Goal: Use online tool/utility: Utilize a website feature to perform a specific function

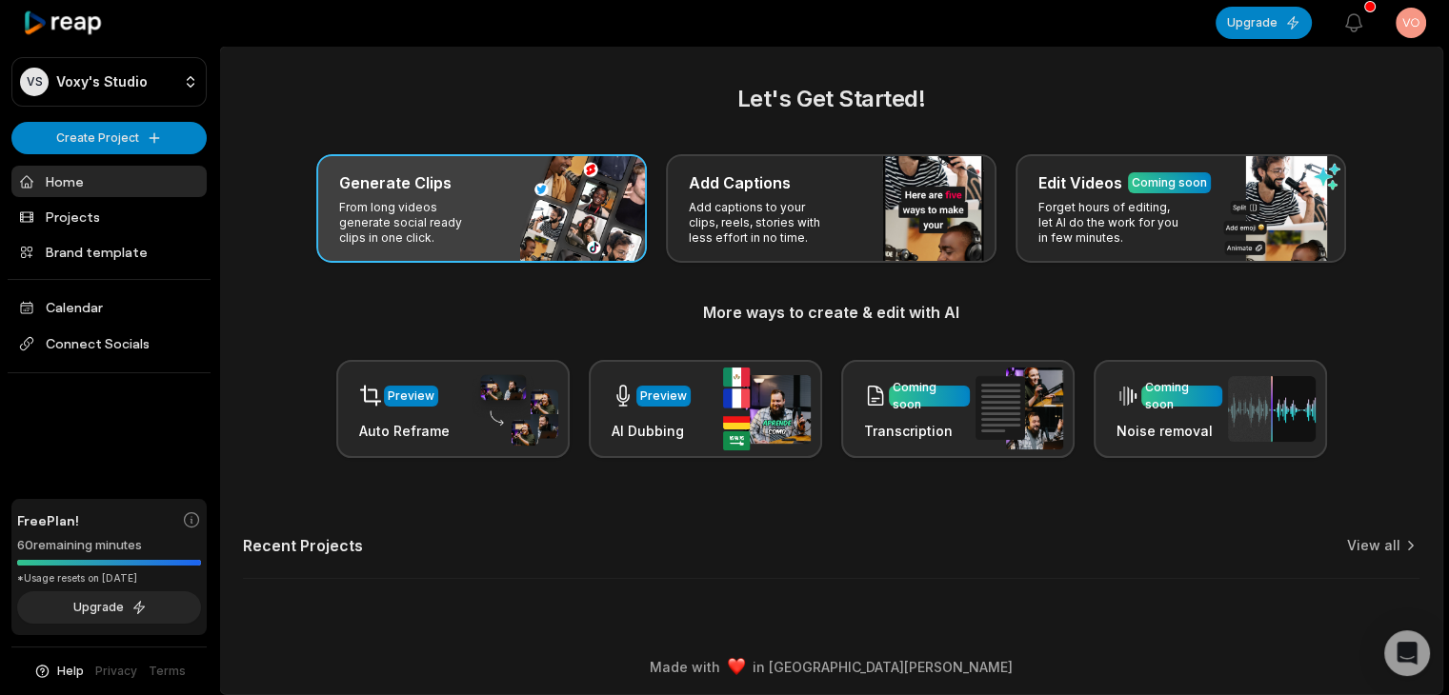
click at [379, 205] on p "From long videos generate social ready clips in one click." at bounding box center [413, 223] width 148 height 46
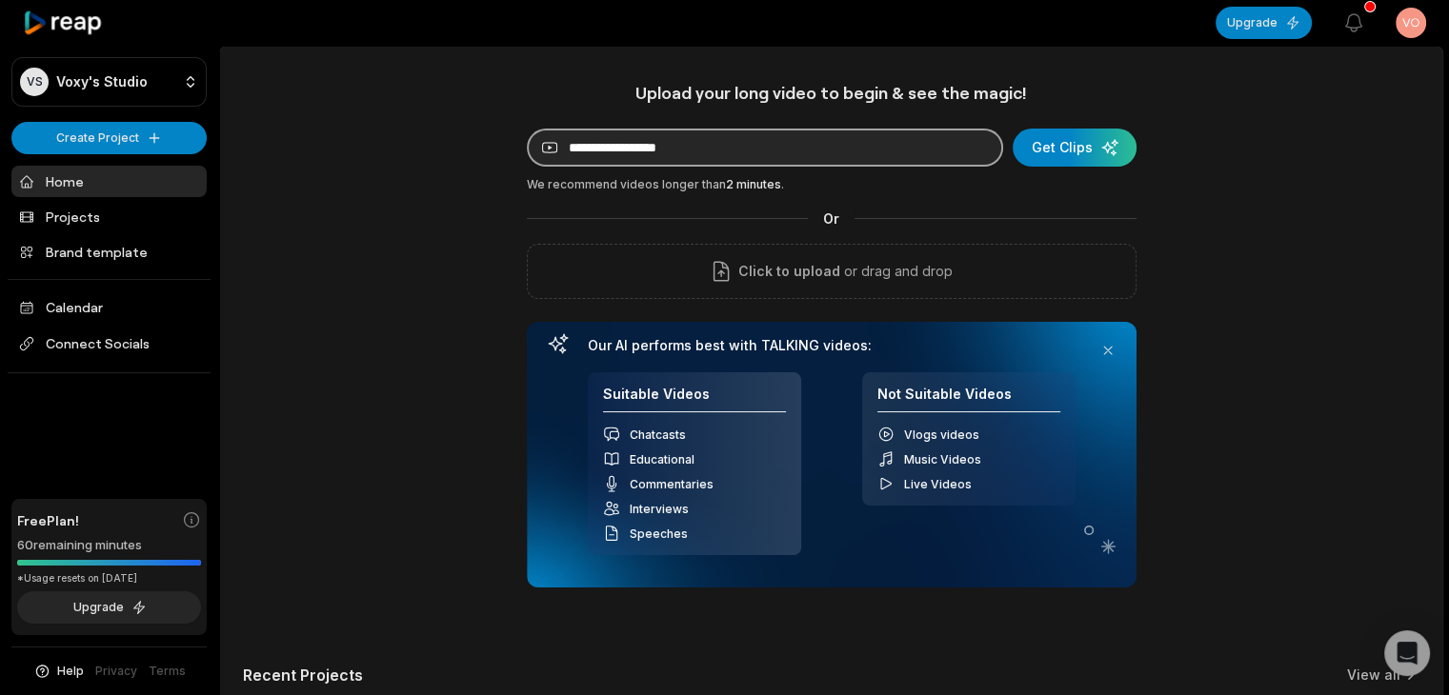
click at [646, 141] on input at bounding box center [765, 148] width 476 height 38
paste input "**********"
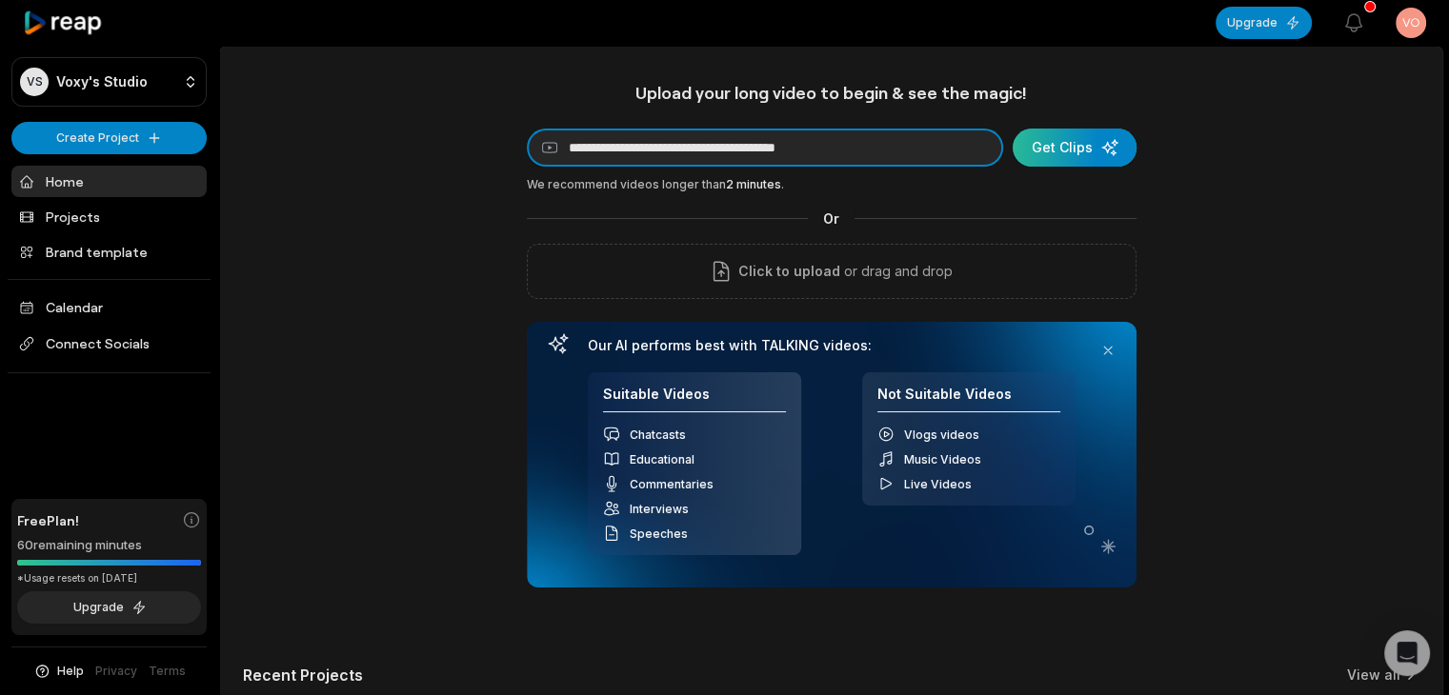
type input "**********"
click at [1052, 145] on div "submit" at bounding box center [1075, 148] width 124 height 38
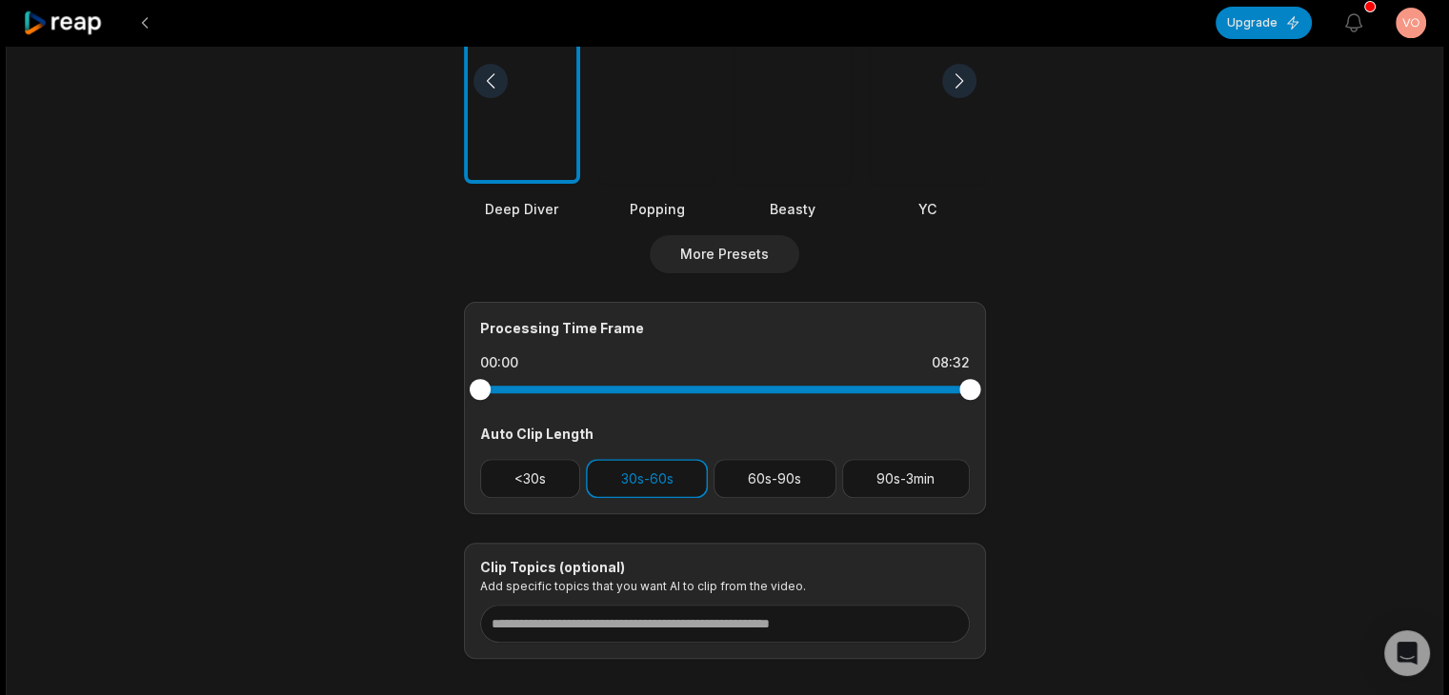
scroll to position [685, 0]
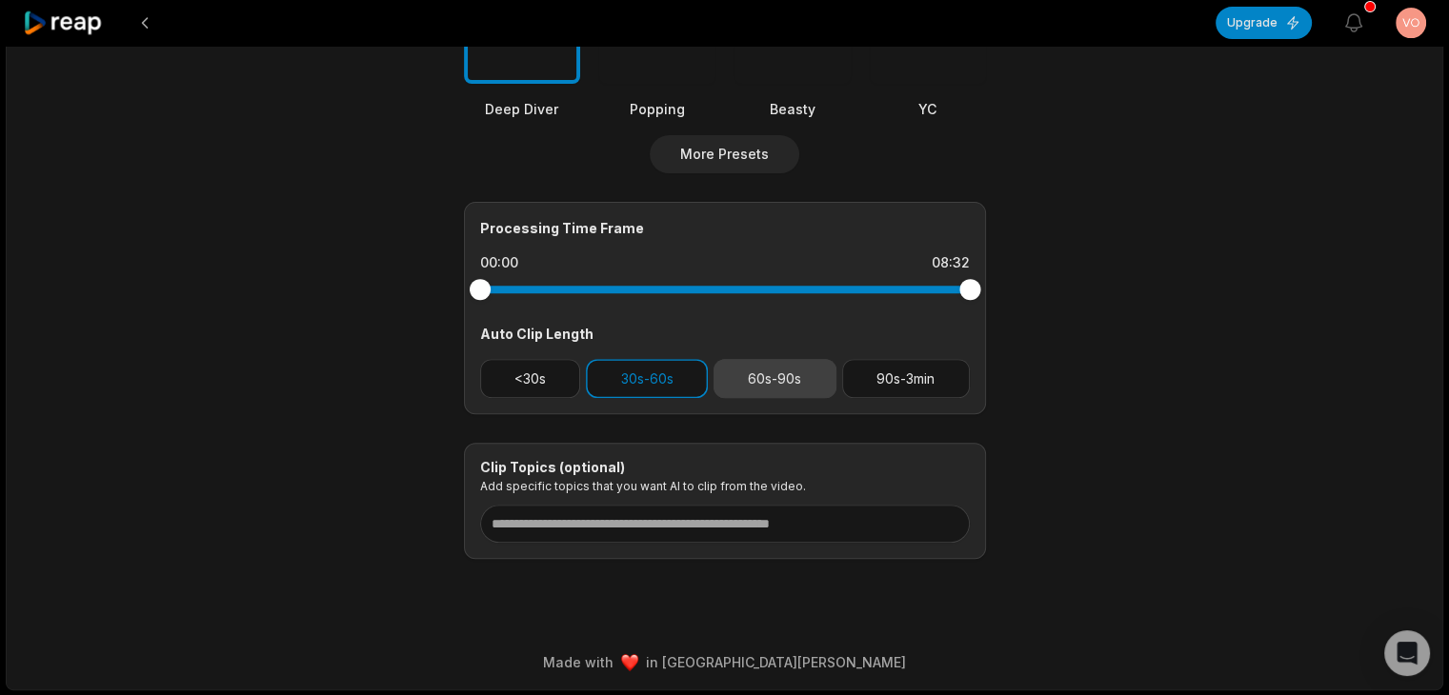
drag, startPoint x: 881, startPoint y: 375, endPoint x: 778, endPoint y: 373, distance: 102.9
click at [880, 374] on button "90s-3min" at bounding box center [906, 378] width 128 height 39
click at [689, 371] on button "30s-60s" at bounding box center [647, 378] width 122 height 39
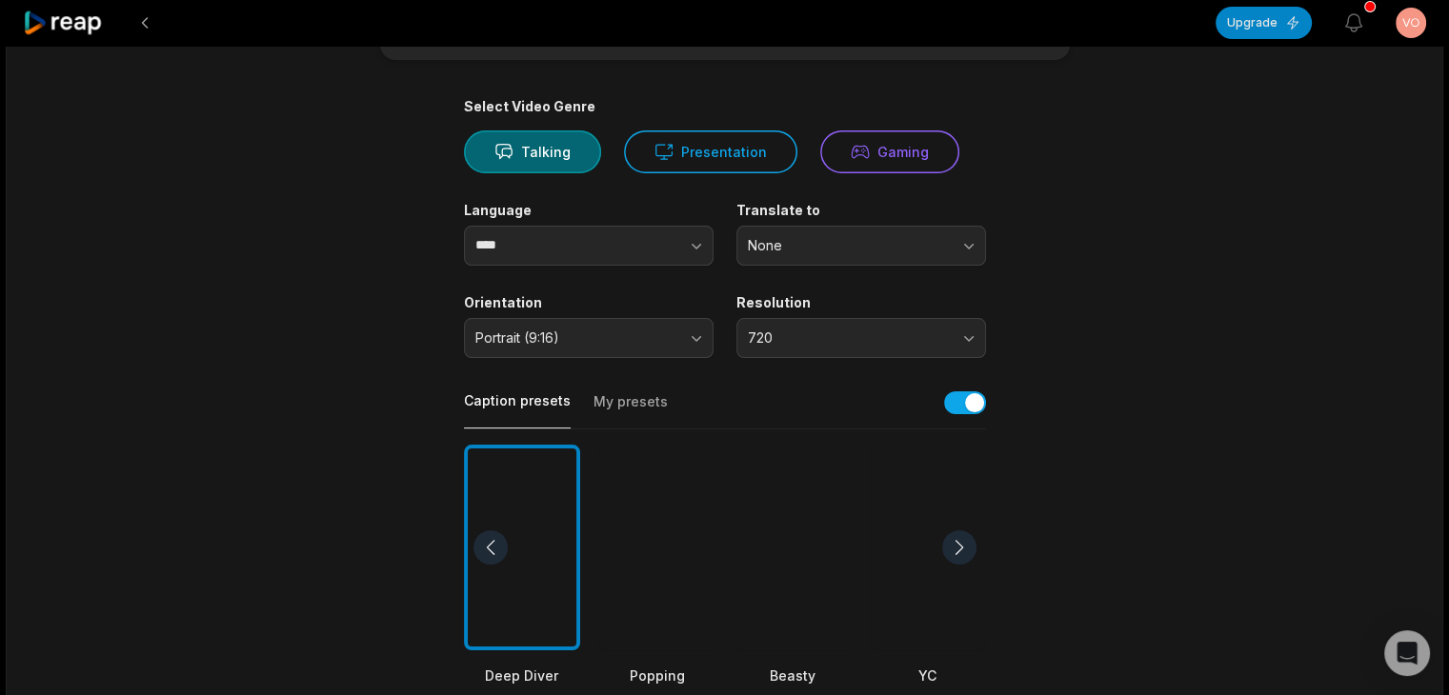
scroll to position [113, 0]
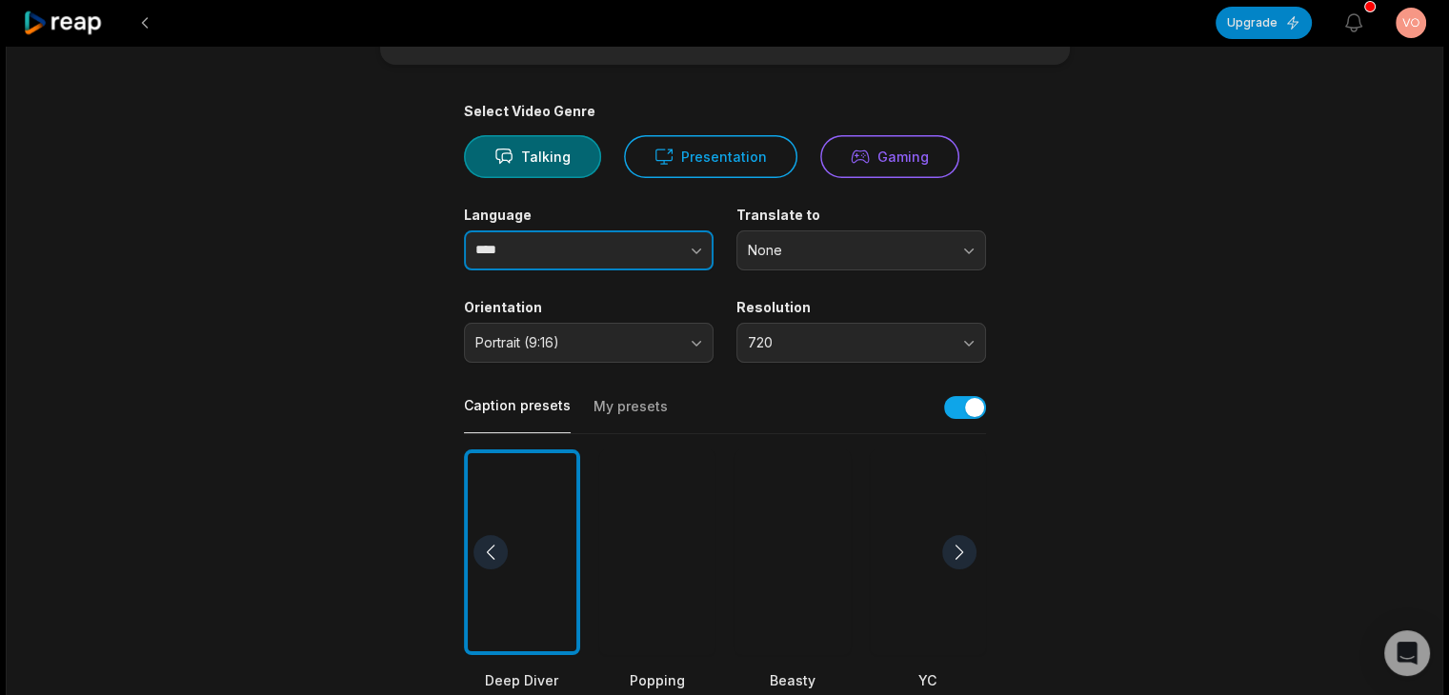
click at [594, 241] on input "****" at bounding box center [589, 251] width 250 height 40
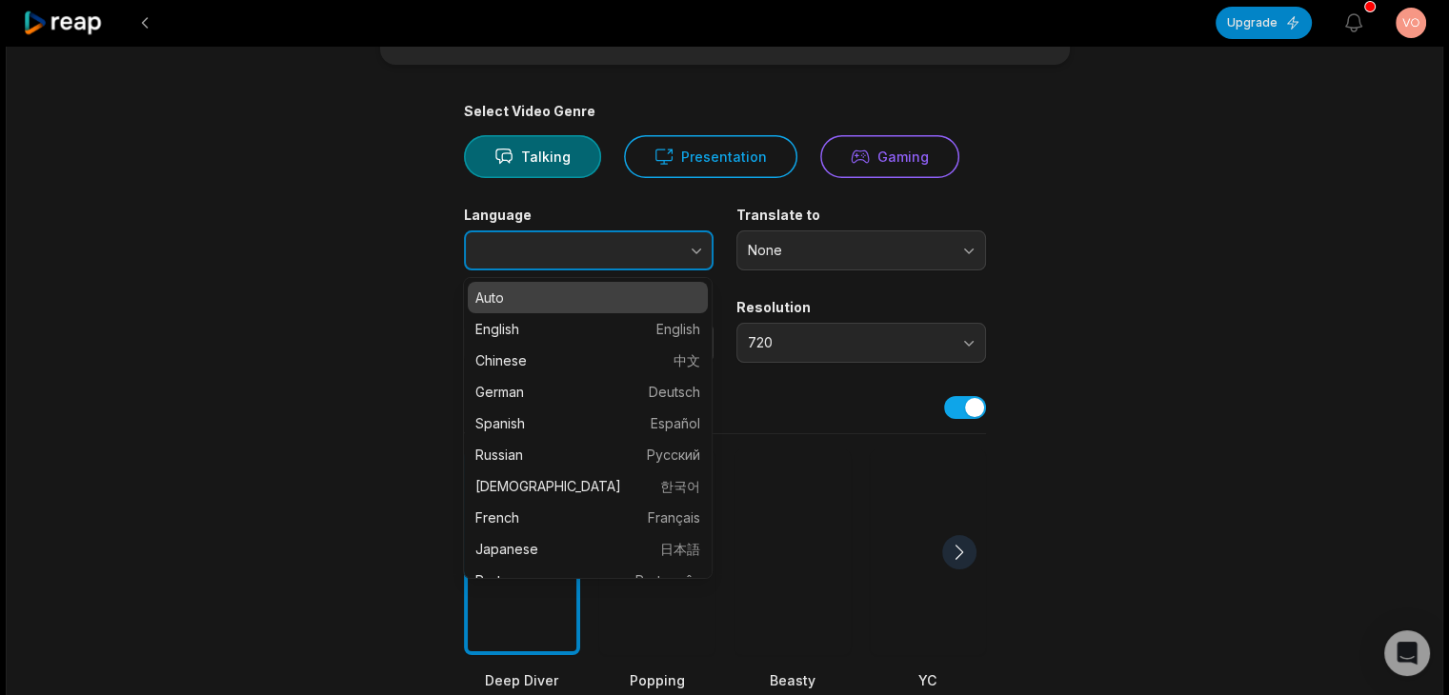
click at [686, 250] on button "button" at bounding box center [658, 251] width 109 height 40
type input "*******"
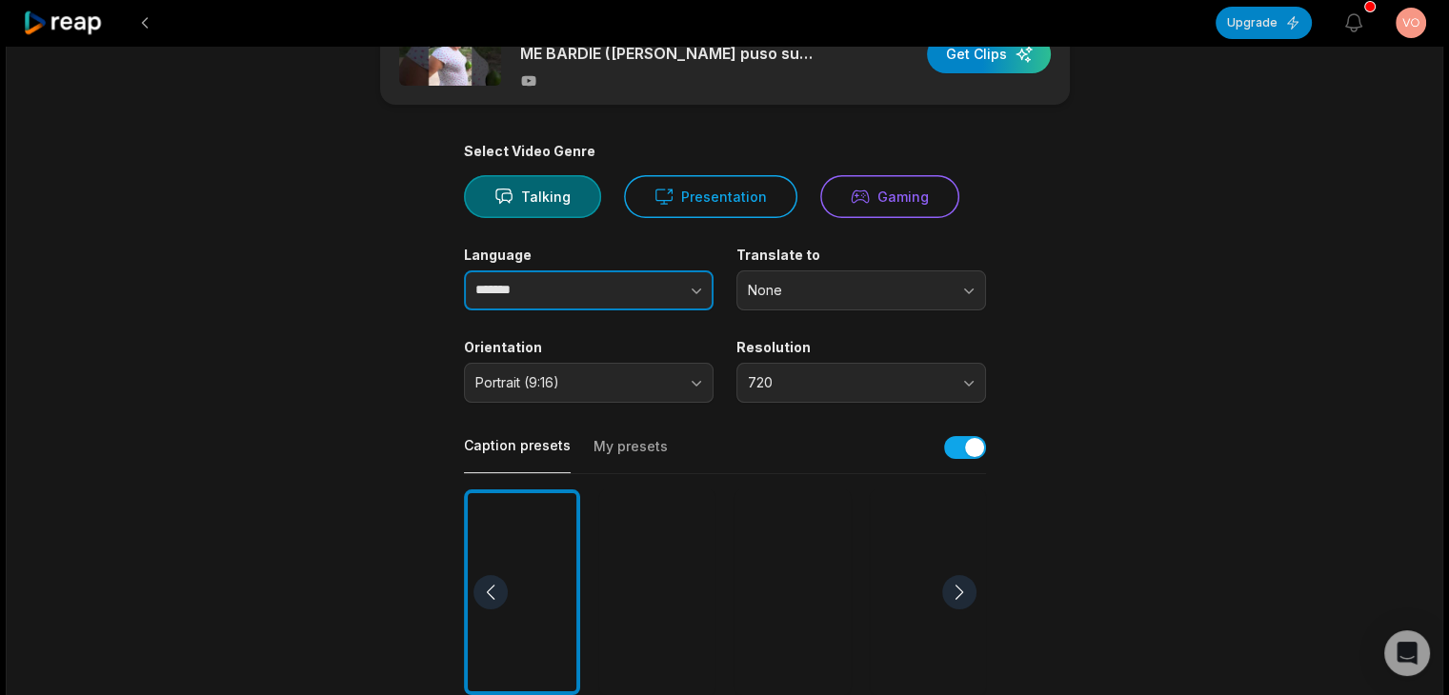
scroll to position [572, 0]
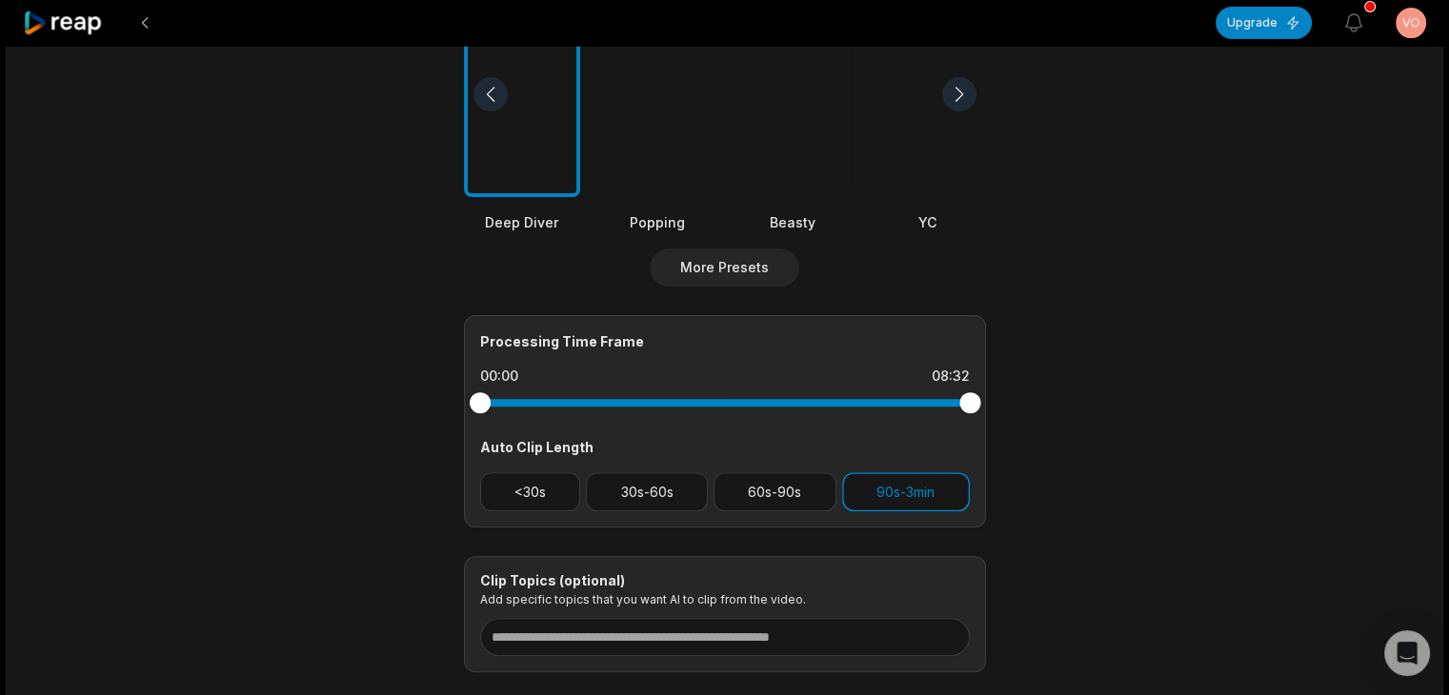
click at [831, 120] on div at bounding box center [792, 94] width 116 height 207
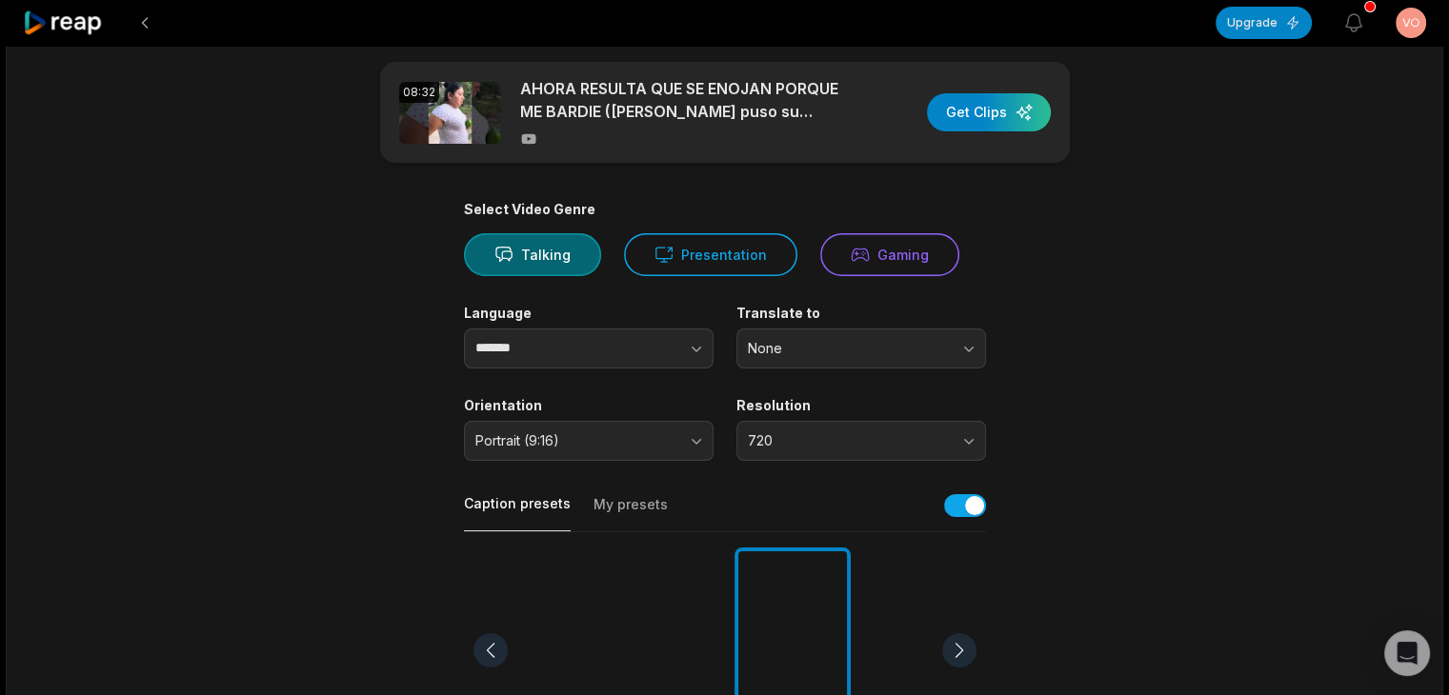
scroll to position [0, 0]
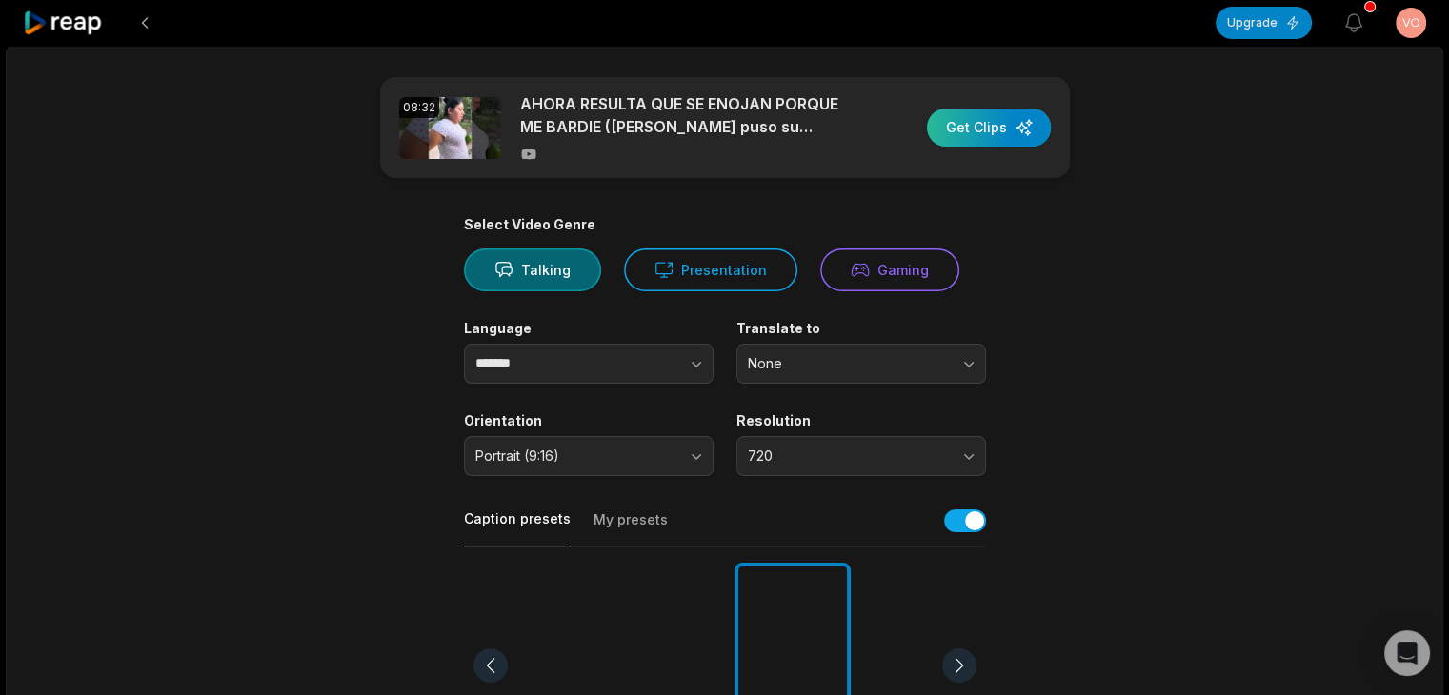
click at [1029, 129] on div "button" at bounding box center [989, 128] width 124 height 38
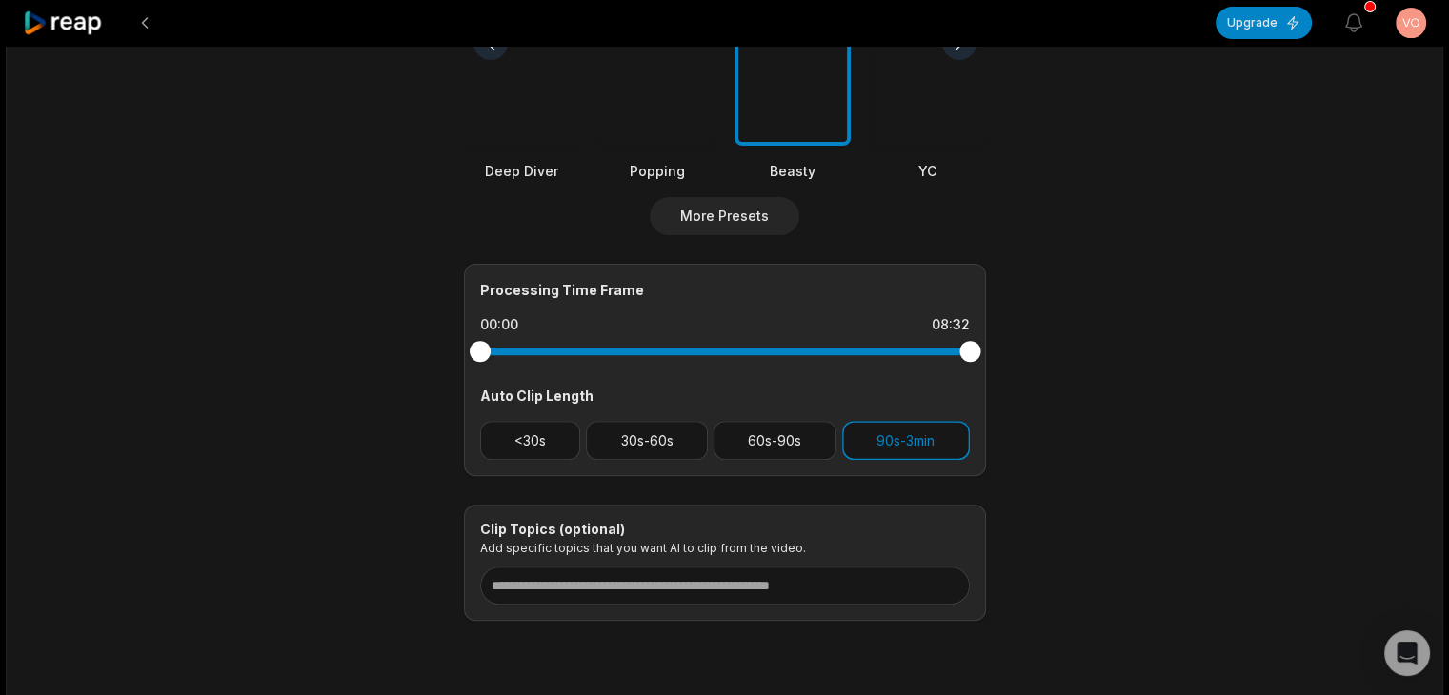
scroll to position [667, 0]
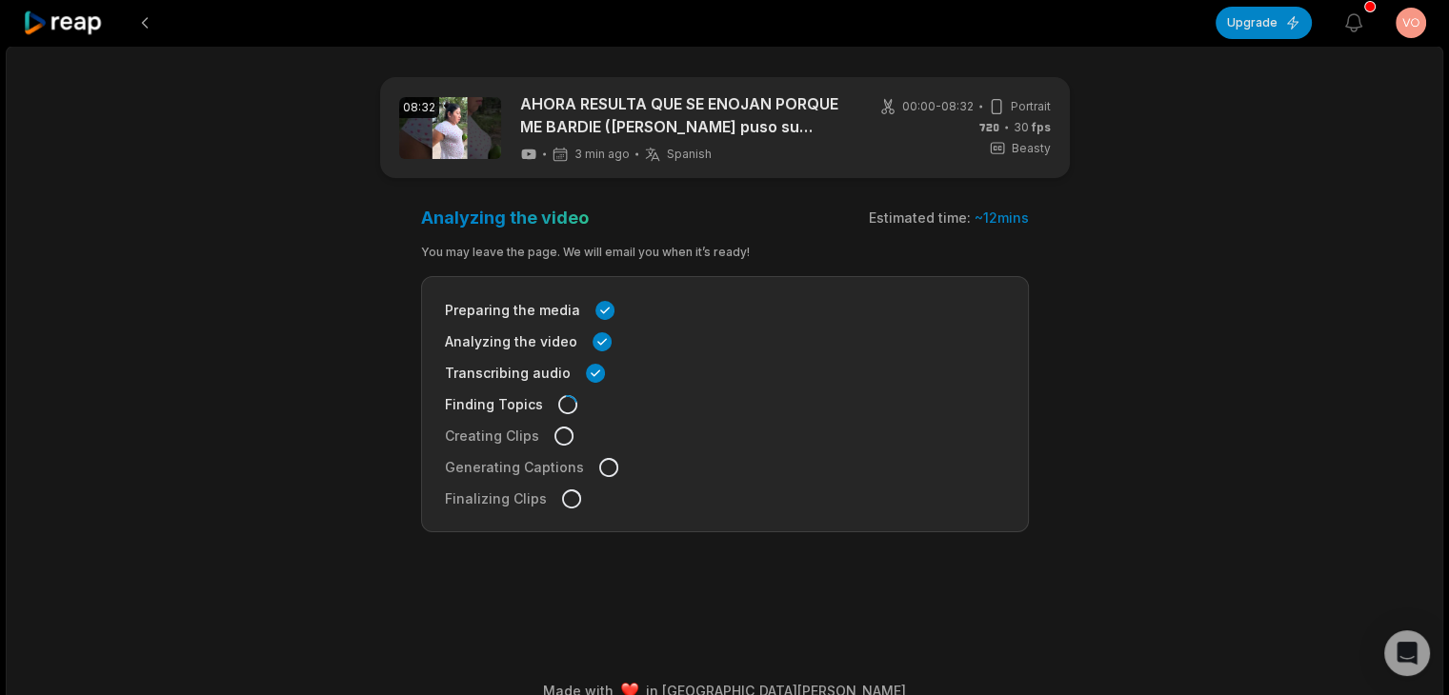
click at [1409, 30] on html "Upgrade View notifications Open user menu 08:32 AHORA RESULTA QUE SE ENOJAN POR…" at bounding box center [724, 347] width 1449 height 695
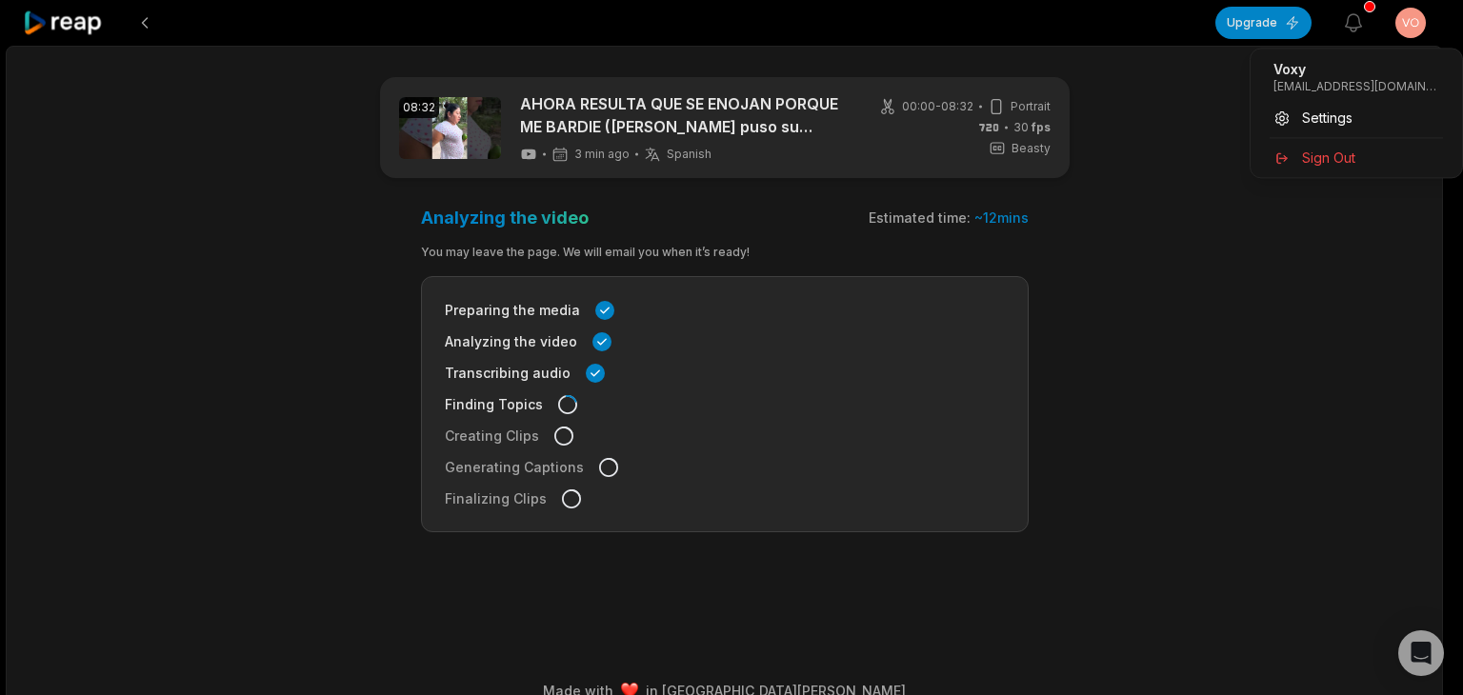
click at [1409, 30] on html "Upgrade View notifications Open user menu 08:32 AHORA RESULTA QUE SE ENOJAN POR…" at bounding box center [731, 347] width 1463 height 695
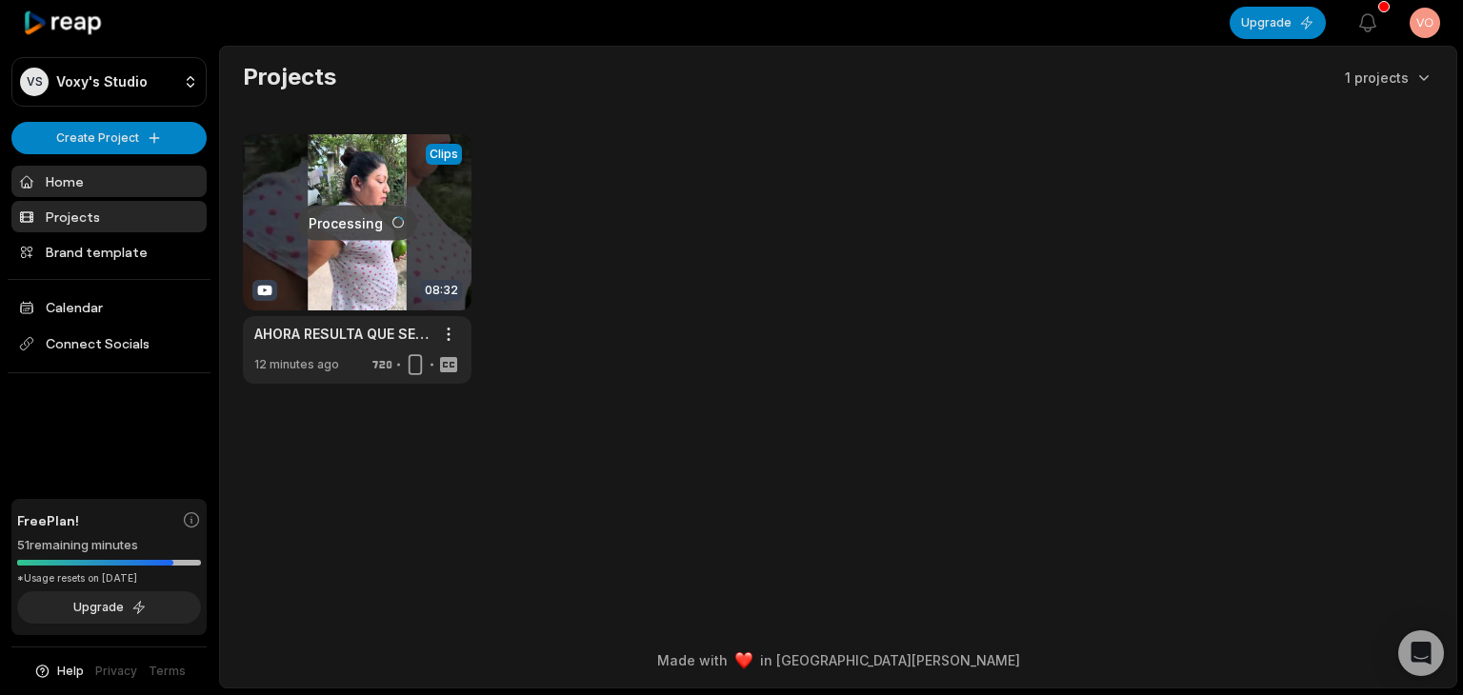
click at [125, 188] on link "Home" at bounding box center [108, 181] width 195 height 31
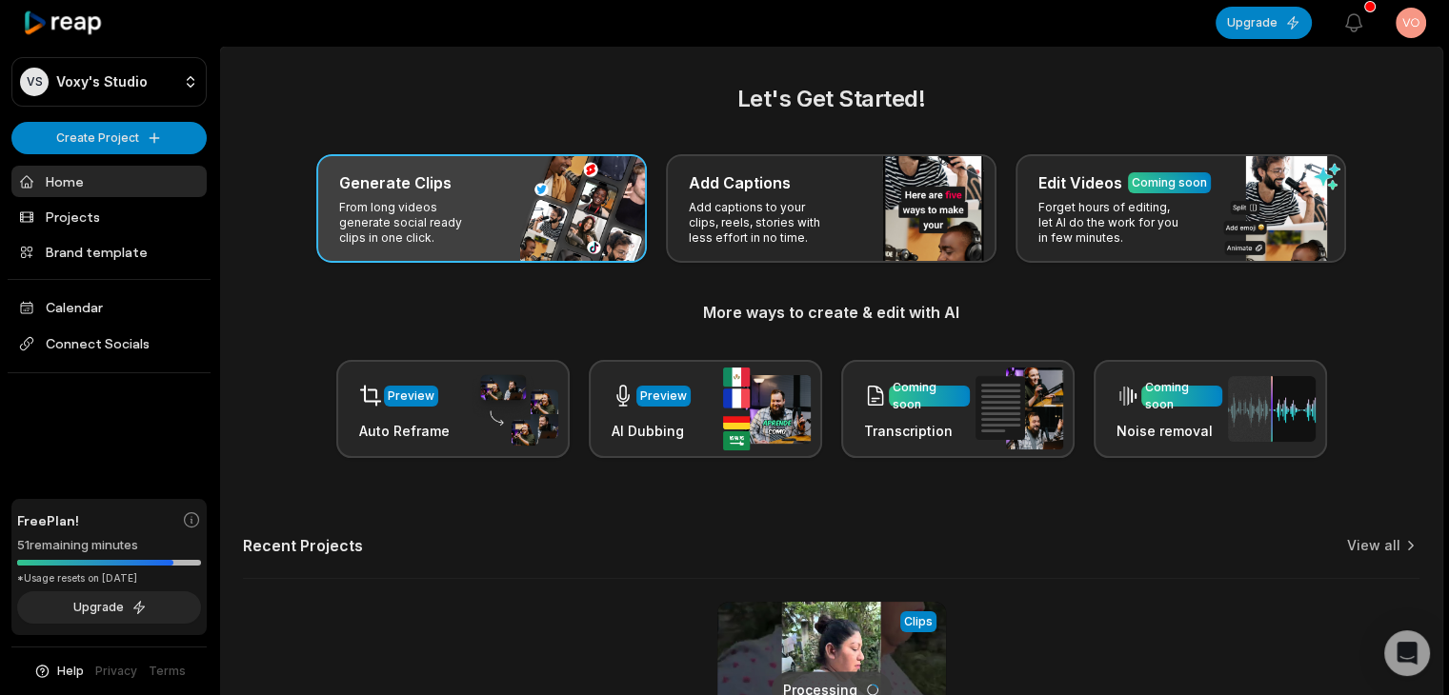
click at [404, 196] on div "Generate Clips From long videos generate social ready clips in one click." at bounding box center [481, 208] width 331 height 109
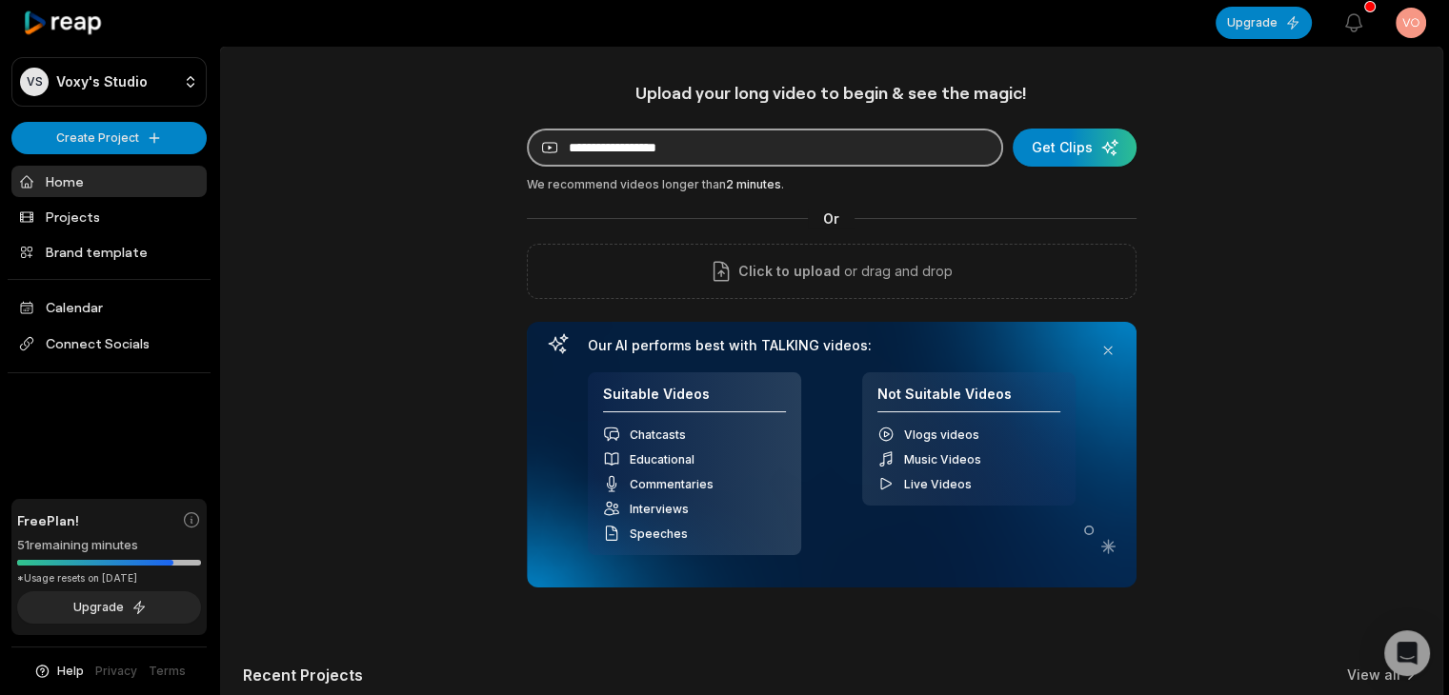
click at [641, 146] on input at bounding box center [765, 148] width 476 height 38
paste input "**********"
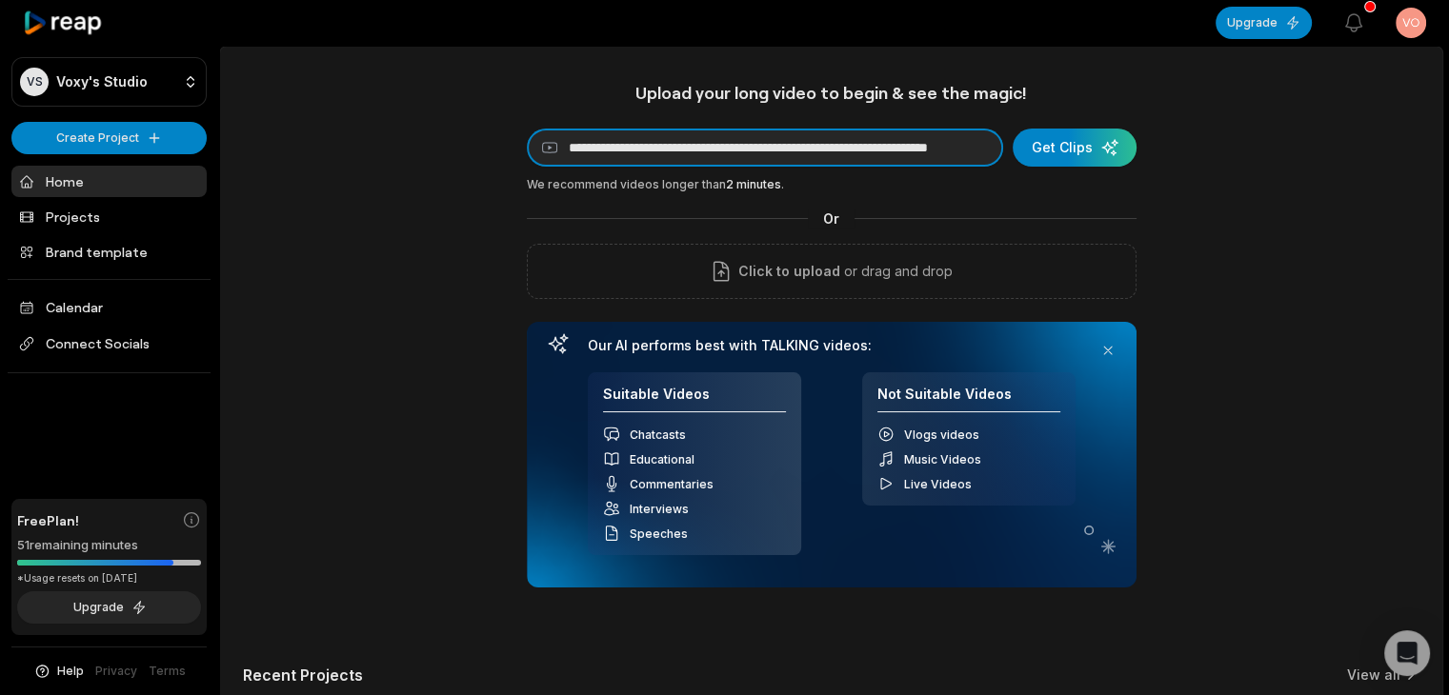
scroll to position [0, 159]
type input "**********"
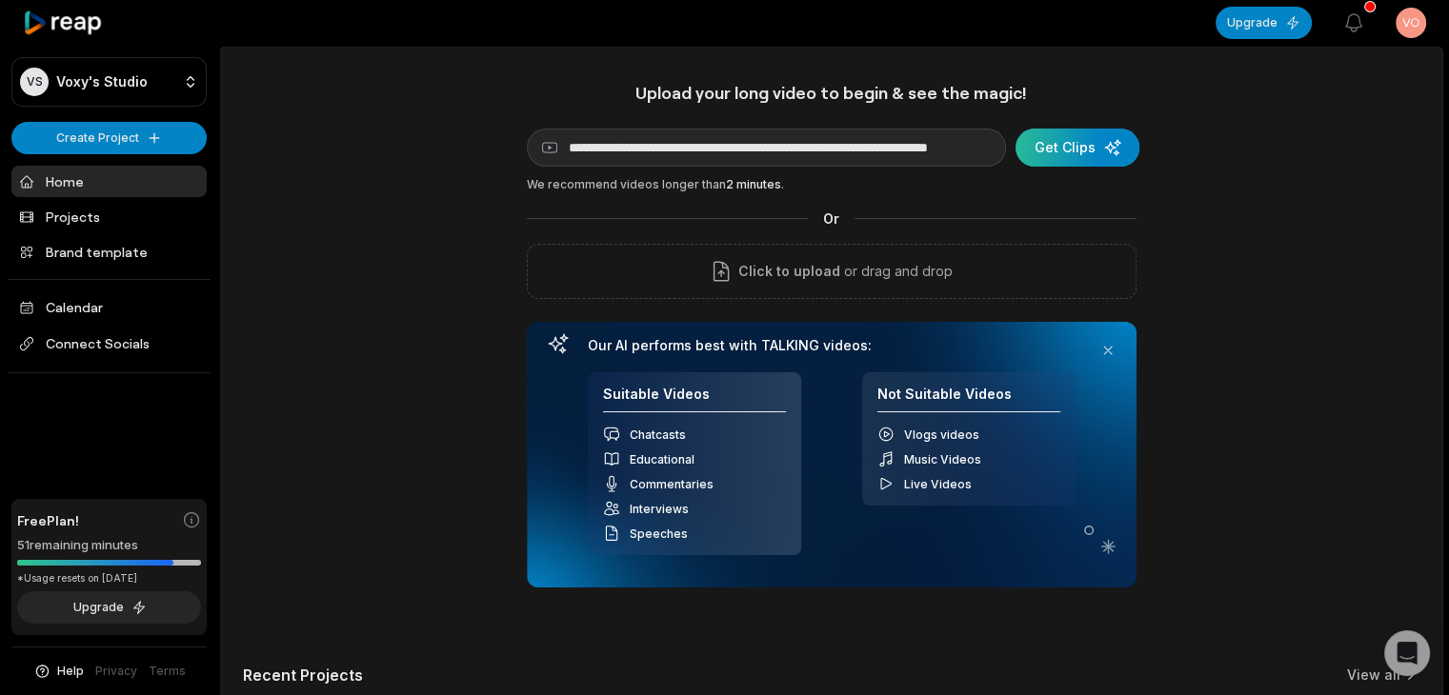
scroll to position [0, 0]
click at [1094, 141] on div "submit" at bounding box center [1078, 148] width 124 height 38
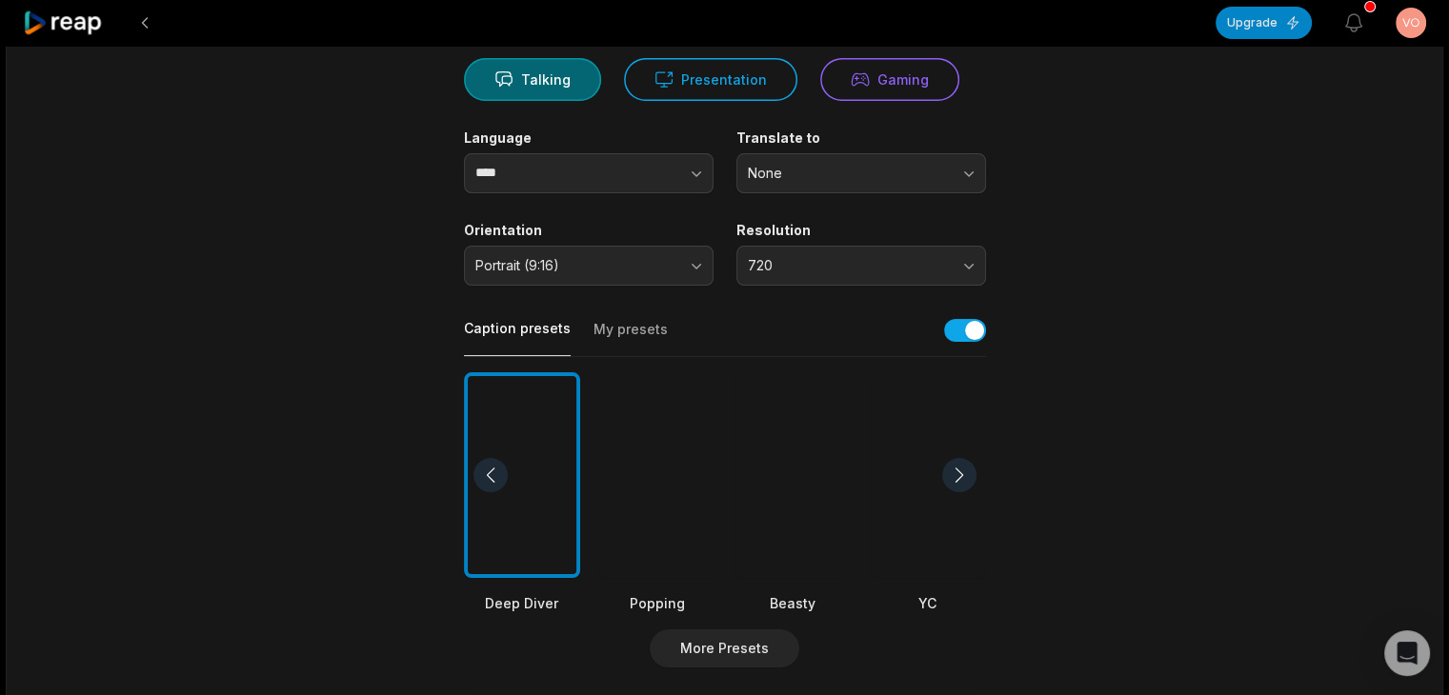
click at [788, 440] on div at bounding box center [792, 475] width 116 height 207
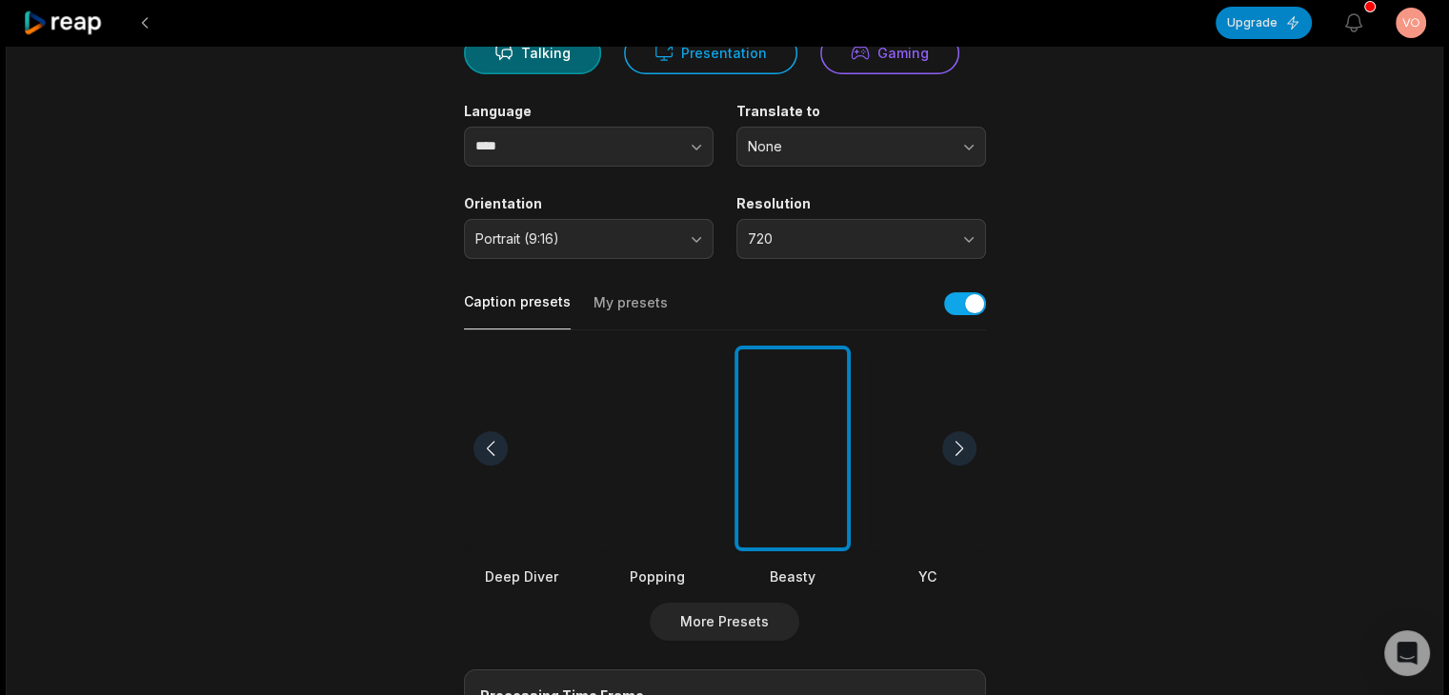
scroll to position [191, 0]
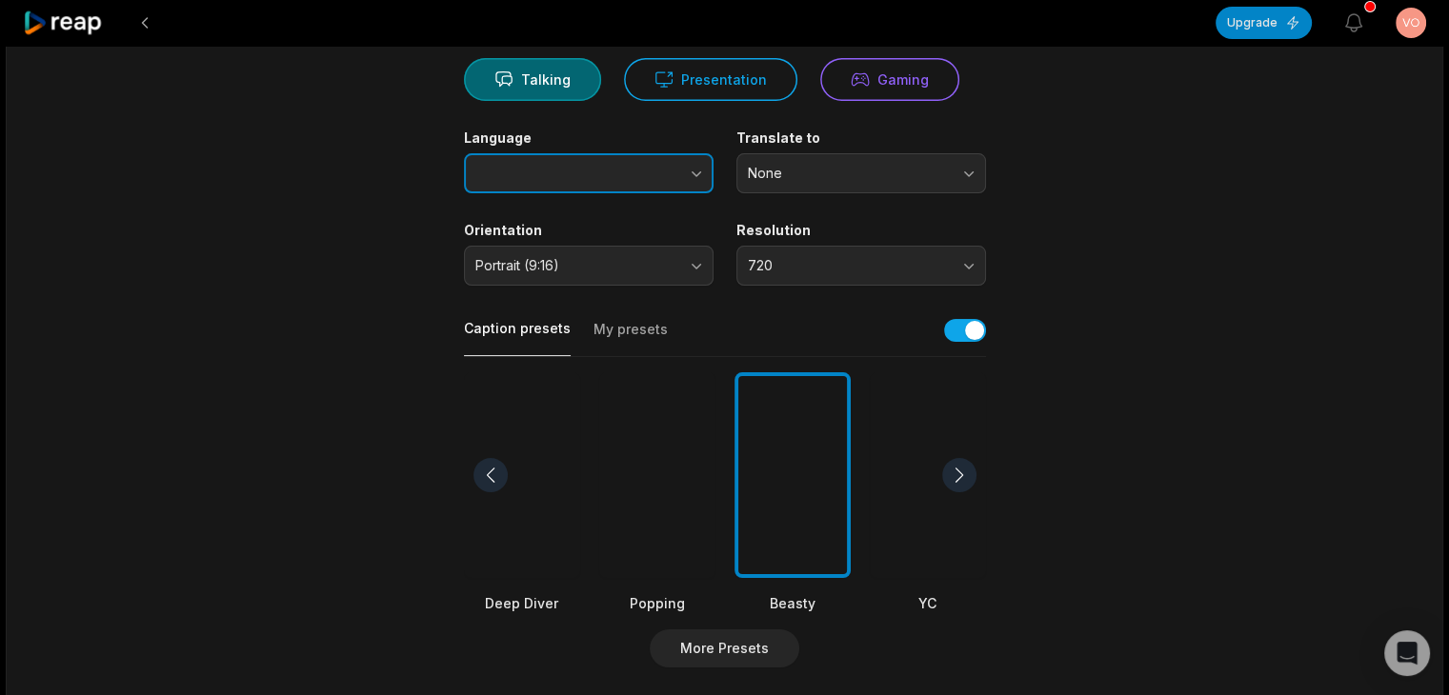
click at [610, 181] on button "button" at bounding box center [658, 173] width 109 height 40
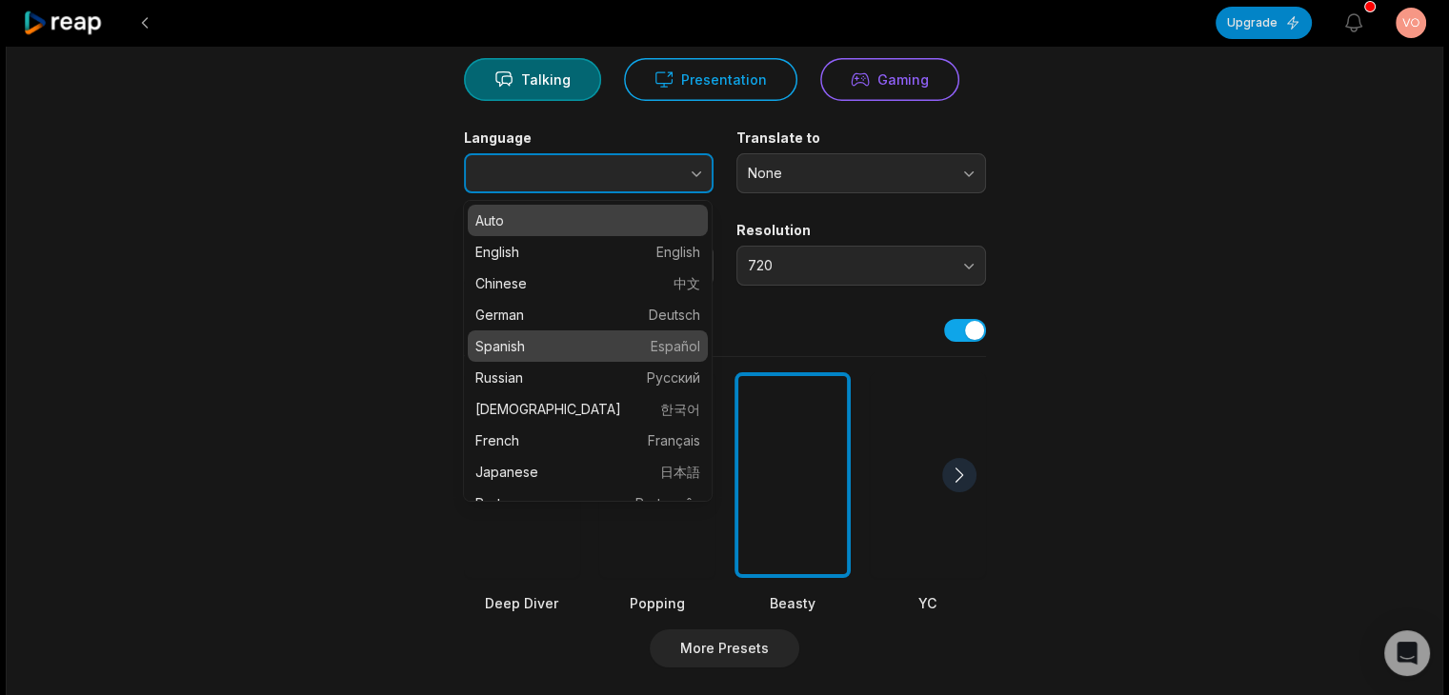
type input "*******"
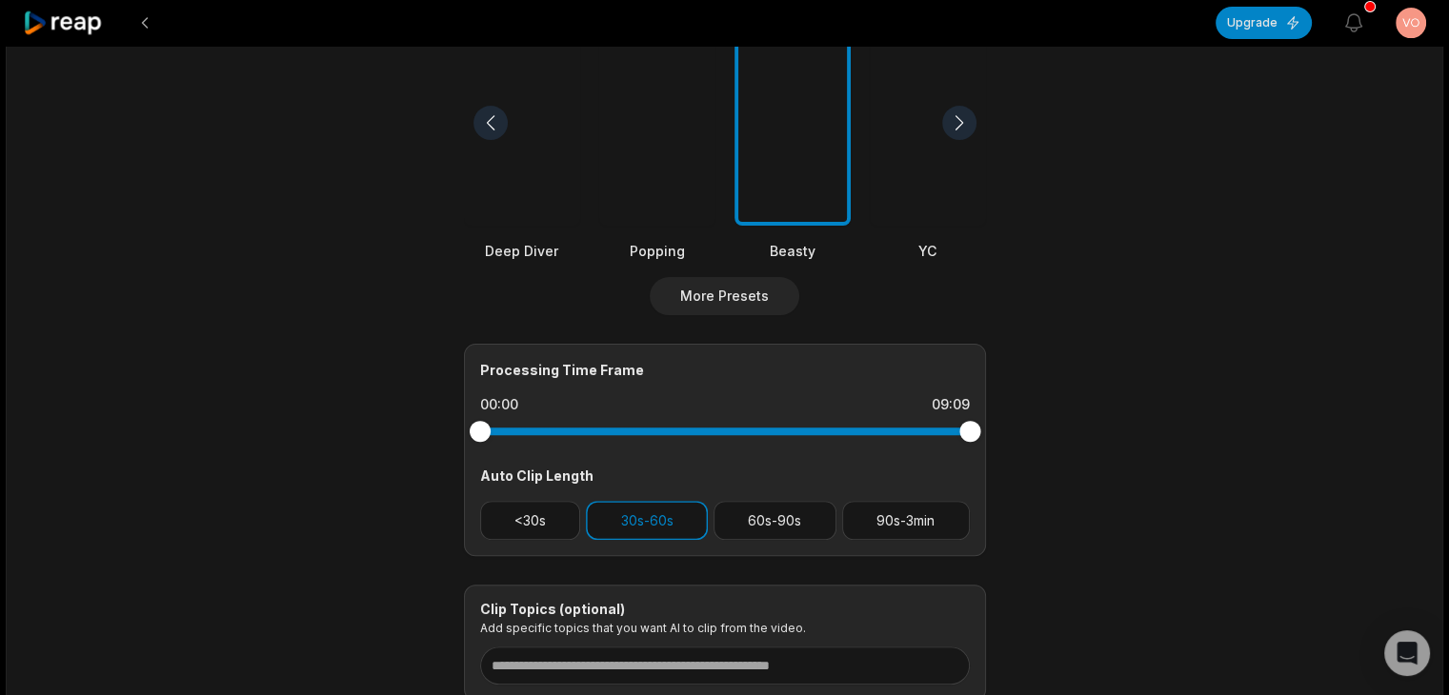
scroll to position [572, 0]
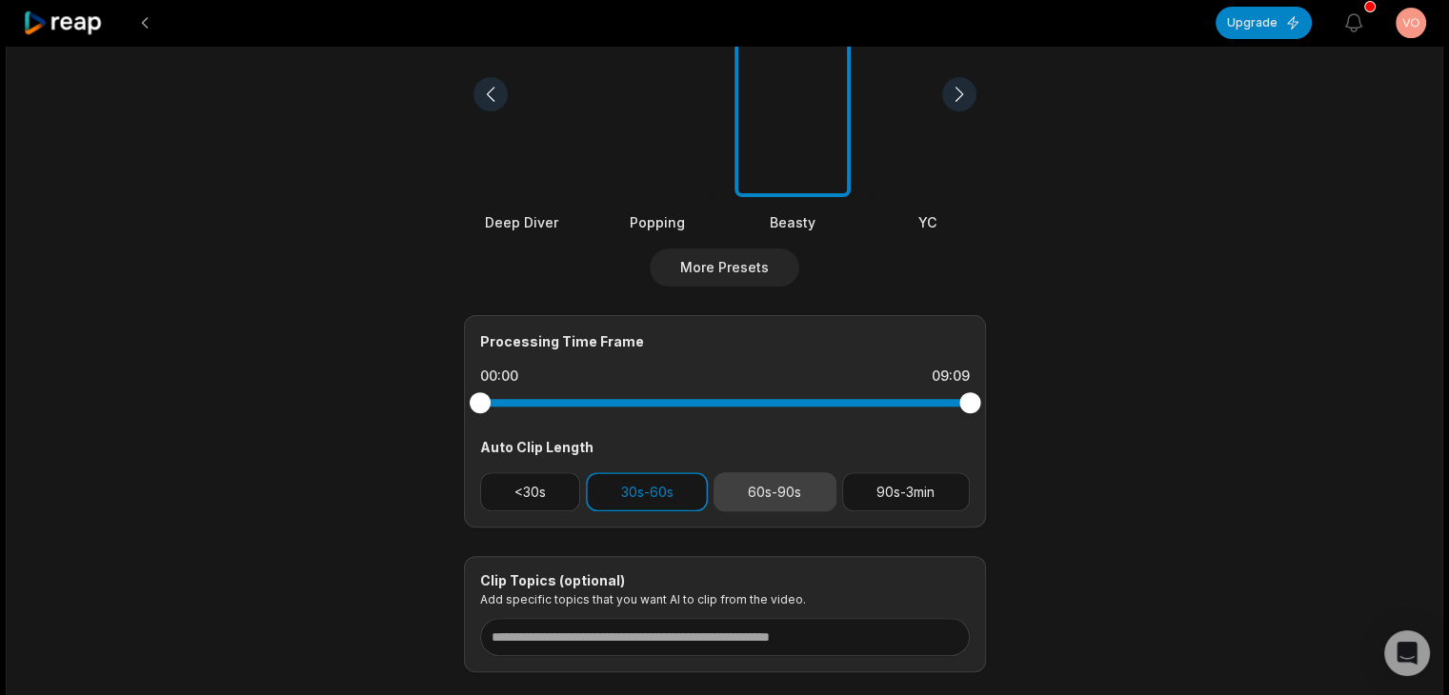
drag, startPoint x: 786, startPoint y: 498, endPoint x: 775, endPoint y: 498, distance: 10.5
click at [785, 498] on button "60s-90s" at bounding box center [775, 492] width 123 height 39
click at [667, 495] on button "30s-60s" at bounding box center [647, 492] width 122 height 39
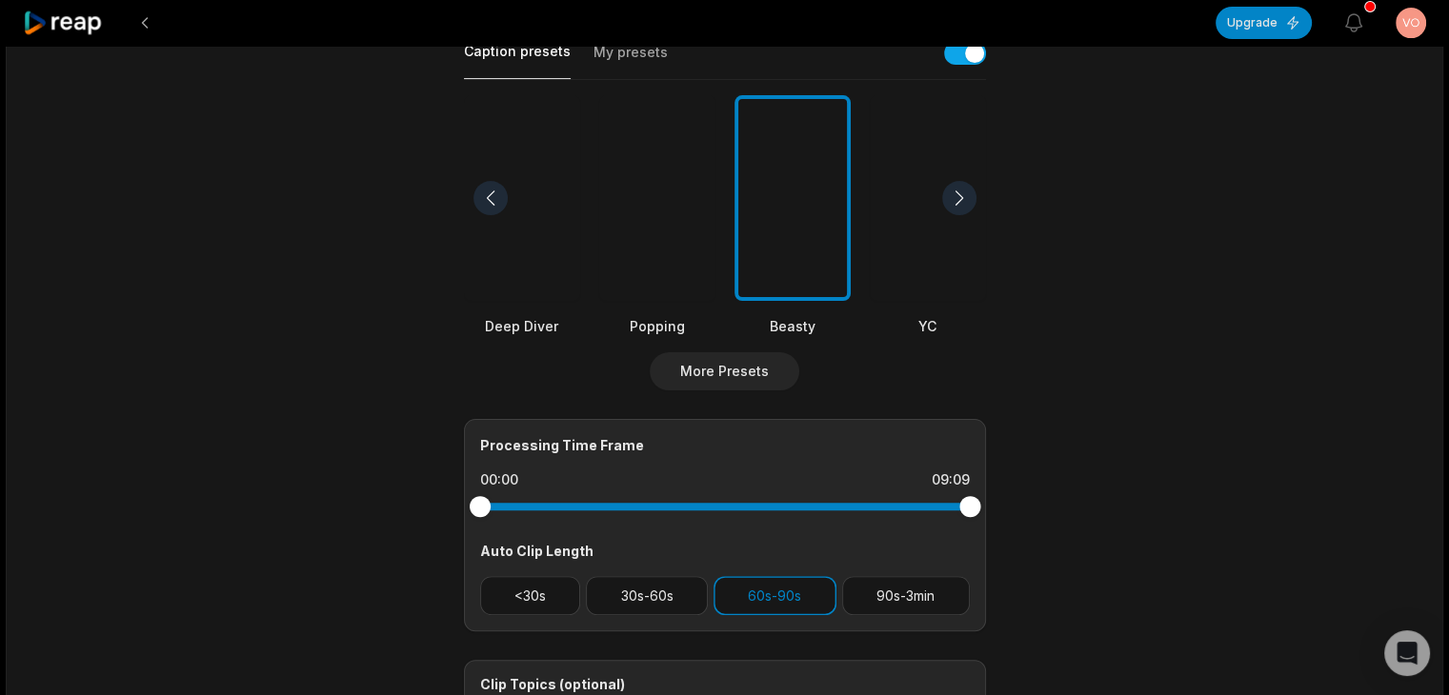
scroll to position [476, 0]
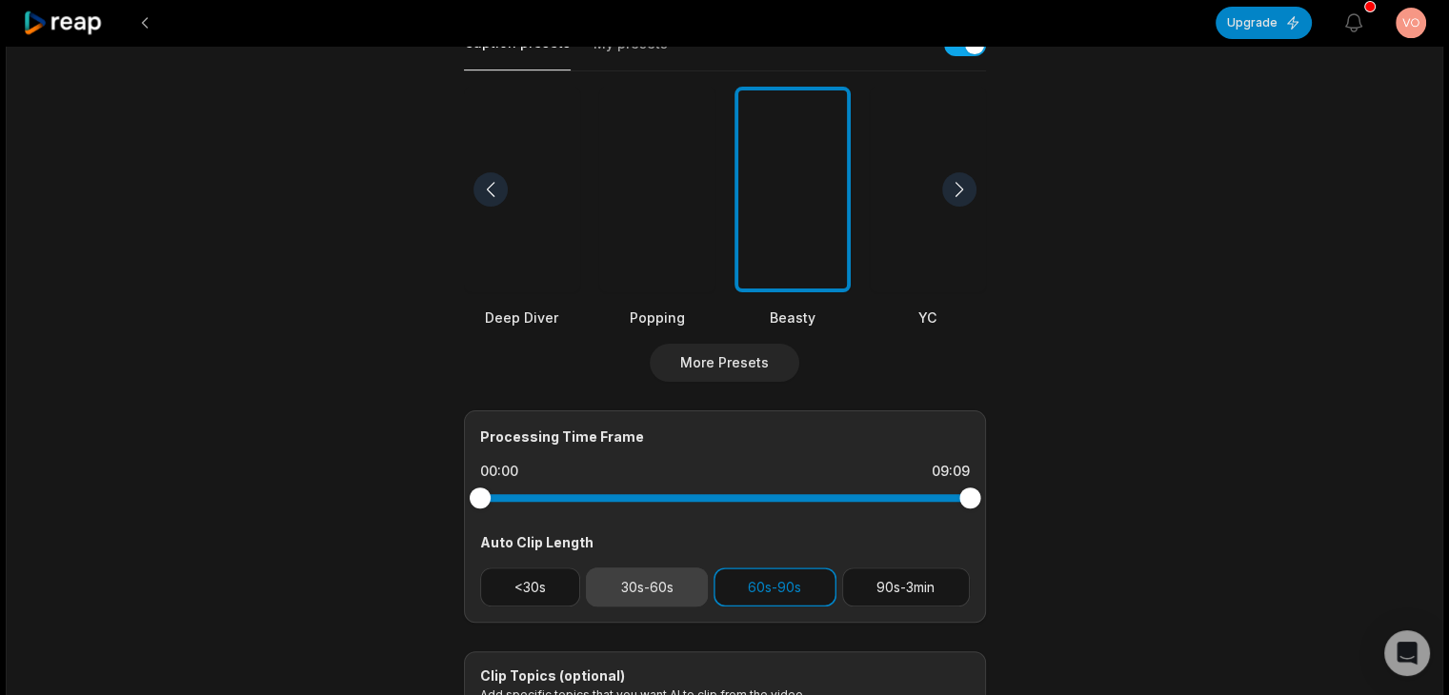
click at [640, 569] on button "30s-60s" at bounding box center [647, 587] width 122 height 39
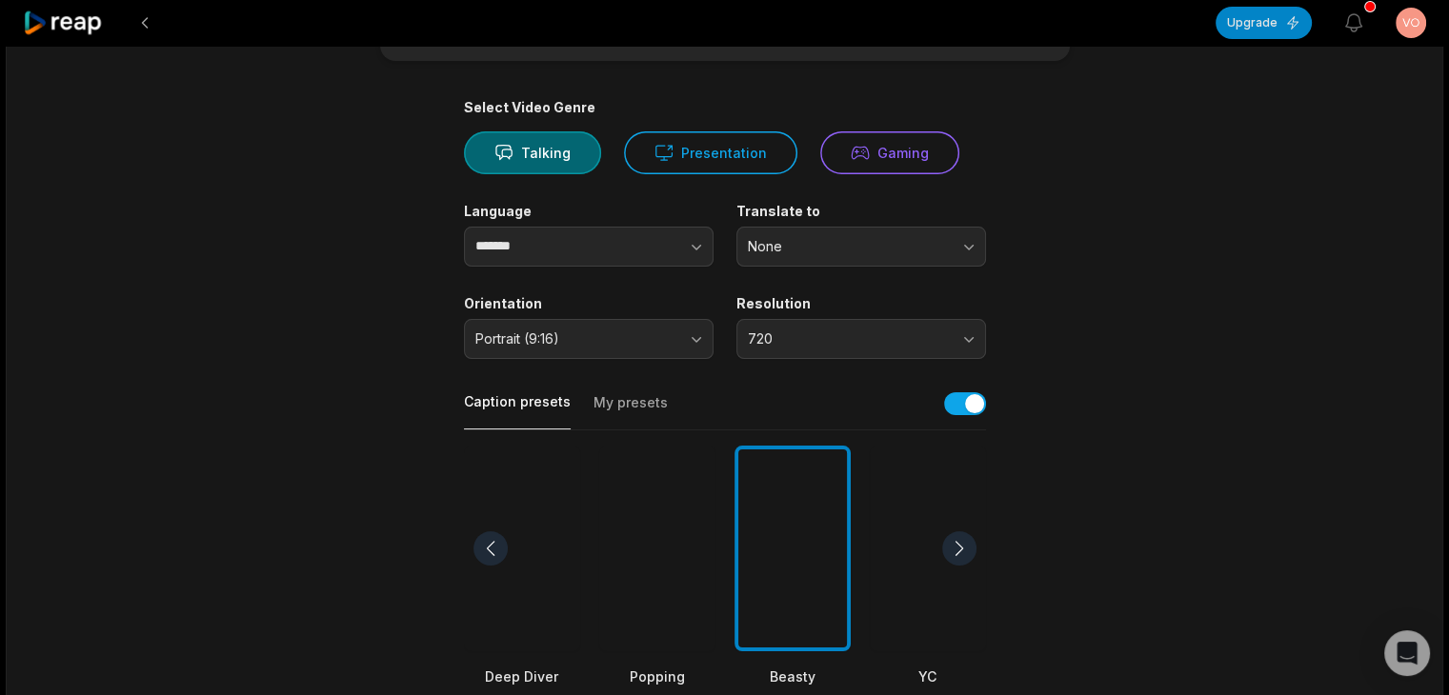
scroll to position [0, 0]
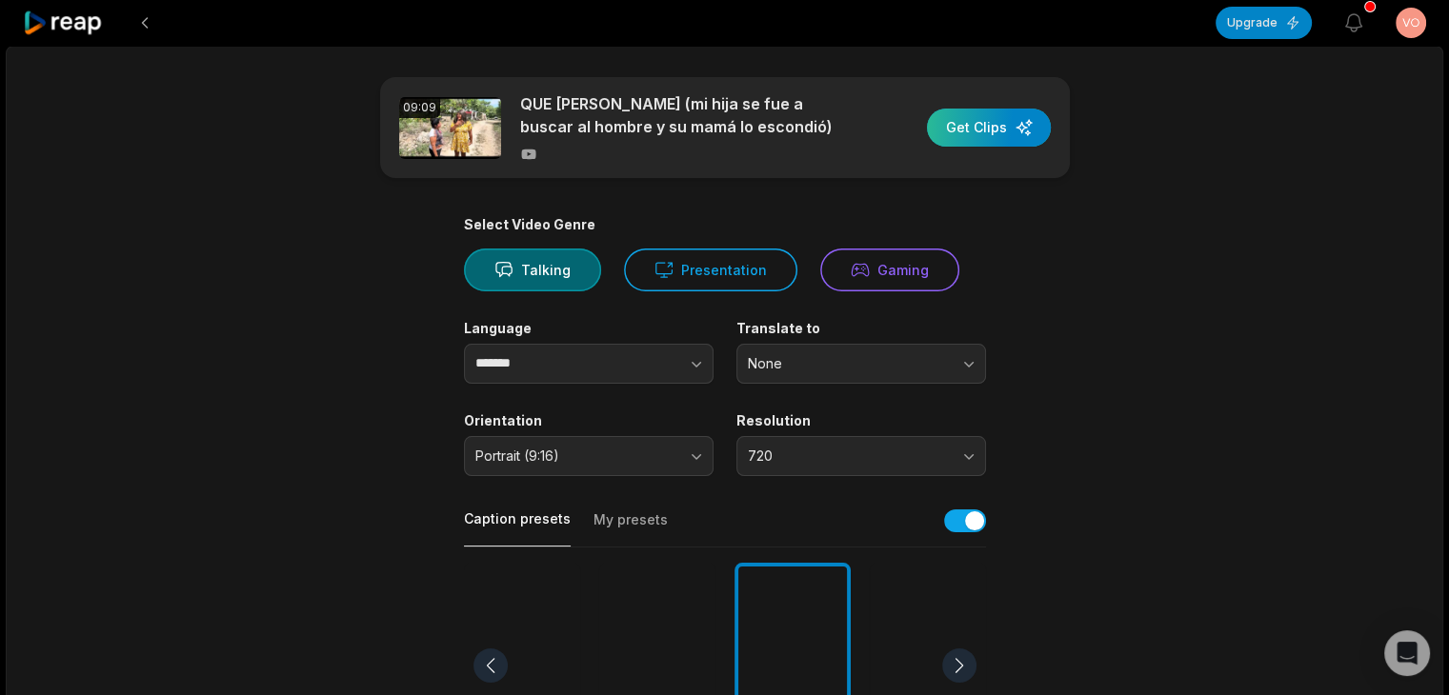
click at [1017, 136] on div "button" at bounding box center [989, 128] width 124 height 38
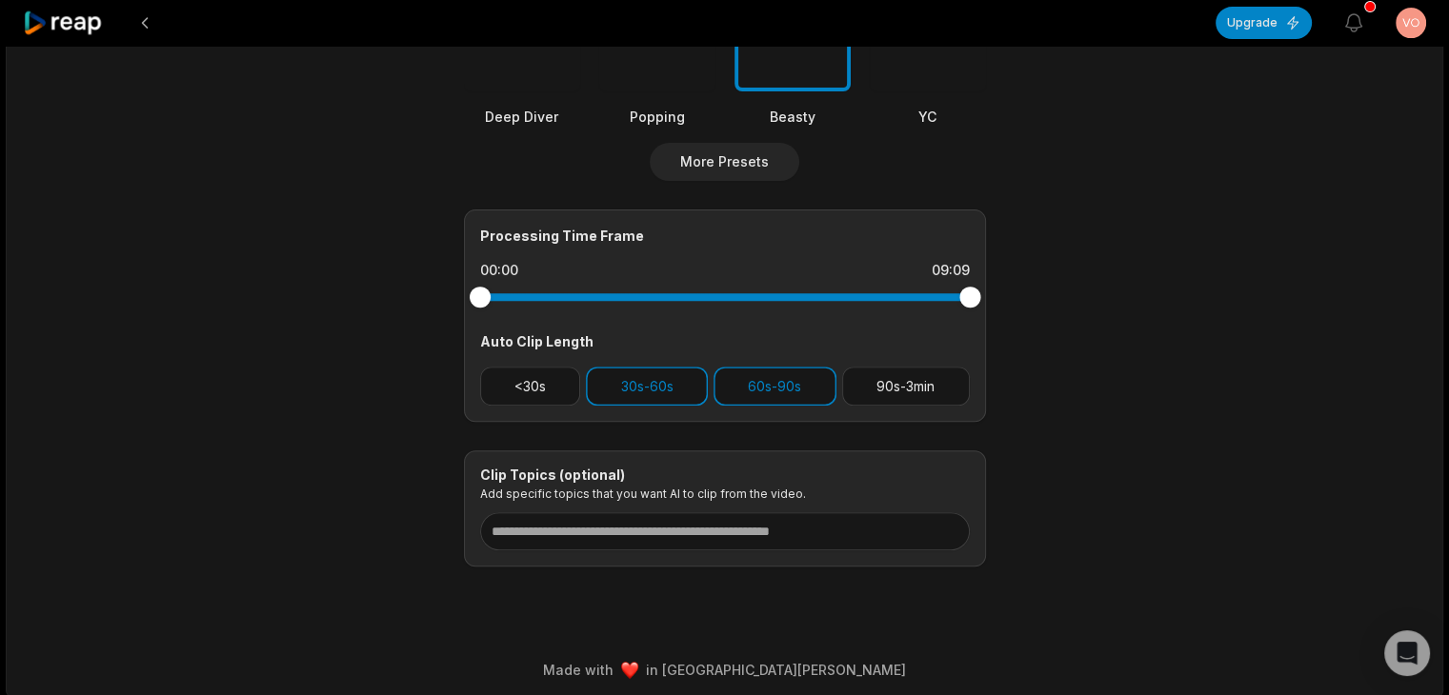
scroll to position [685, 0]
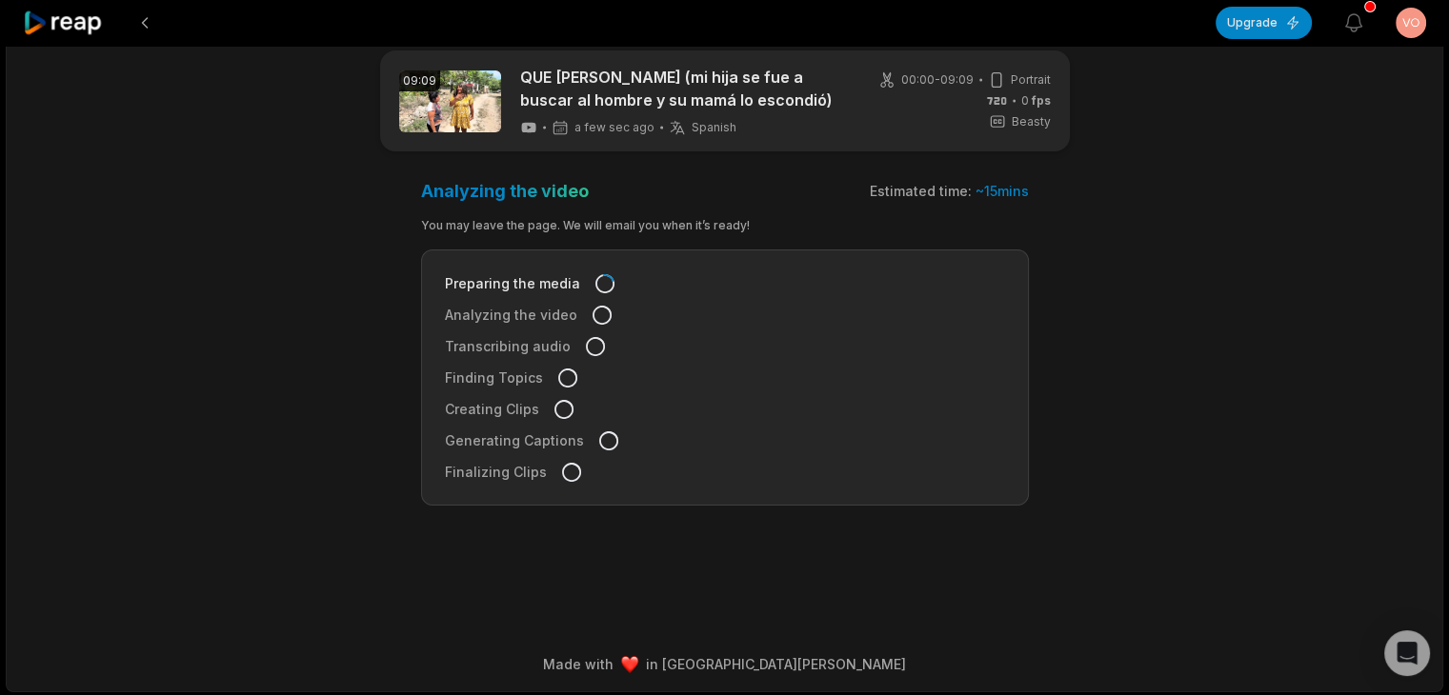
scroll to position [29, 0]
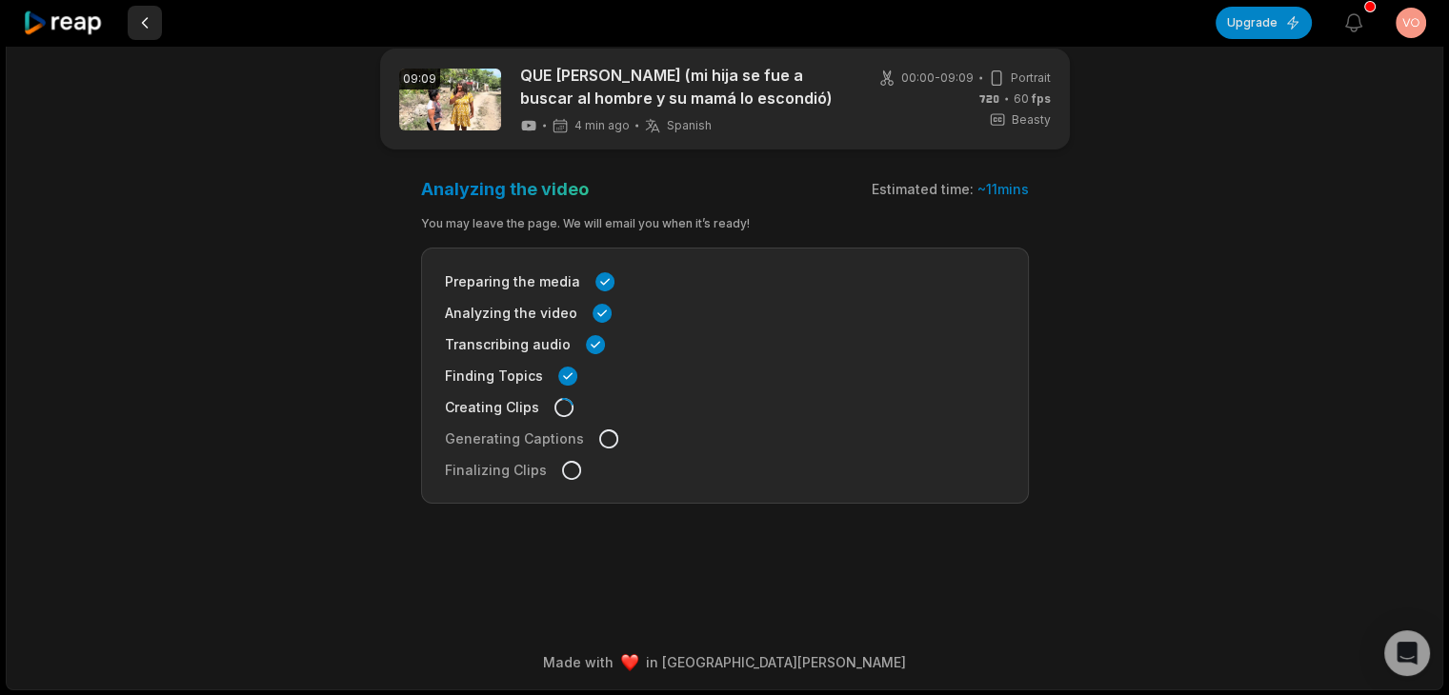
click at [149, 20] on button at bounding box center [145, 23] width 34 height 34
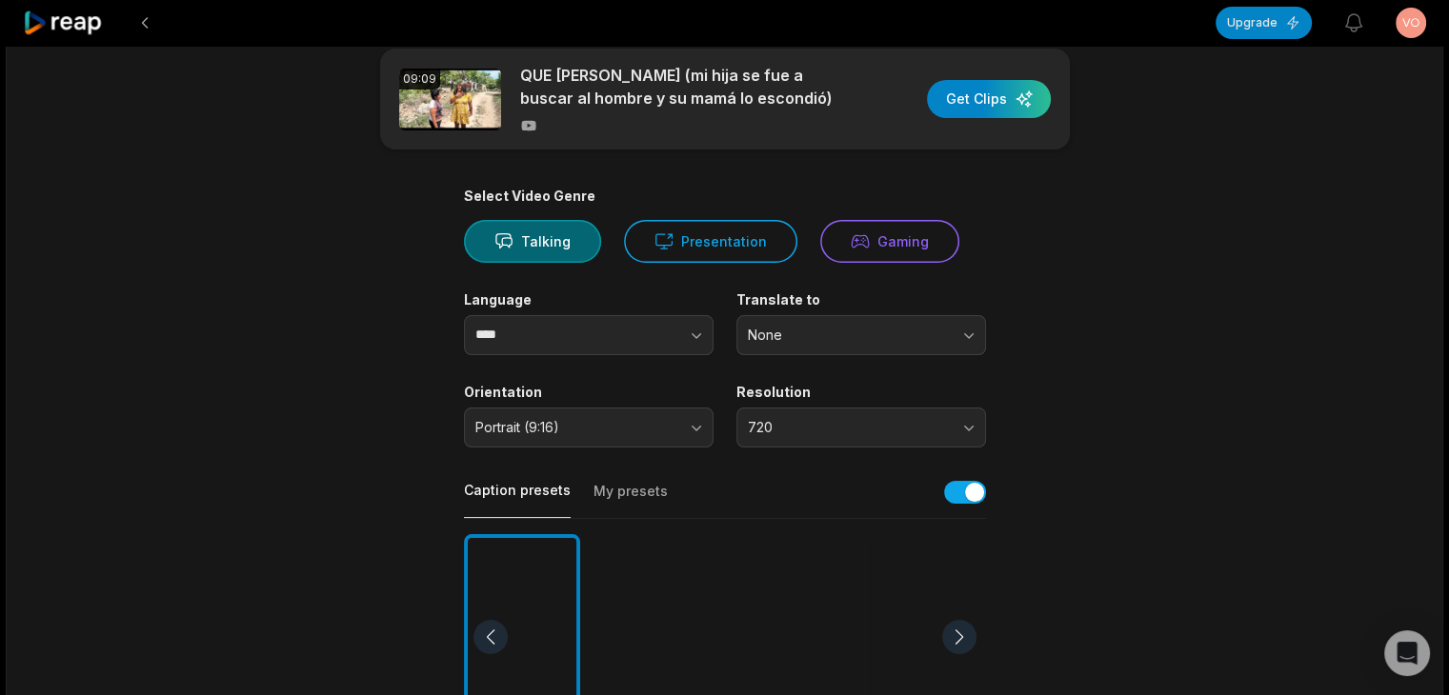
scroll to position [685, 0]
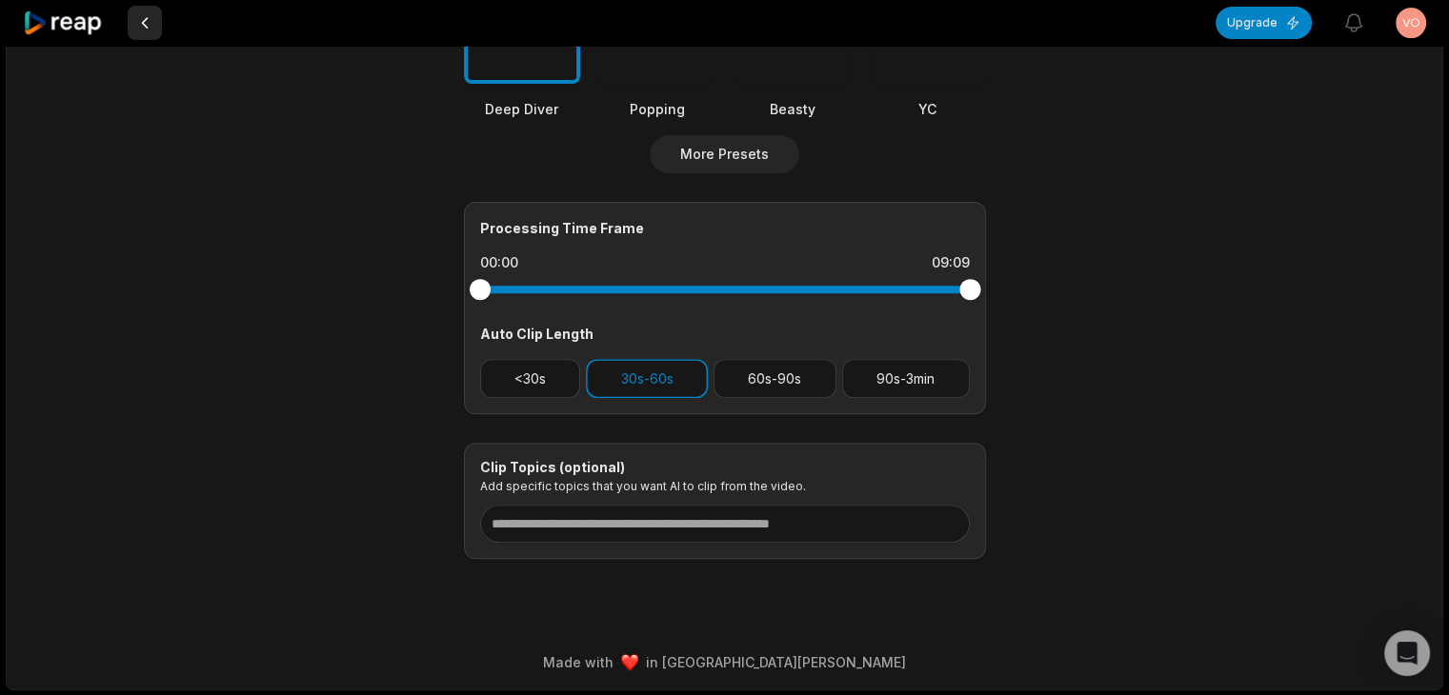
click at [152, 22] on button at bounding box center [145, 23] width 34 height 34
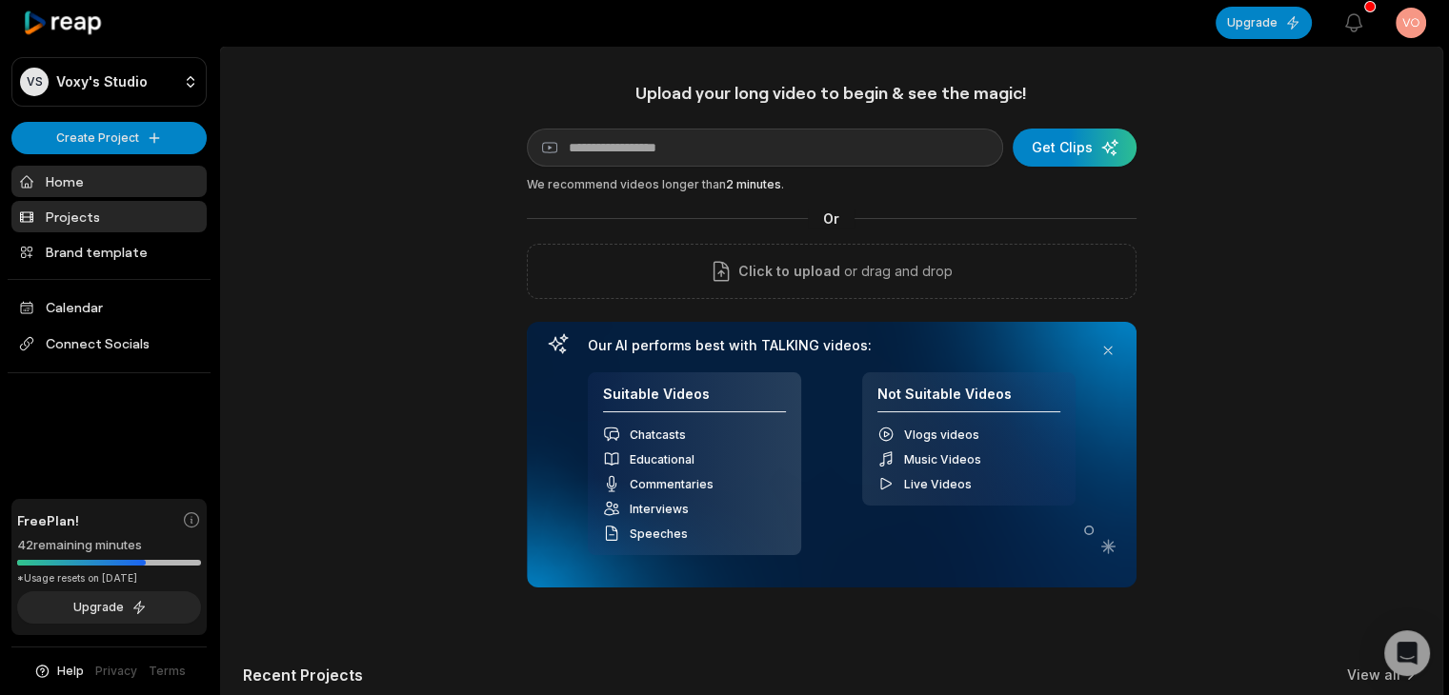
click at [91, 207] on link "Projects" at bounding box center [108, 216] width 195 height 31
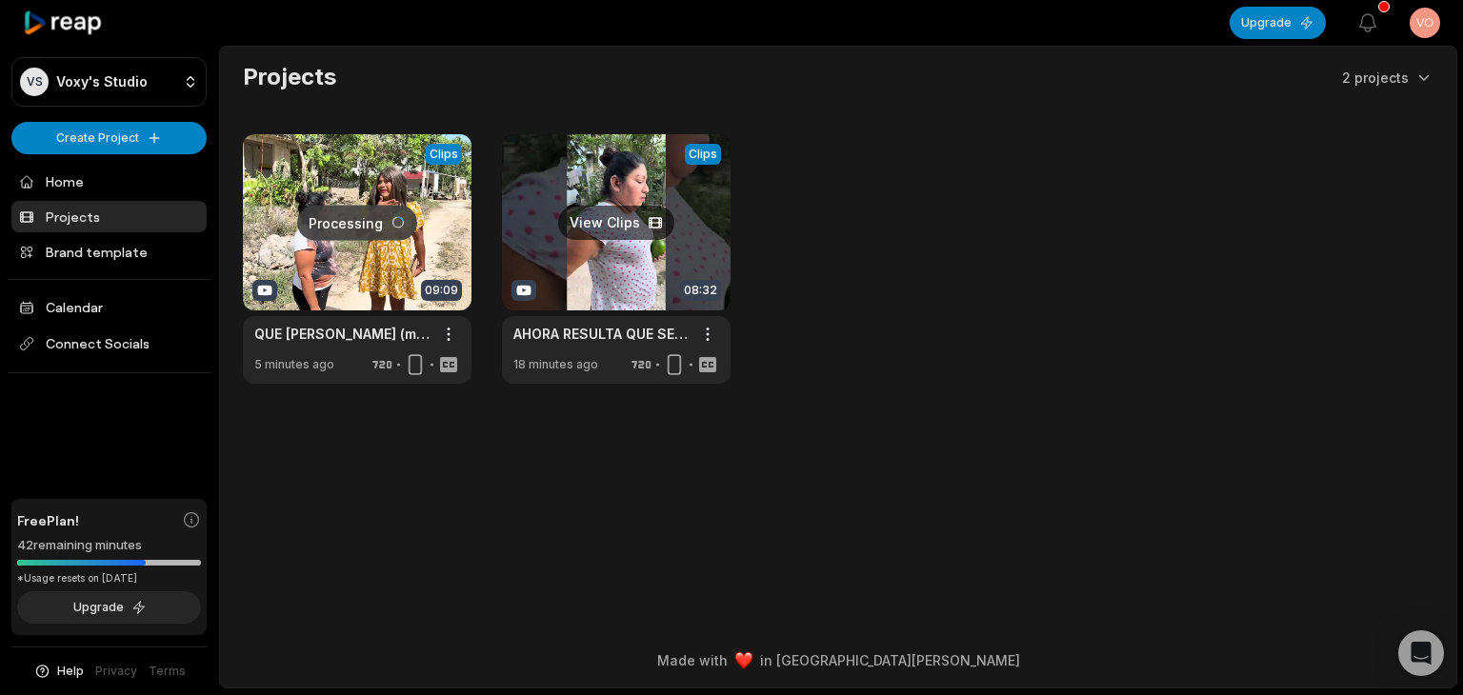
click at [609, 220] on link at bounding box center [616, 259] width 229 height 250
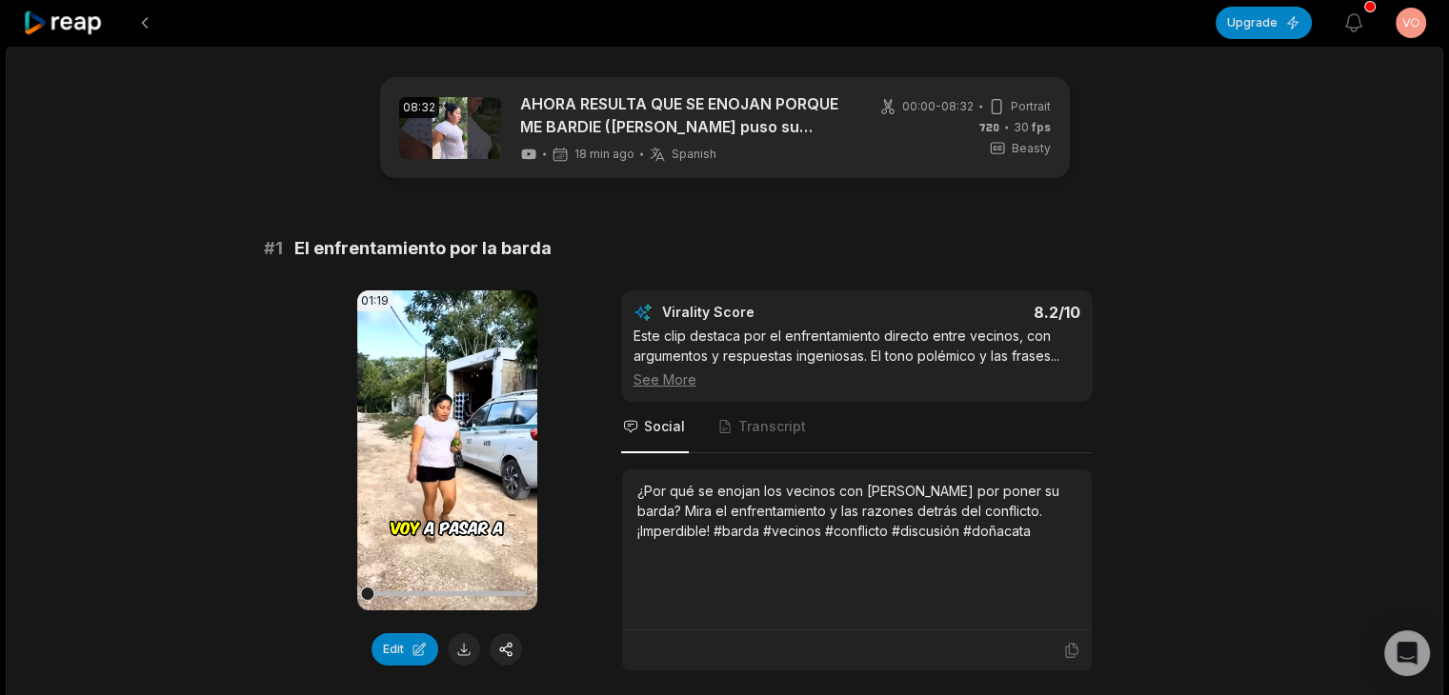
scroll to position [95, 0]
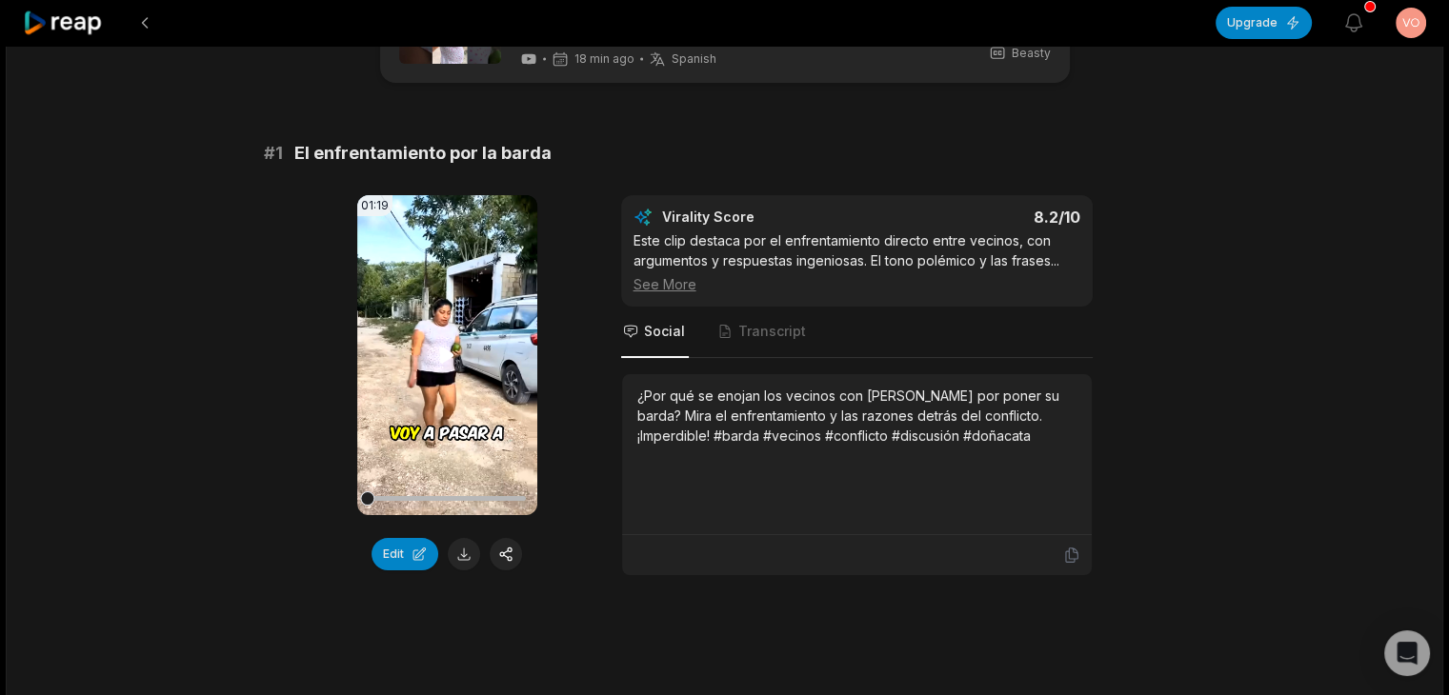
click at [464, 400] on video "Your browser does not support mp4 format." at bounding box center [447, 355] width 180 height 320
click at [446, 458] on video "Your browser does not support mp4 format." at bounding box center [447, 355] width 180 height 320
click at [504, 493] on div at bounding box center [447, 498] width 158 height 33
click at [456, 417] on video "Your browser does not support mp4 format." at bounding box center [447, 355] width 180 height 320
click at [425, 332] on video "Your browser does not support mp4 format." at bounding box center [447, 355] width 180 height 320
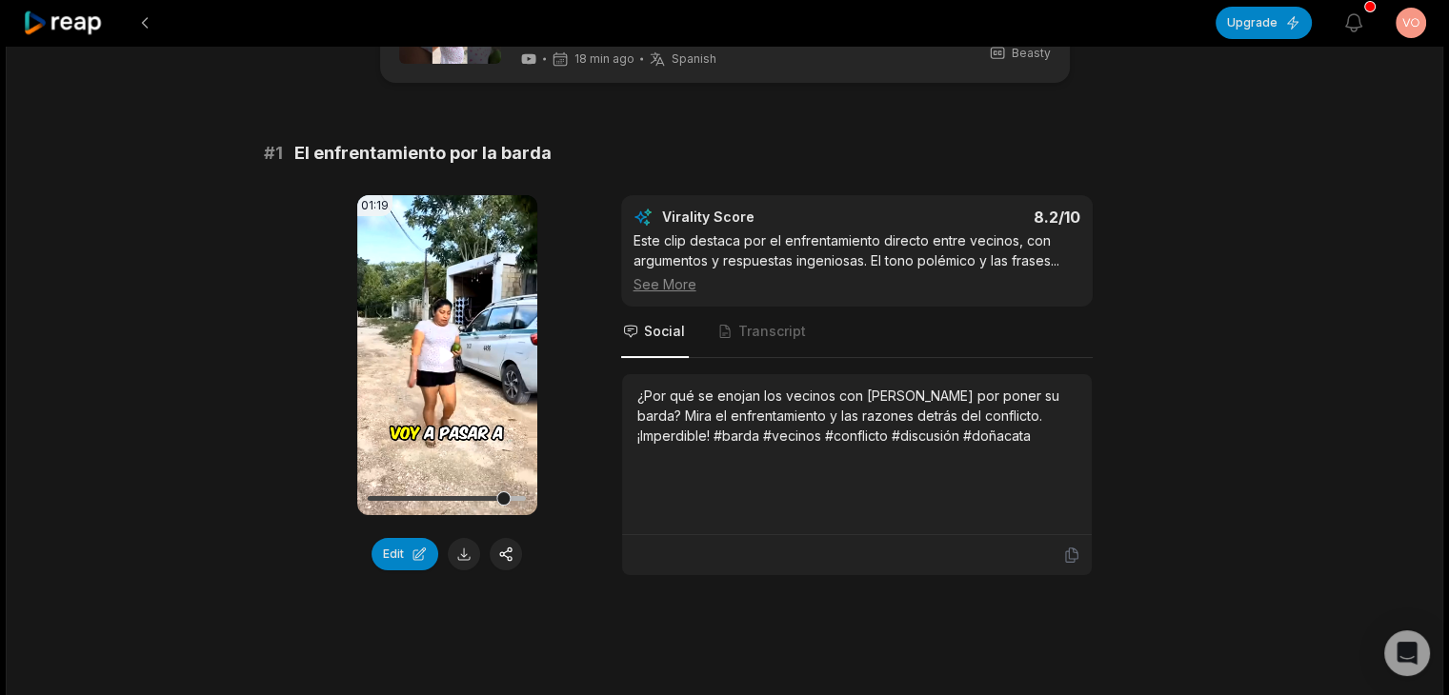
click at [432, 321] on video "Your browser does not support mp4 format." at bounding box center [447, 355] width 180 height 320
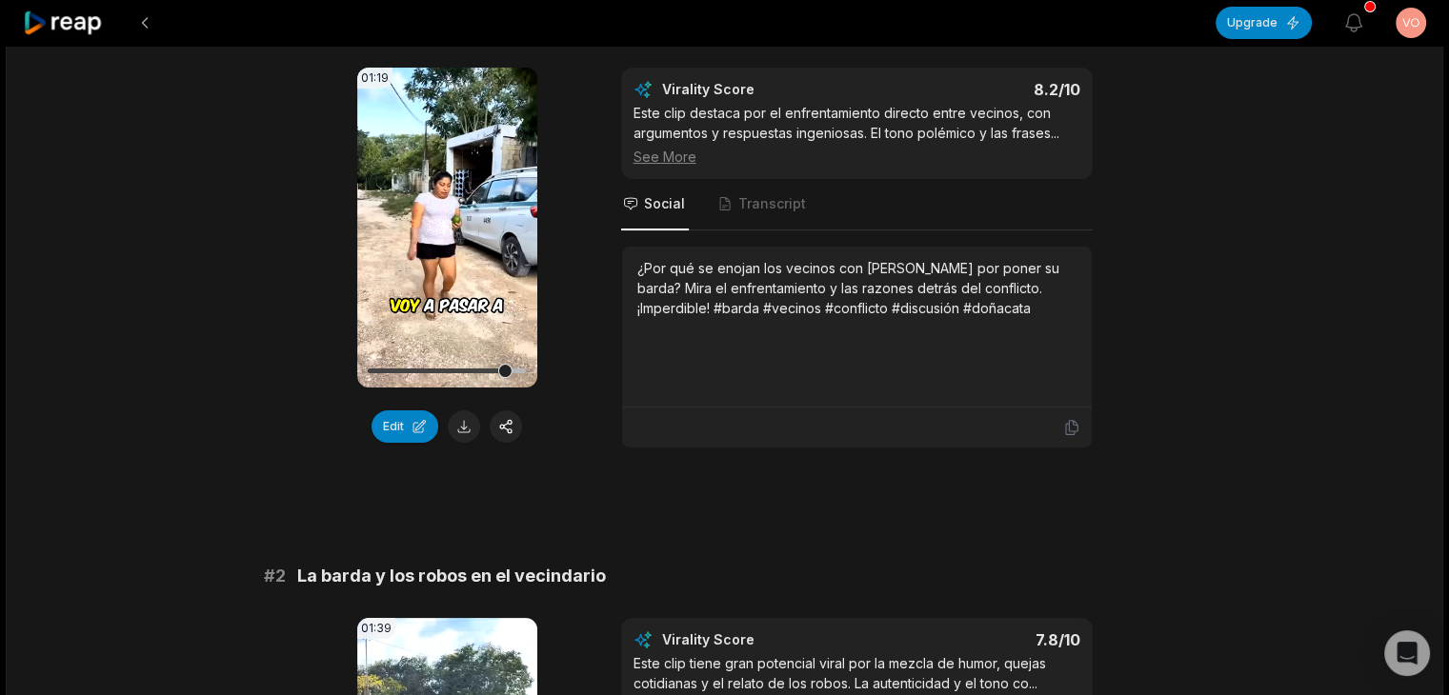
scroll to position [191, 0]
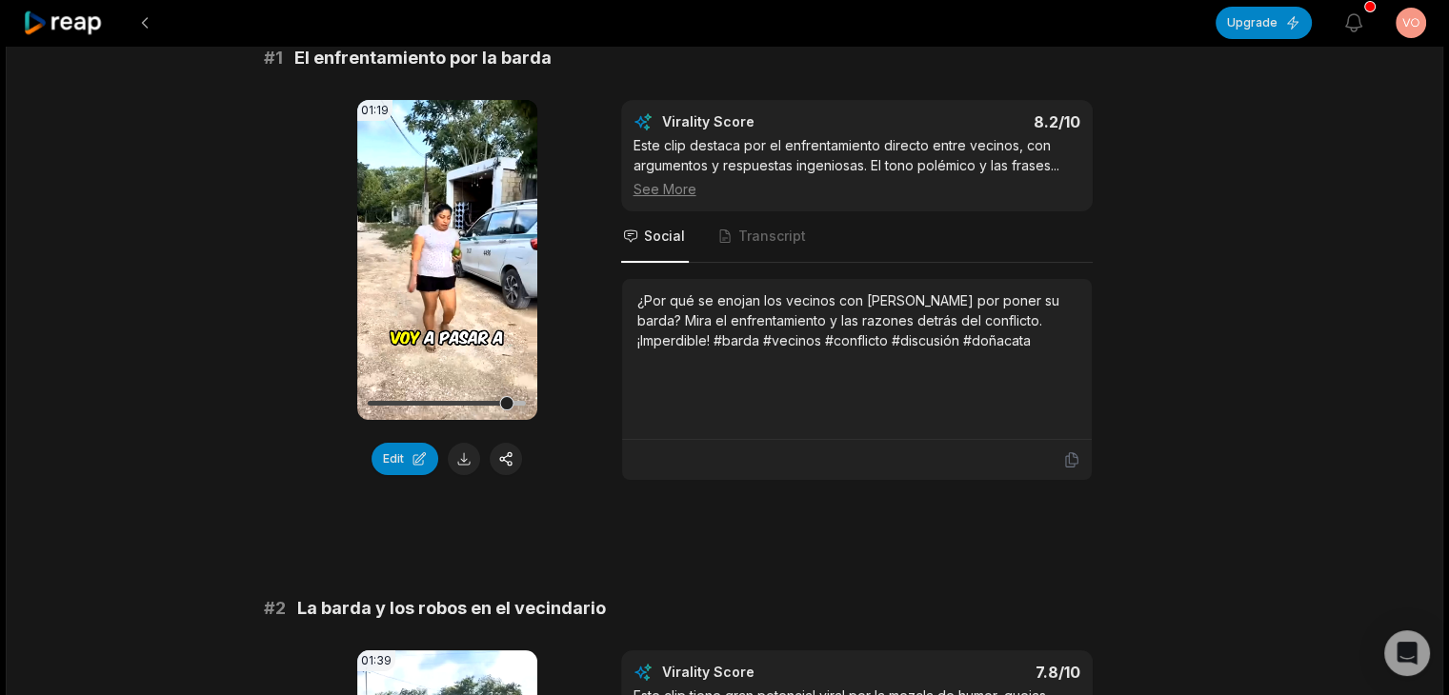
click at [448, 256] on icon at bounding box center [446, 260] width 23 height 23
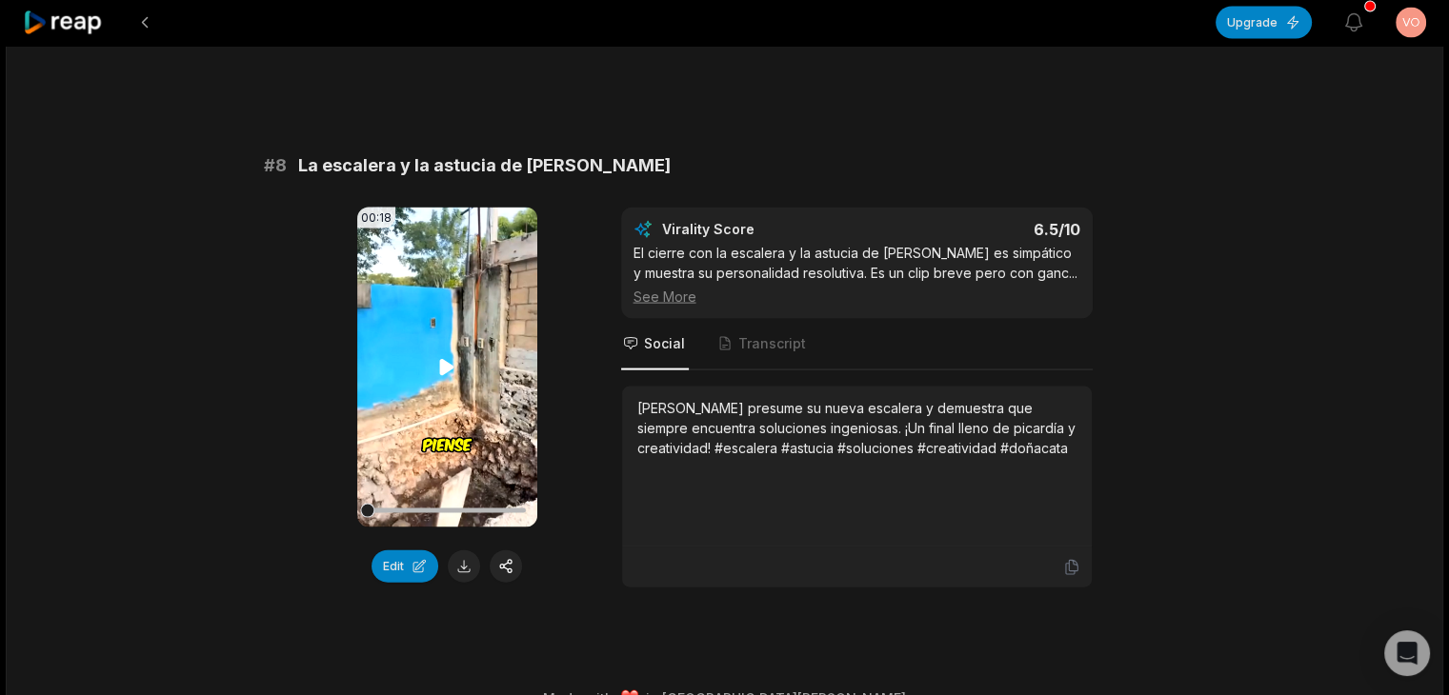
scroll to position [3983, 0]
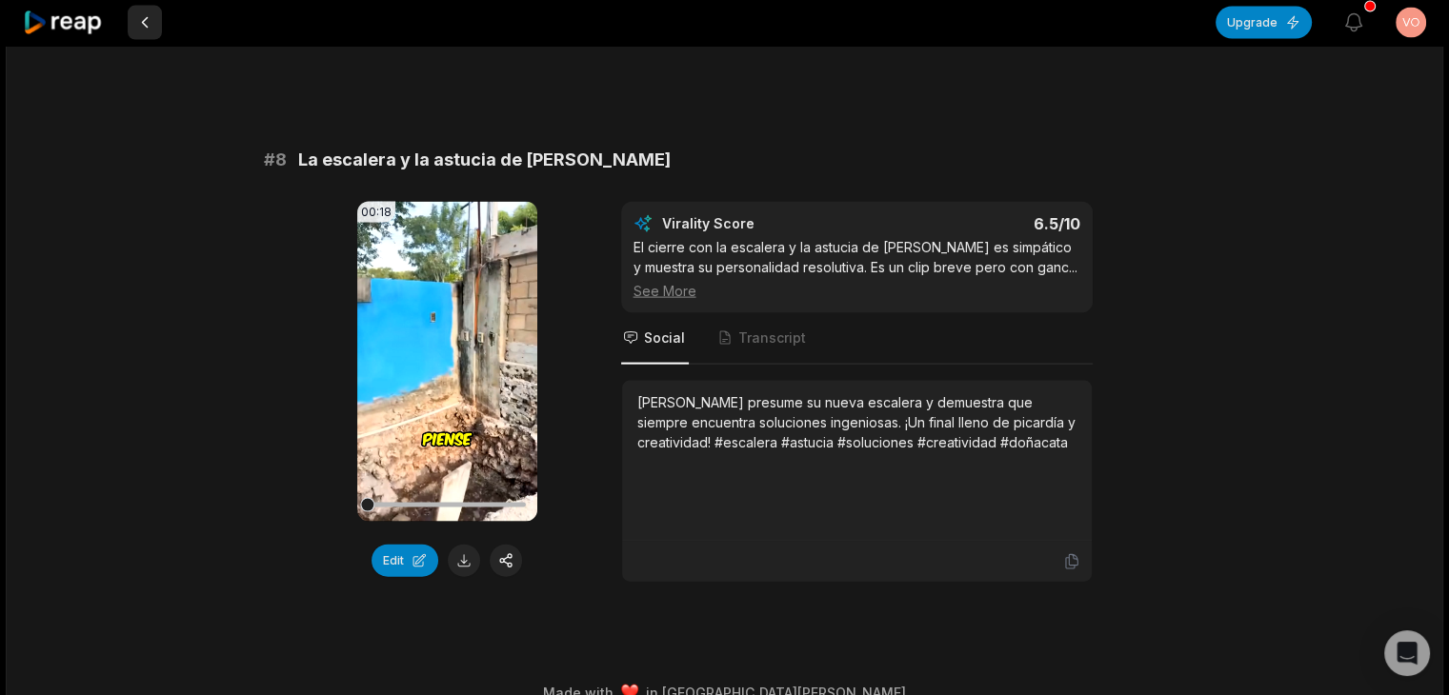
click at [143, 24] on button at bounding box center [145, 23] width 34 height 34
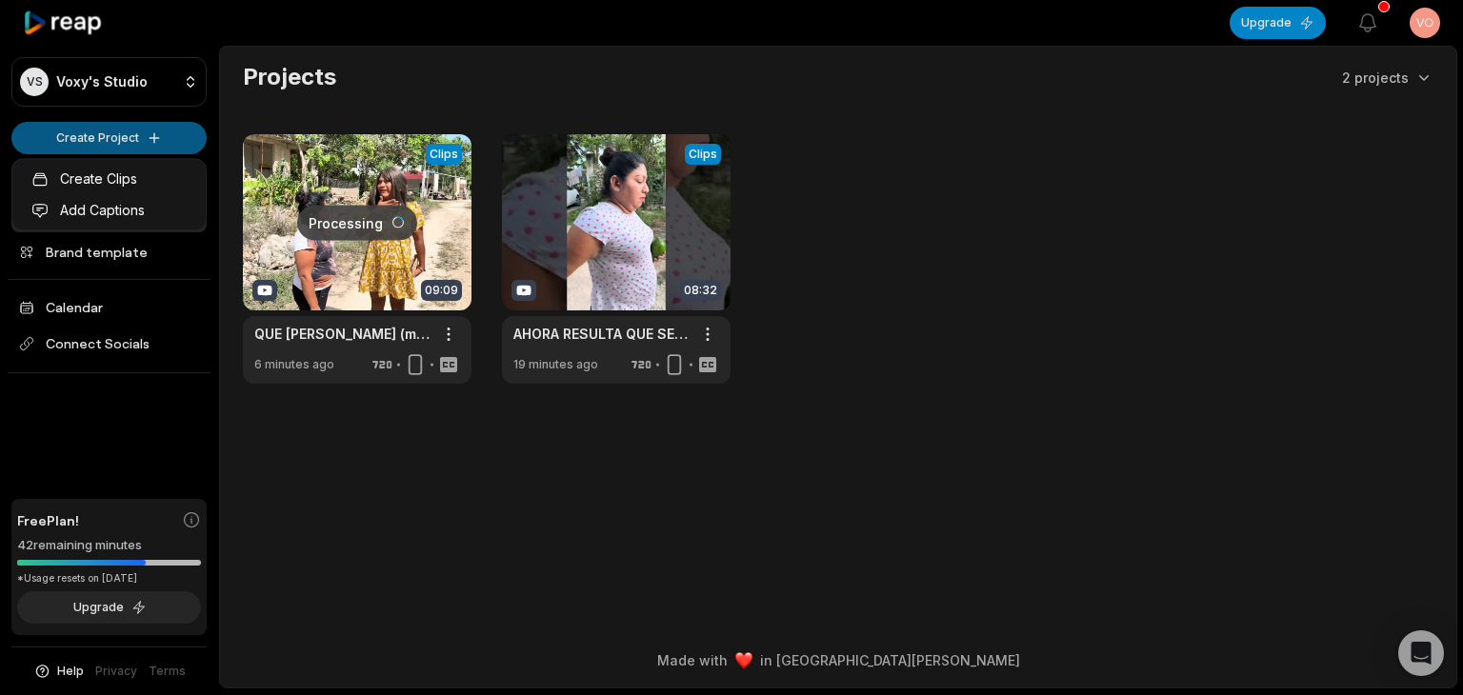
click at [124, 142] on html "VS Voxy's Studio Create Project Home Projects Brand template Calendar Connect S…" at bounding box center [731, 347] width 1463 height 695
click at [132, 184] on link "Create Clips" at bounding box center [109, 178] width 186 height 31
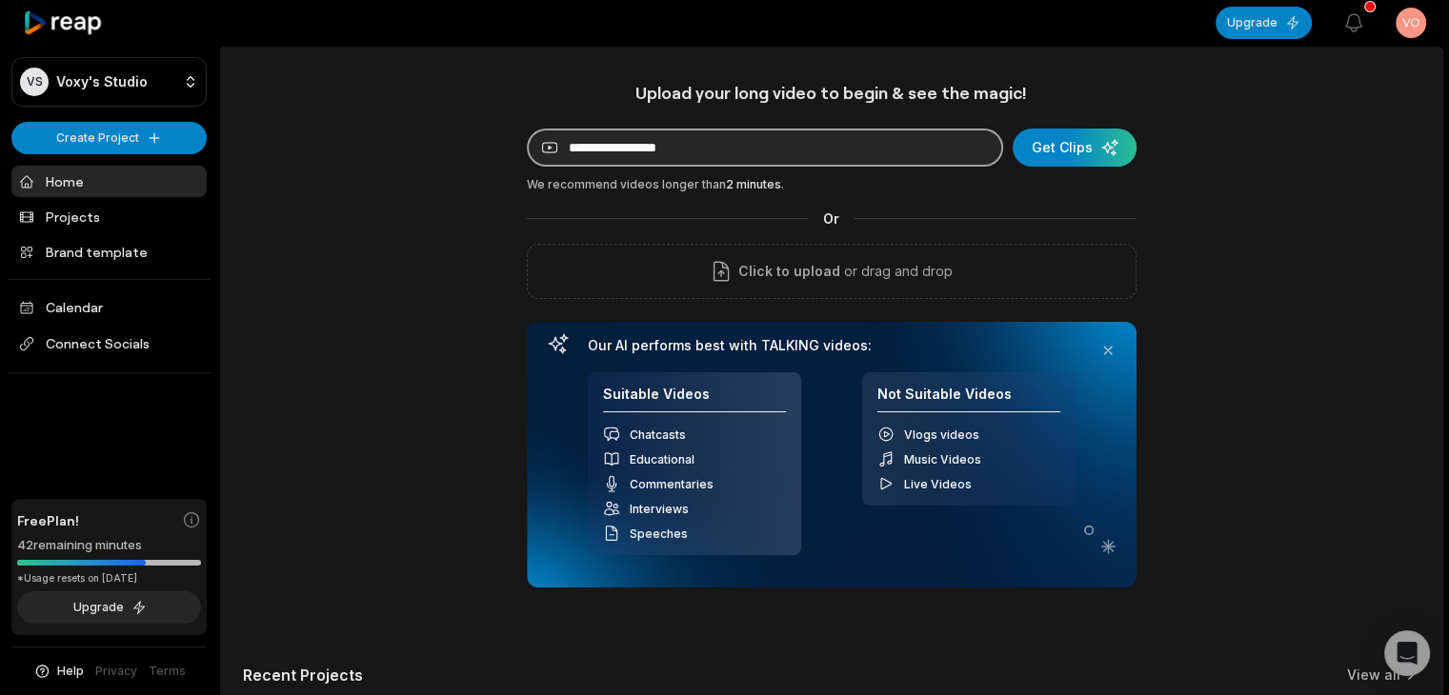
click at [743, 142] on input at bounding box center [765, 148] width 476 height 38
paste input "**********"
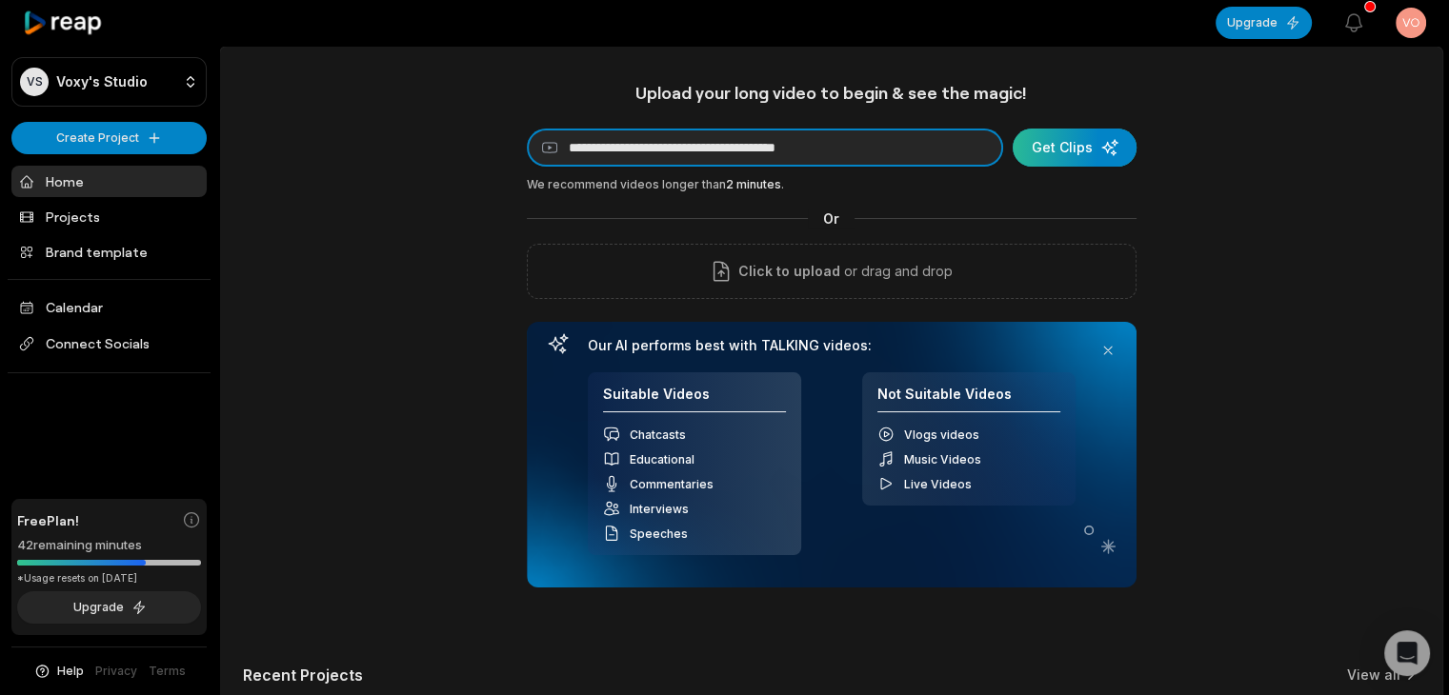
type input "**********"
click at [1078, 141] on div "submit" at bounding box center [1075, 148] width 124 height 38
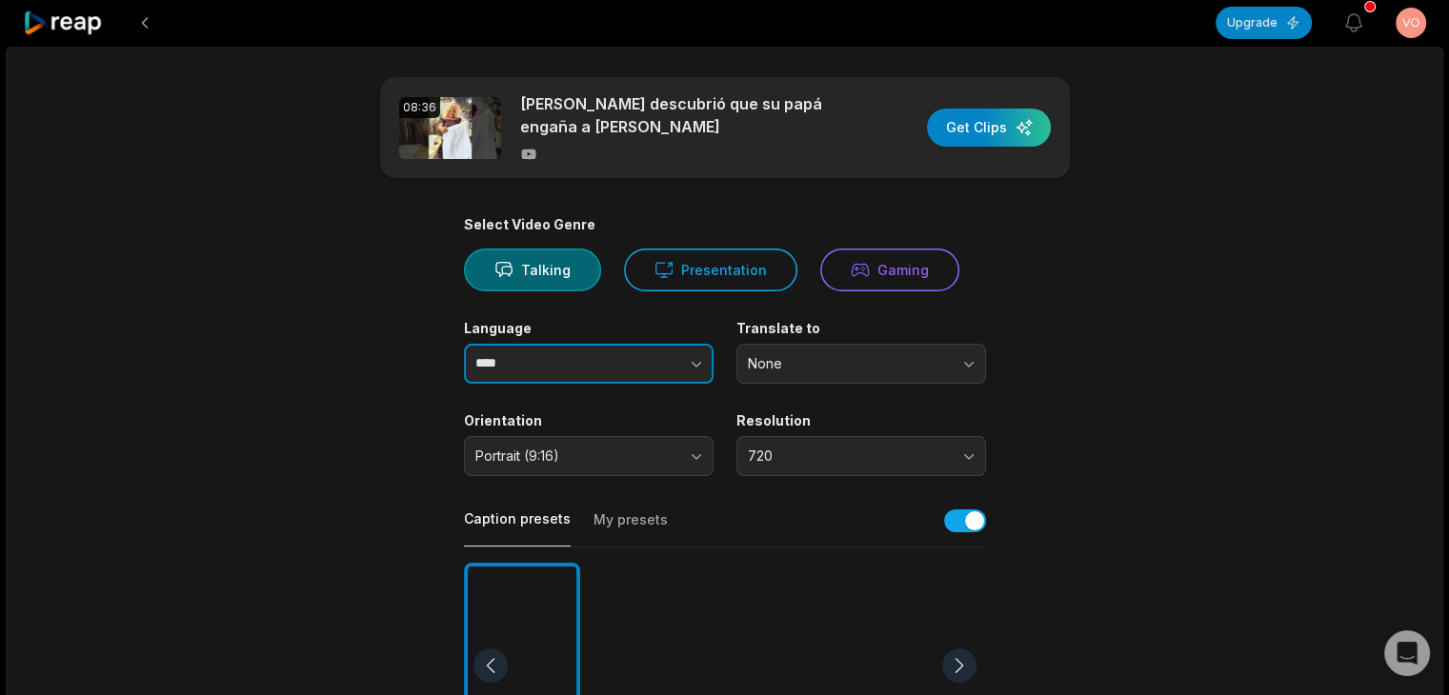
click at [583, 358] on input "****" at bounding box center [589, 364] width 250 height 40
click at [667, 370] on button "button" at bounding box center [658, 364] width 109 height 40
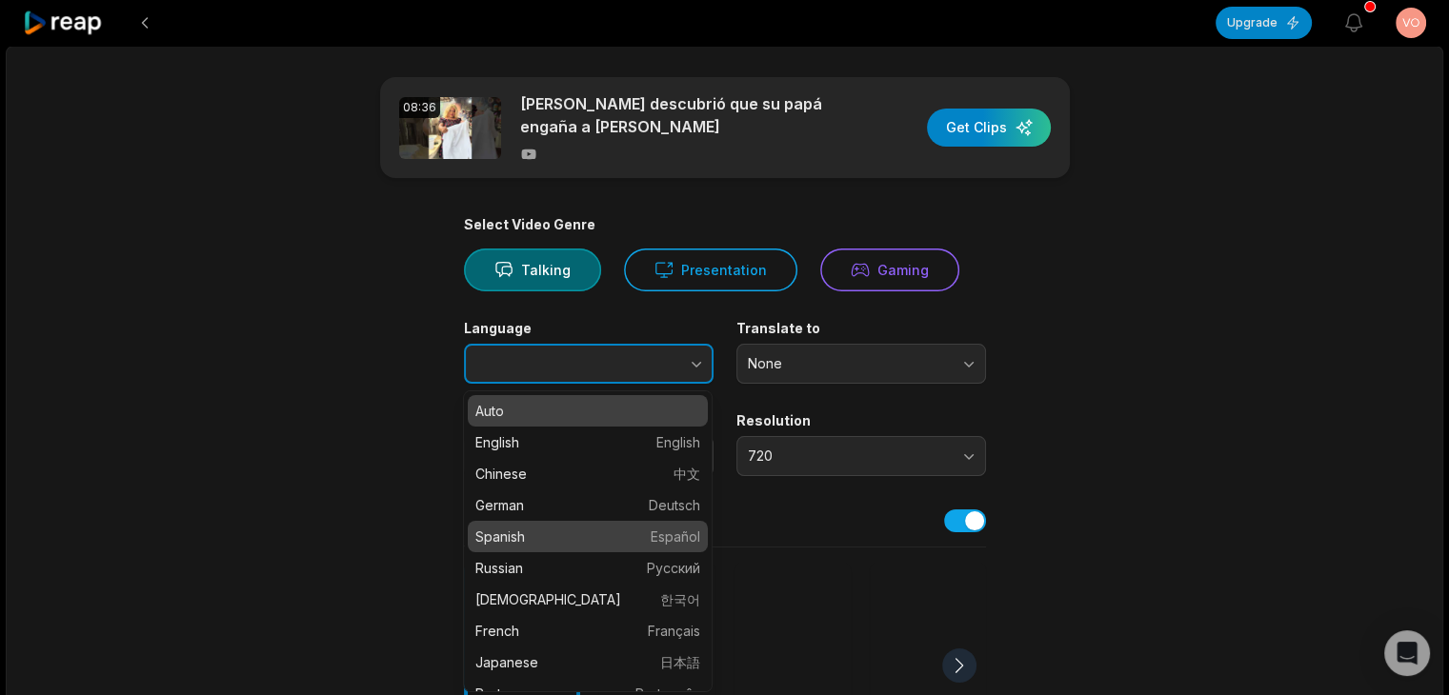
type input "*******"
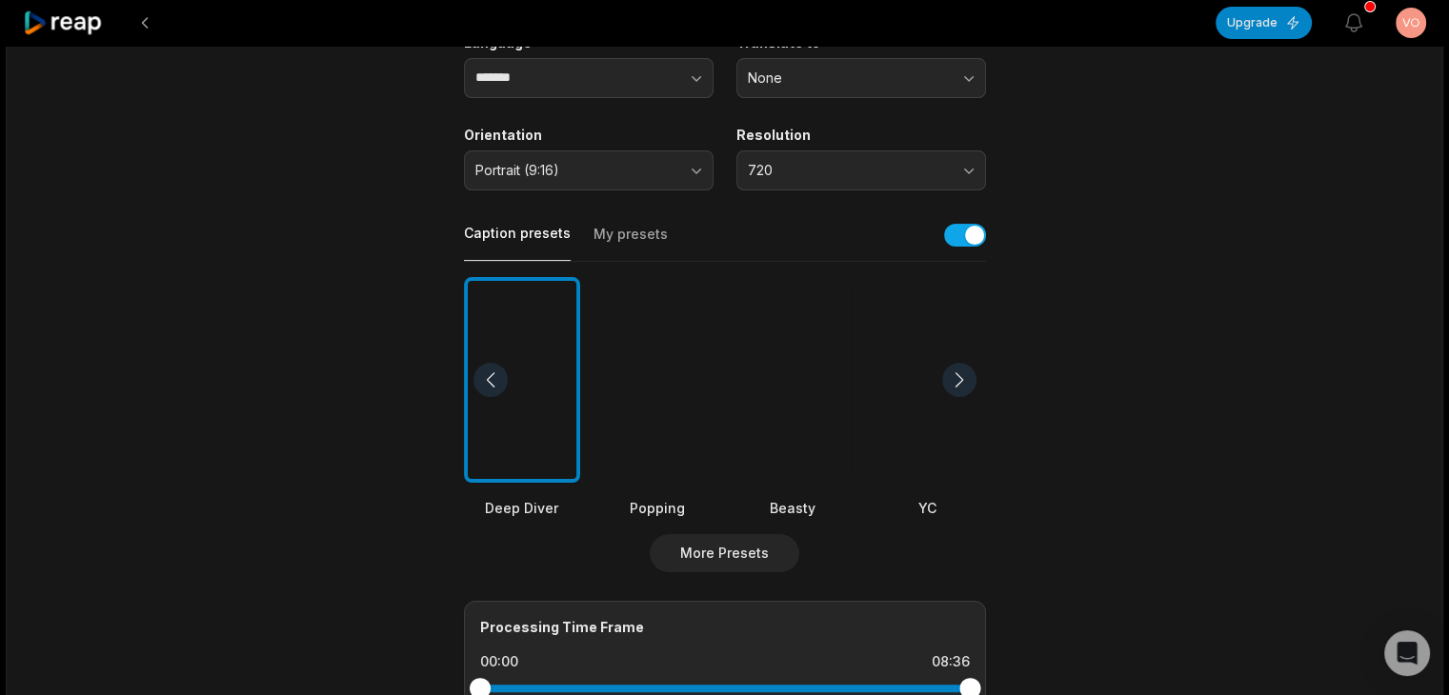
click at [794, 383] on div at bounding box center [792, 380] width 116 height 207
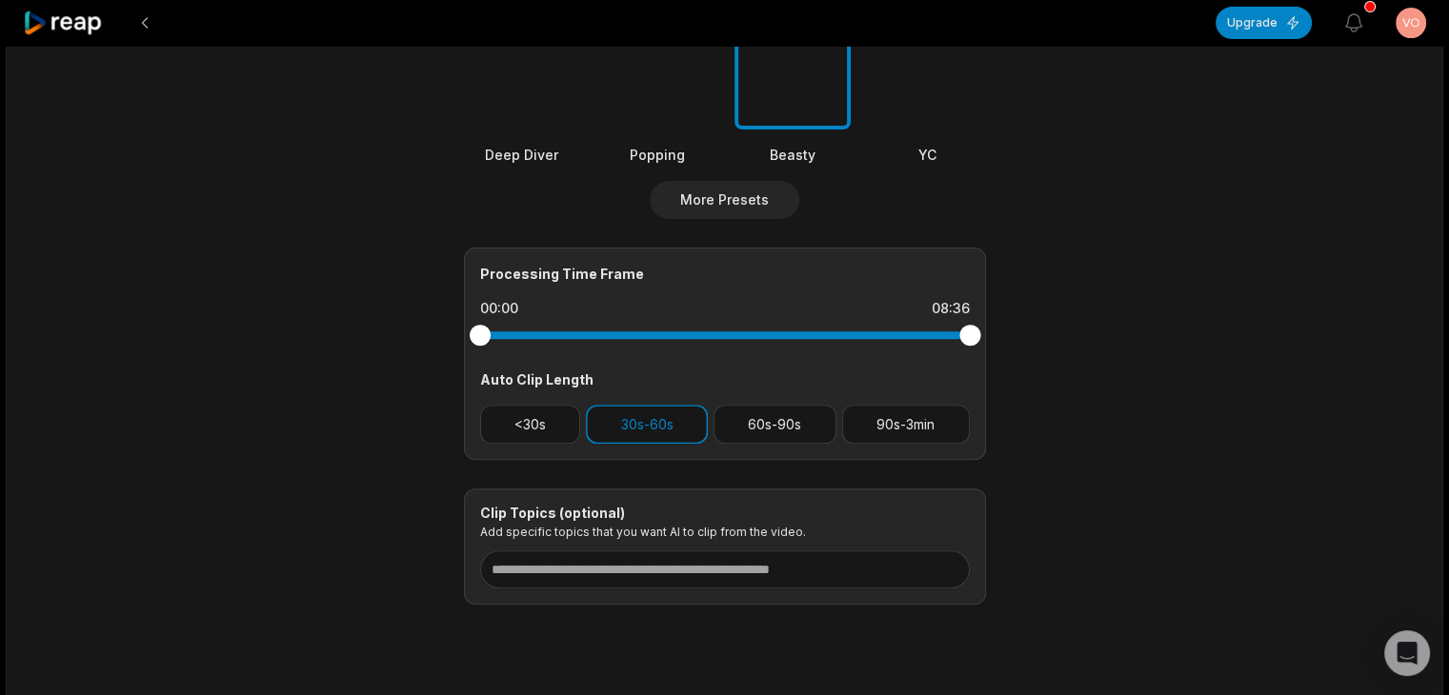
scroll to position [685, 0]
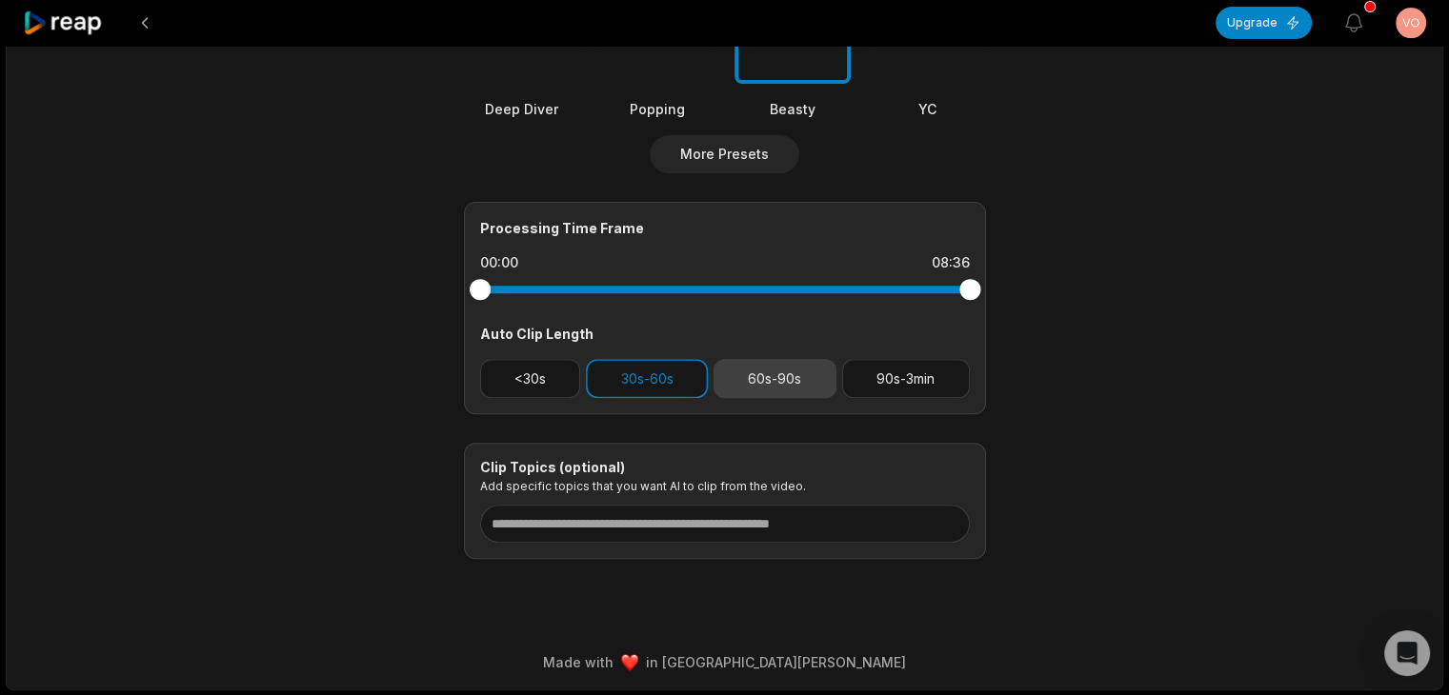
click at [790, 374] on button "60s-90s" at bounding box center [775, 378] width 123 height 39
click at [654, 380] on button "30s-60s" at bounding box center [647, 378] width 122 height 39
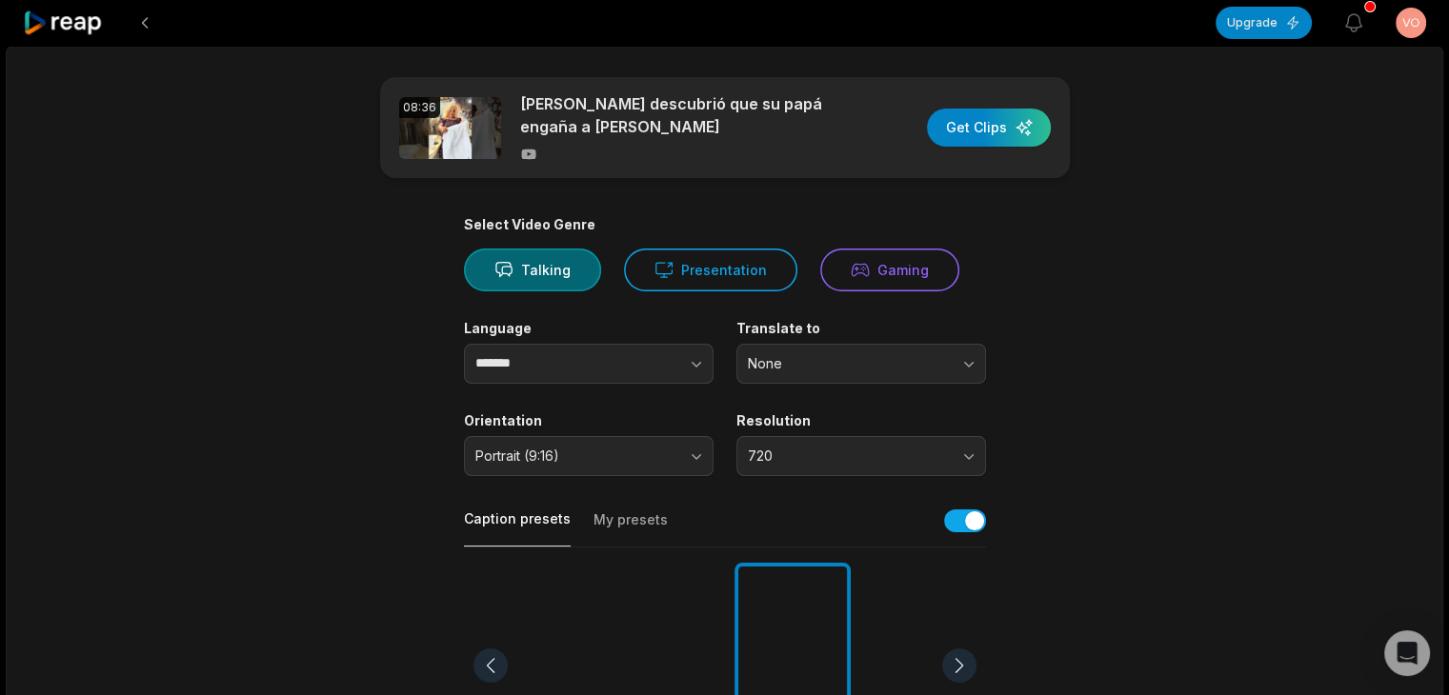
scroll to position [381, 0]
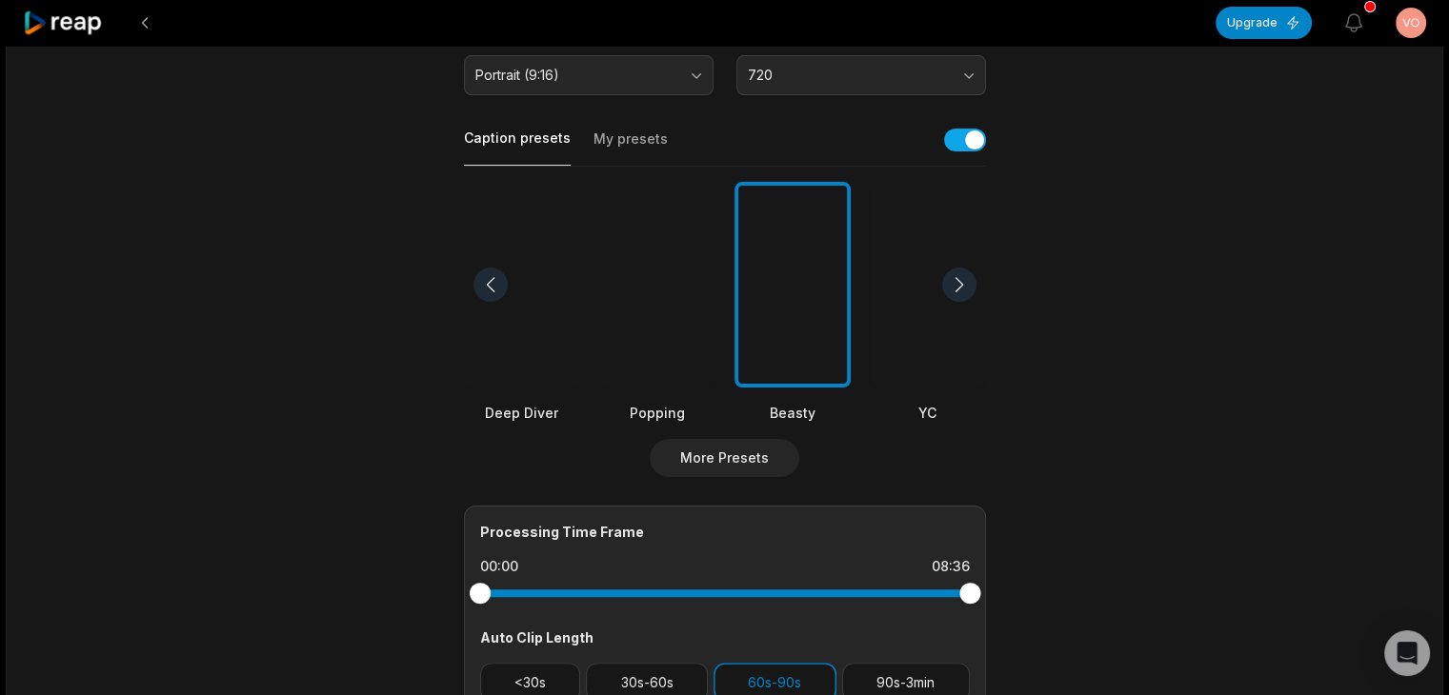
click at [671, 659] on div "Processing Time Frame 00:00 08:36 Auto Clip Length <30s 30s-60s 60s-90s 90s-3min" at bounding box center [725, 612] width 522 height 212
click at [663, 673] on button "30s-60s" at bounding box center [647, 682] width 122 height 39
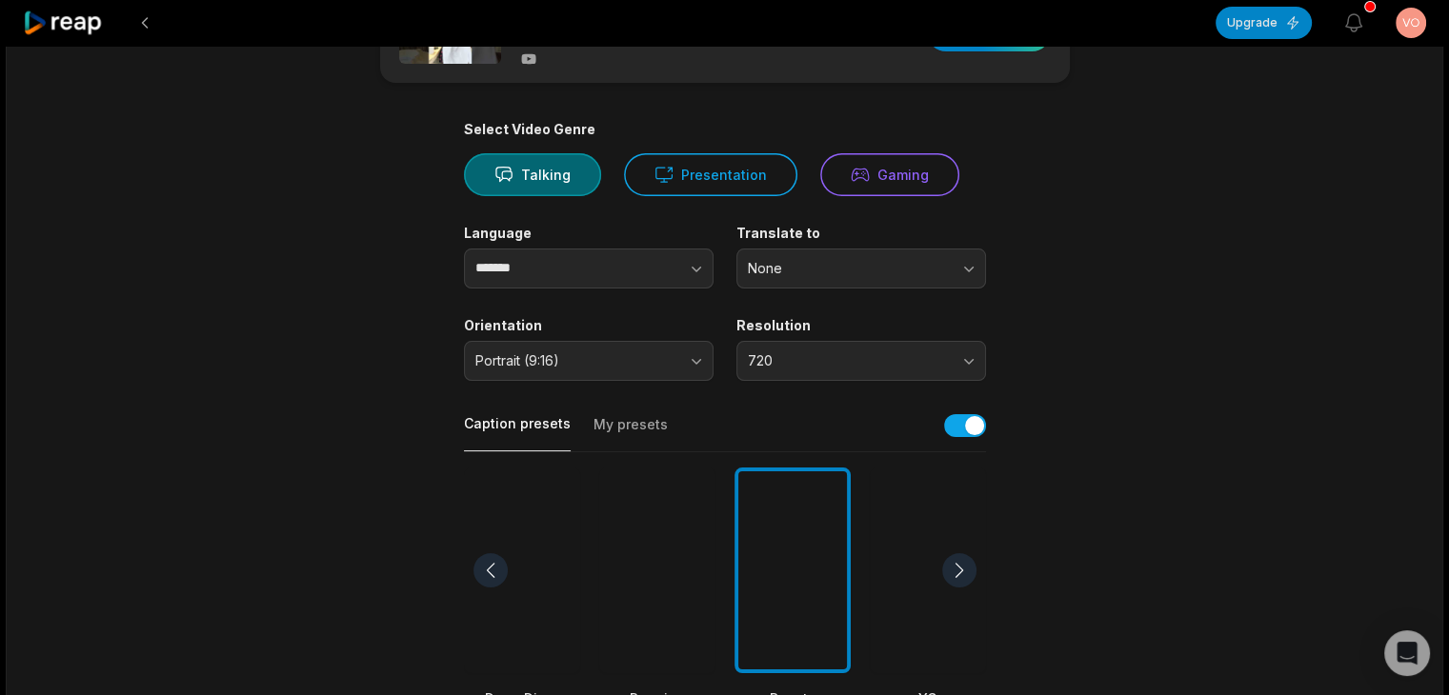
click at [815, 536] on div at bounding box center [792, 571] width 116 height 207
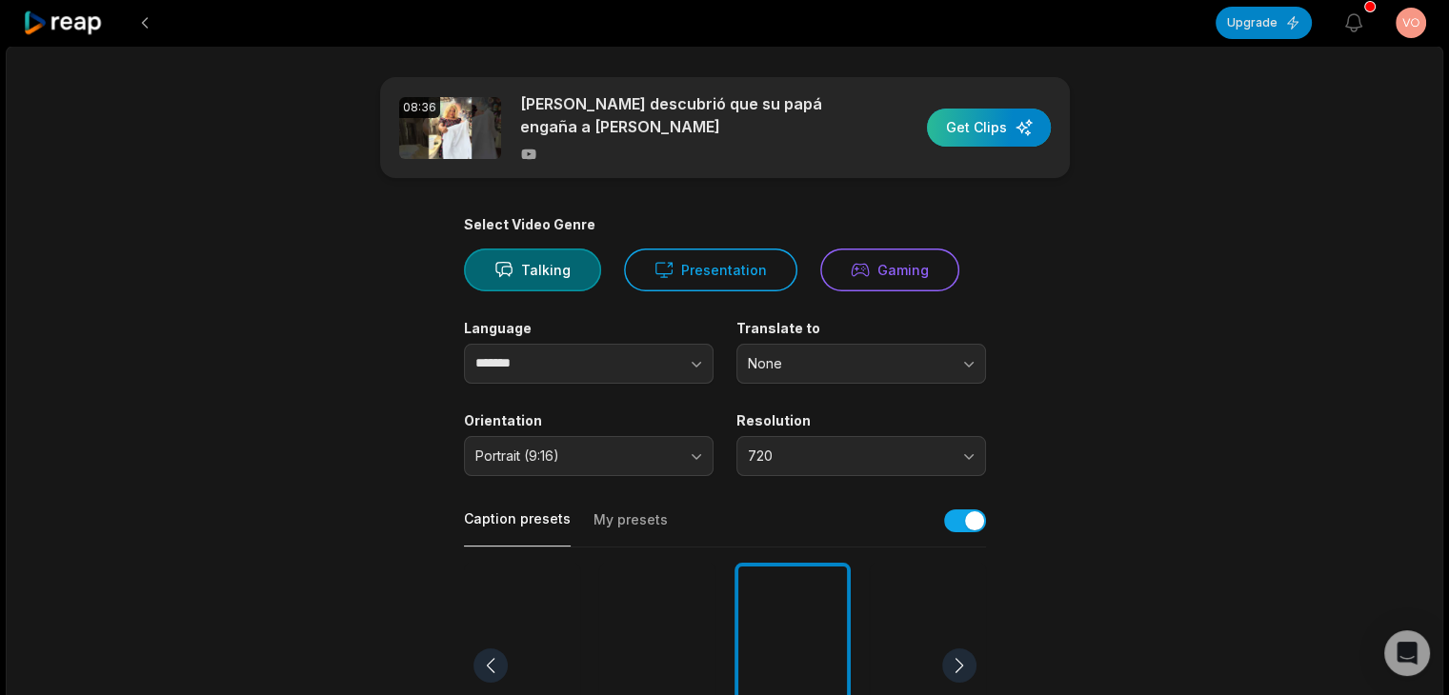
drag, startPoint x: 995, startPoint y: 128, endPoint x: 967, endPoint y: 138, distance: 29.5
click at [995, 127] on div "button" at bounding box center [989, 128] width 124 height 38
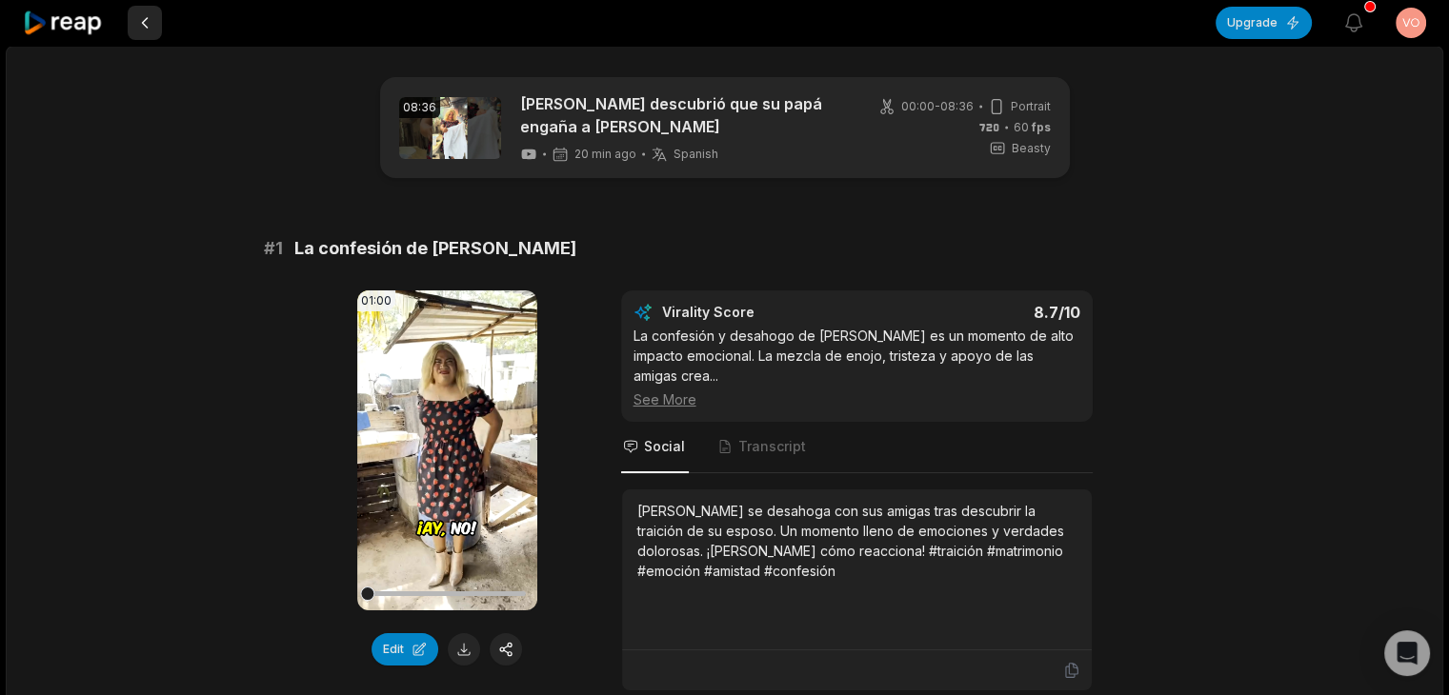
click at [142, 27] on button at bounding box center [145, 23] width 34 height 34
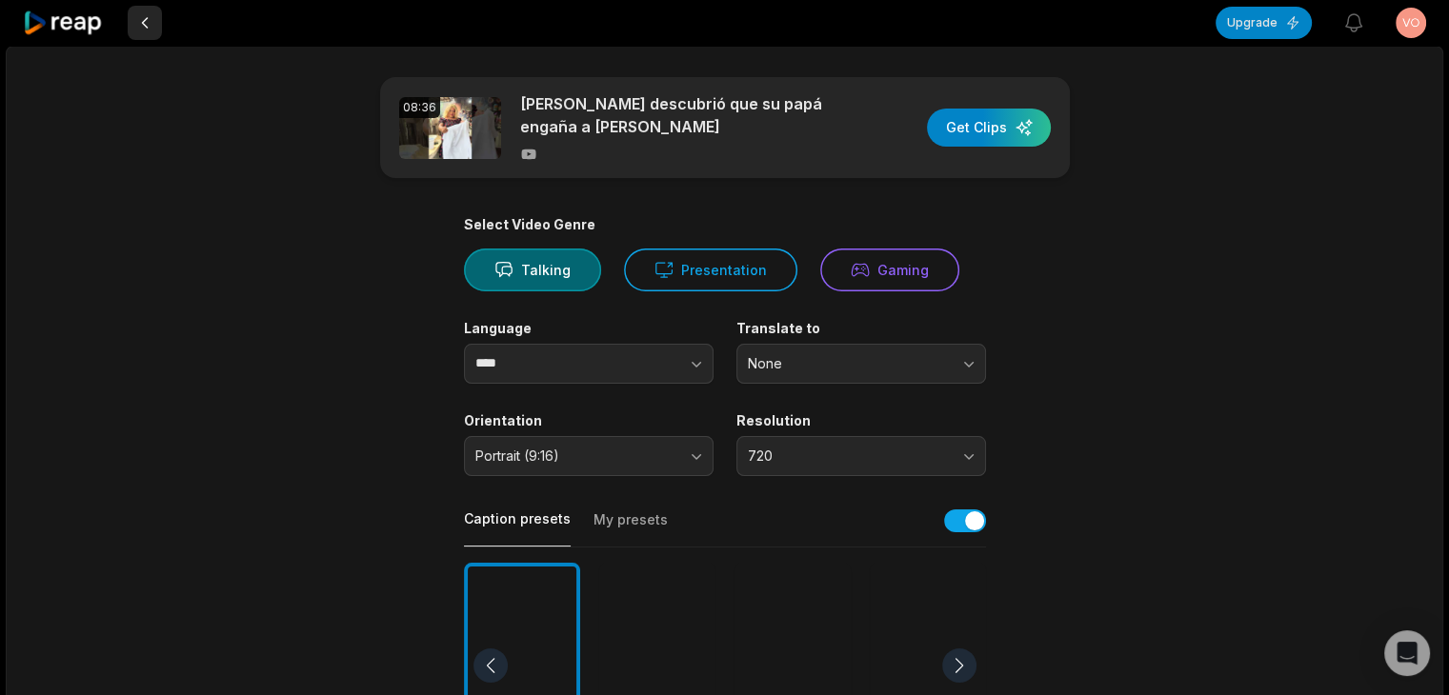
click at [134, 16] on button at bounding box center [145, 23] width 34 height 34
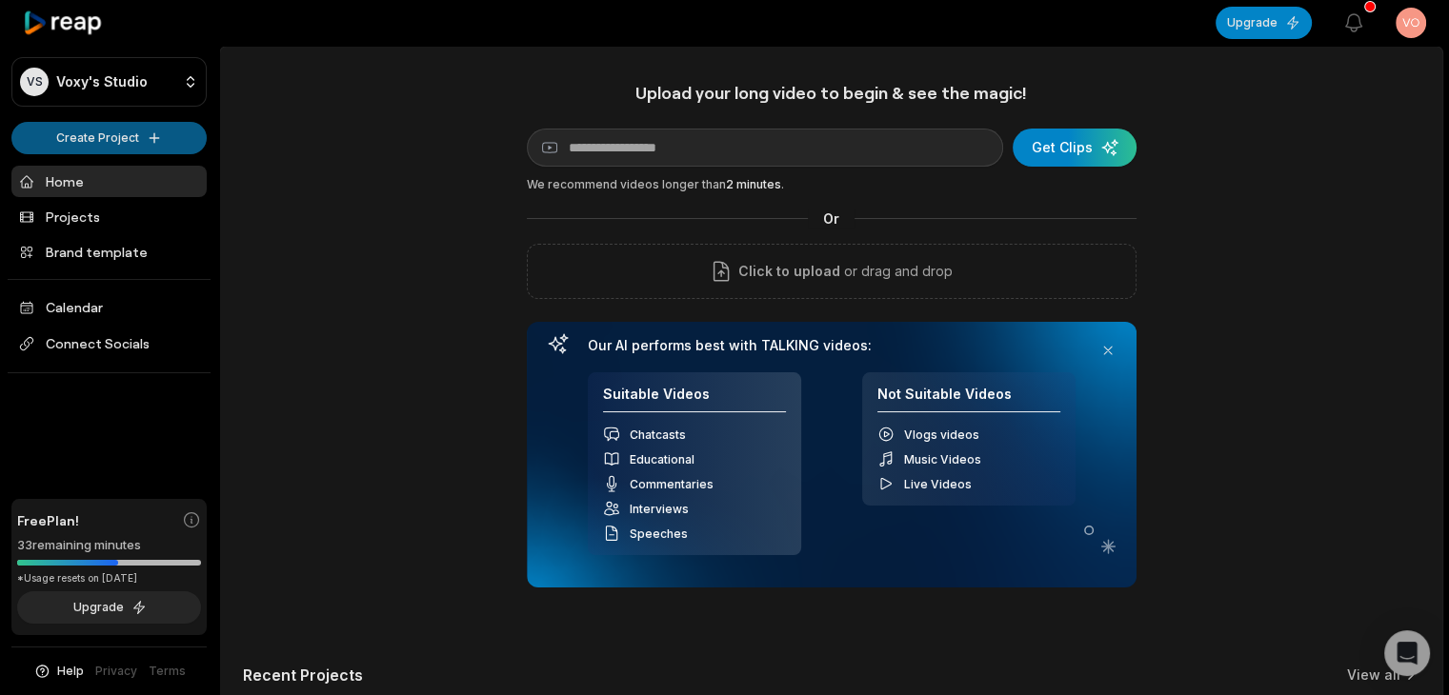
click at [116, 142] on html "VS Voxy's Studio Create Project Home Projects Brand template Calendar Connect S…" at bounding box center [724, 347] width 1449 height 695
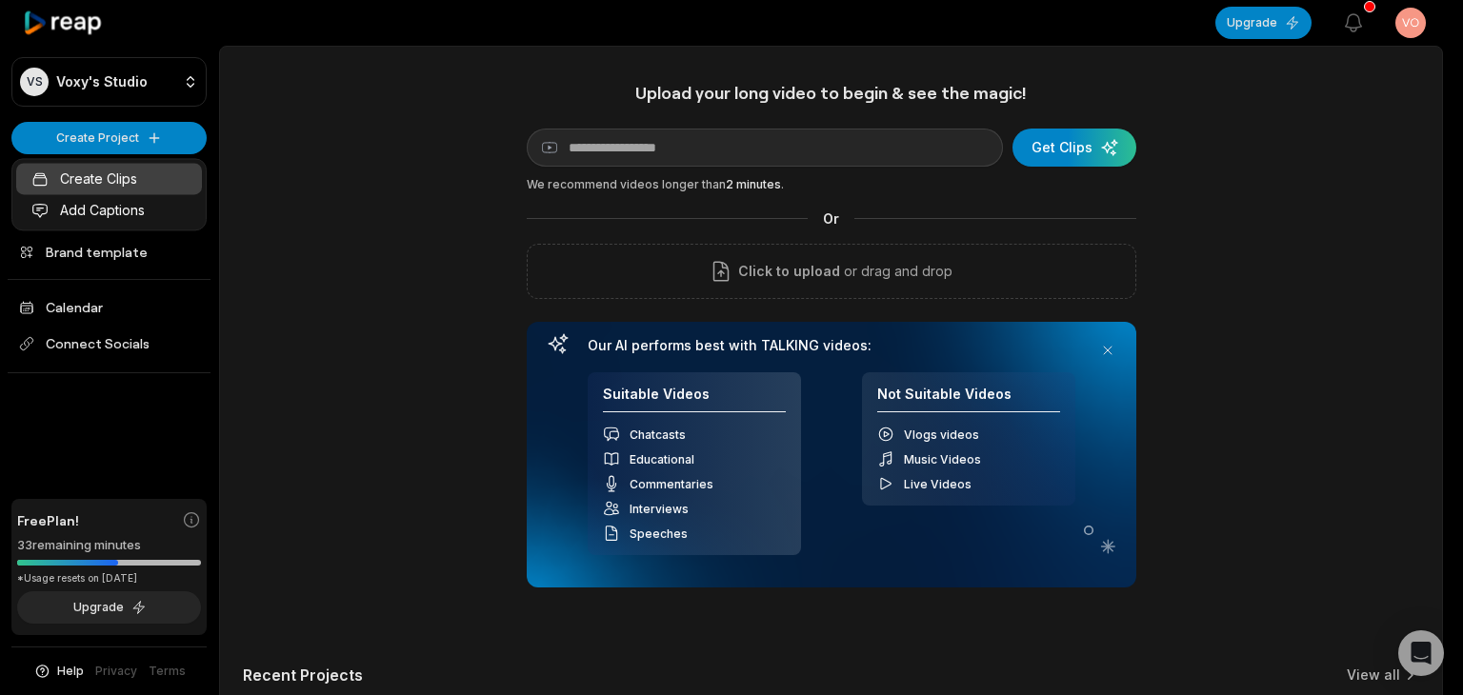
click at [125, 175] on link "Create Clips" at bounding box center [109, 178] width 186 height 31
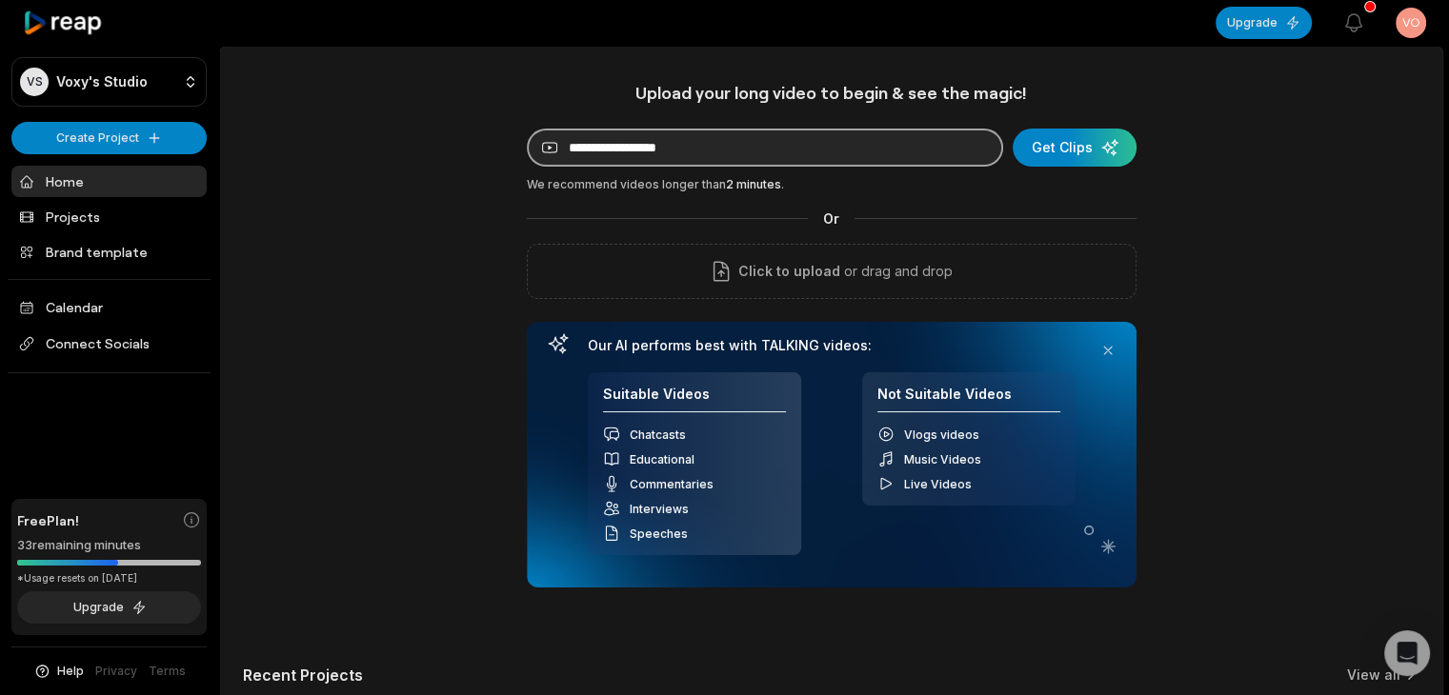
click at [657, 153] on input at bounding box center [765, 148] width 476 height 38
paste input "**********"
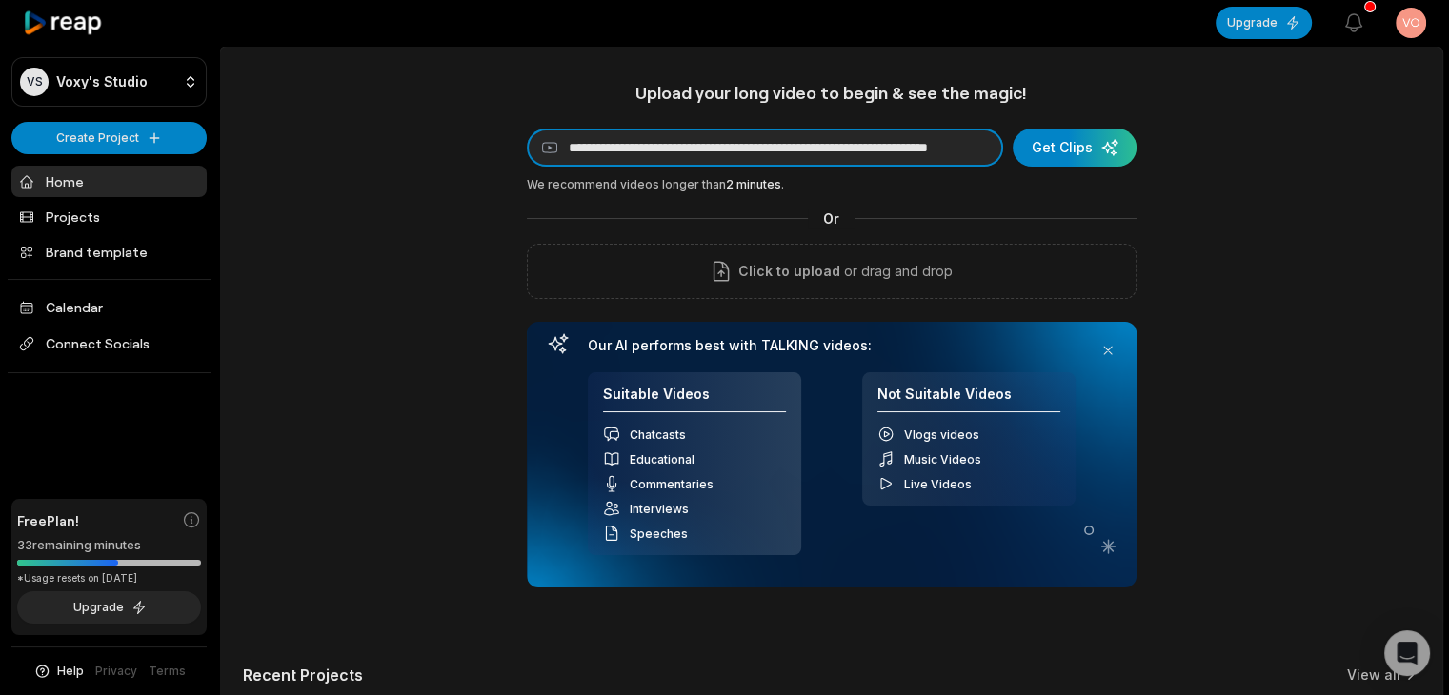
scroll to position [0, 163]
type input "**********"
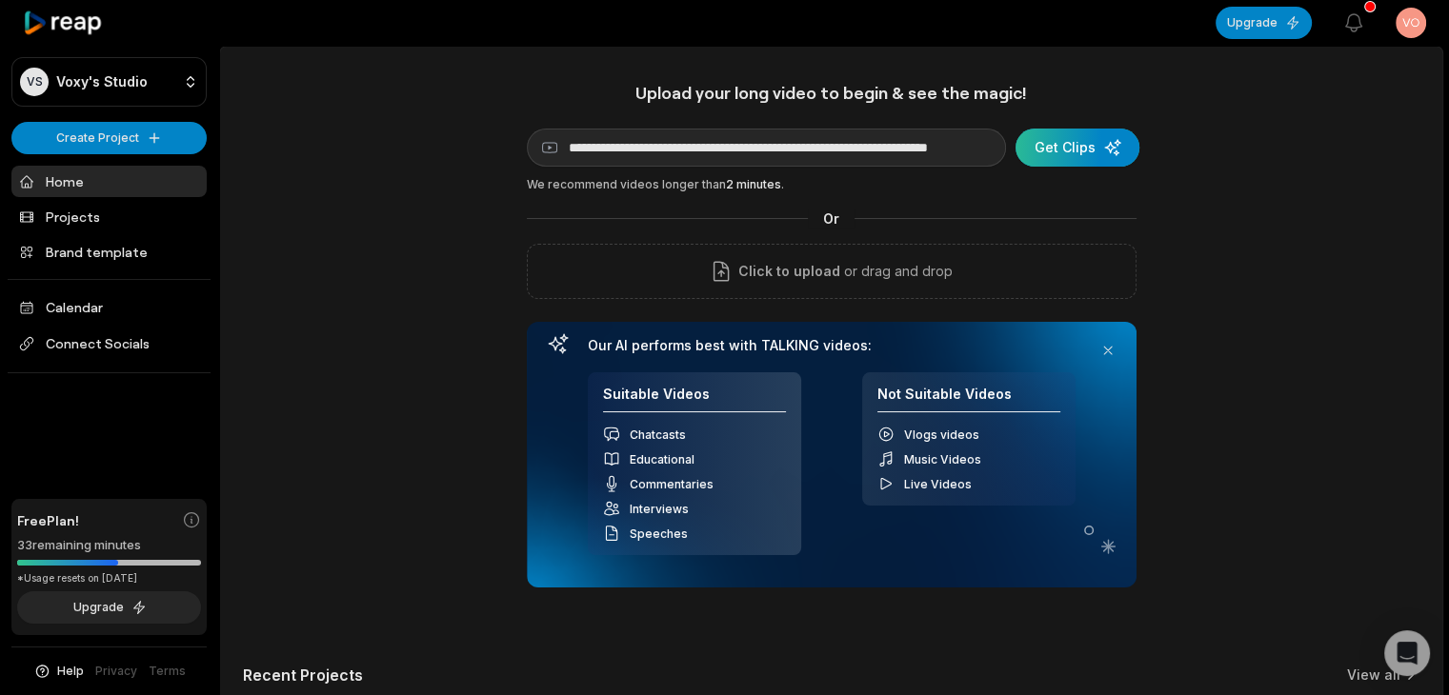
scroll to position [0, 0]
click at [1076, 142] on div "submit" at bounding box center [1078, 148] width 124 height 38
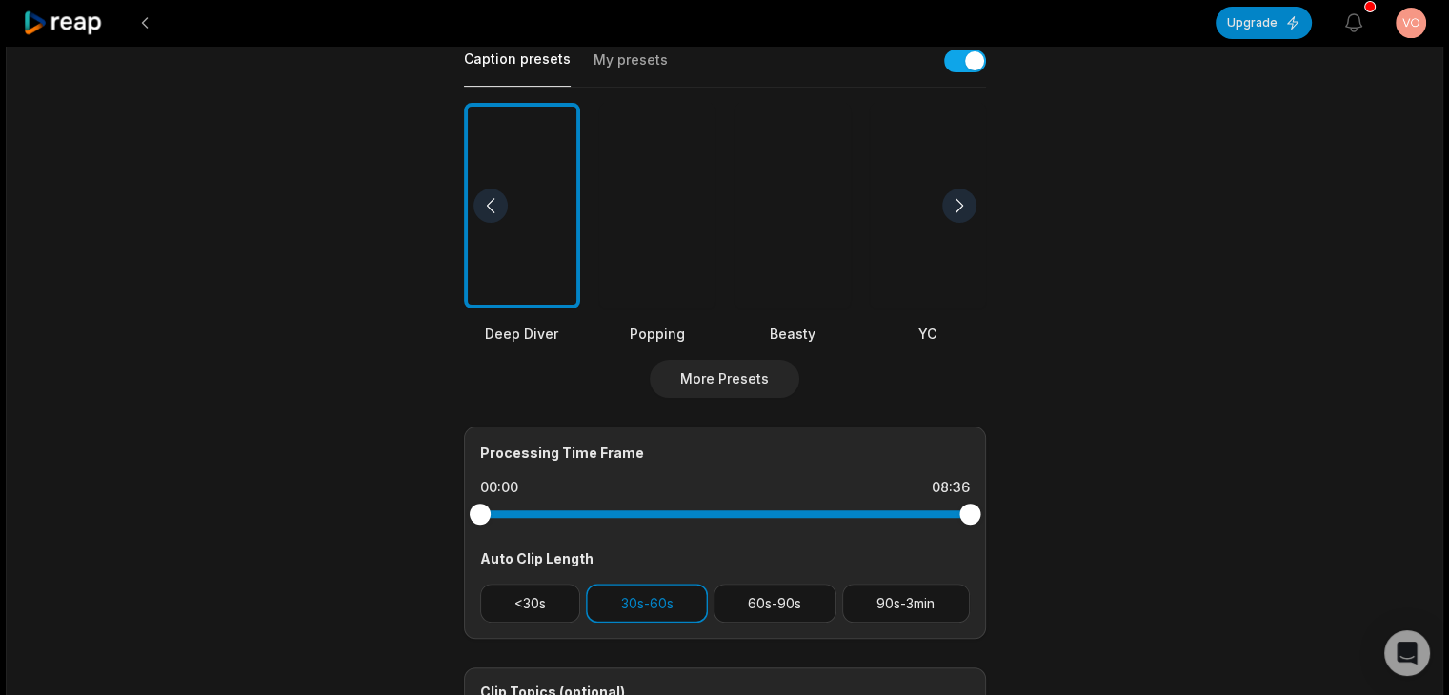
scroll to position [476, 0]
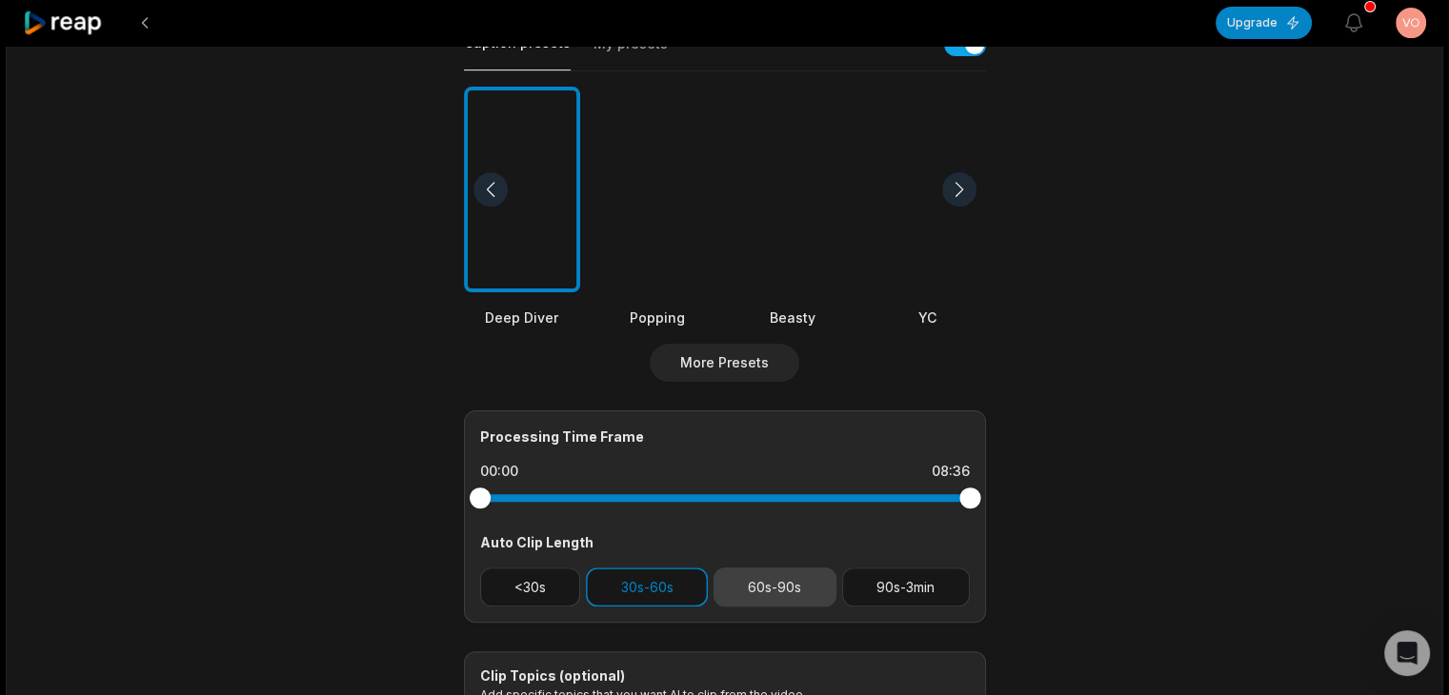
drag, startPoint x: 742, startPoint y: 595, endPoint x: 747, endPoint y: 604, distance: 9.8
click at [742, 594] on button "60s-90s" at bounding box center [775, 587] width 123 height 39
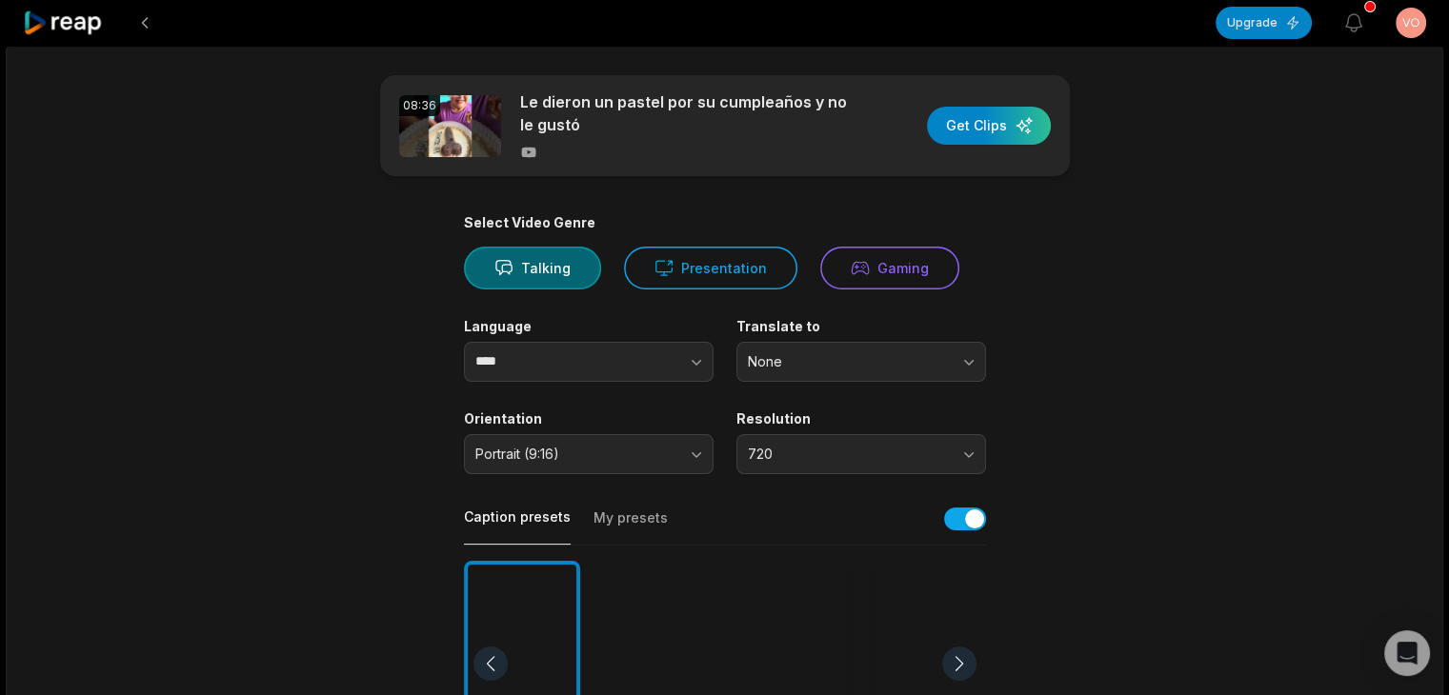
scroll to position [0, 0]
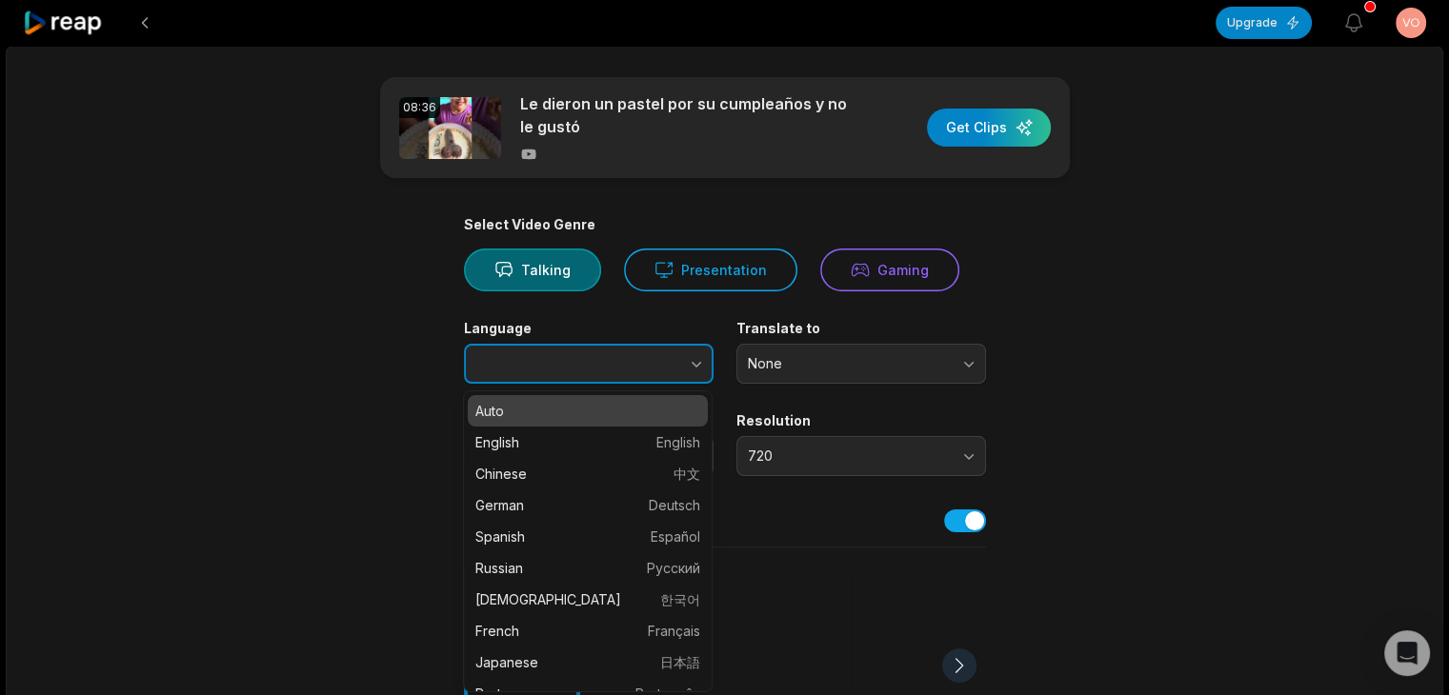
click at [623, 371] on button "button" at bounding box center [658, 364] width 109 height 40
type input "*******"
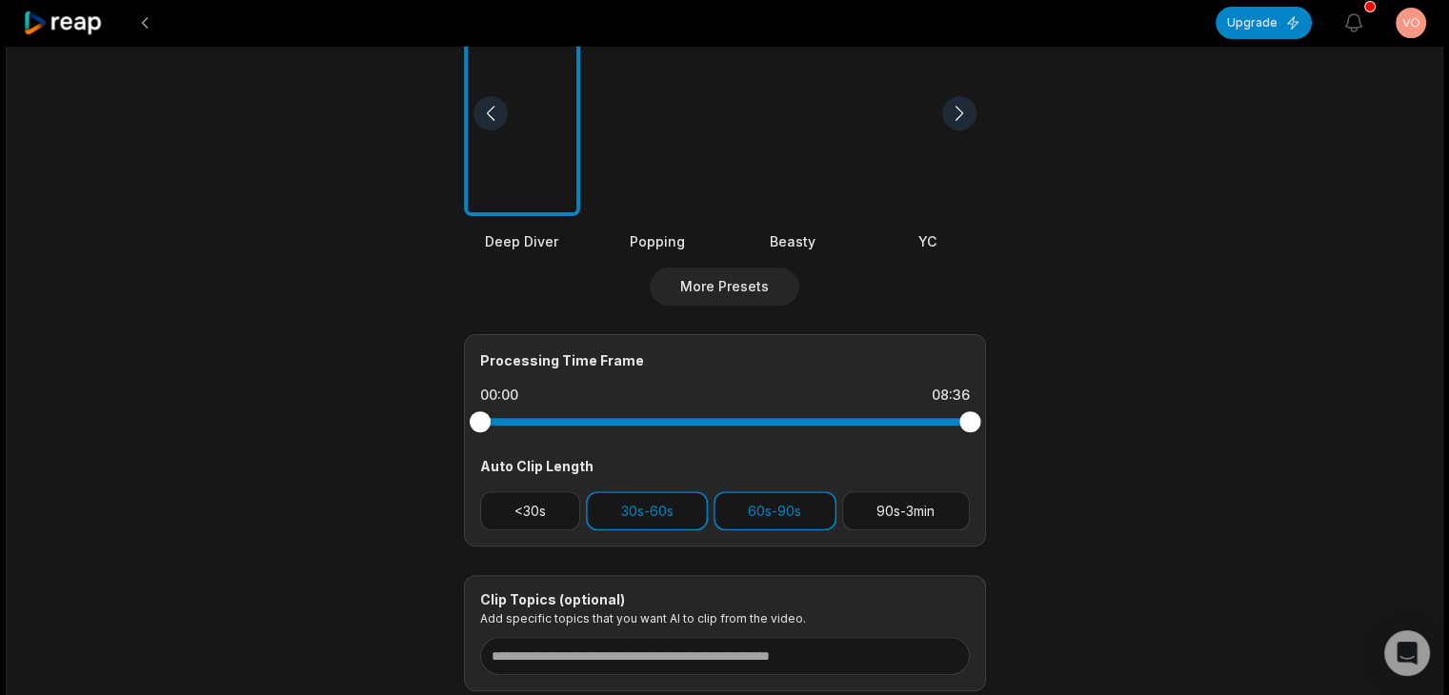
scroll to position [572, 0]
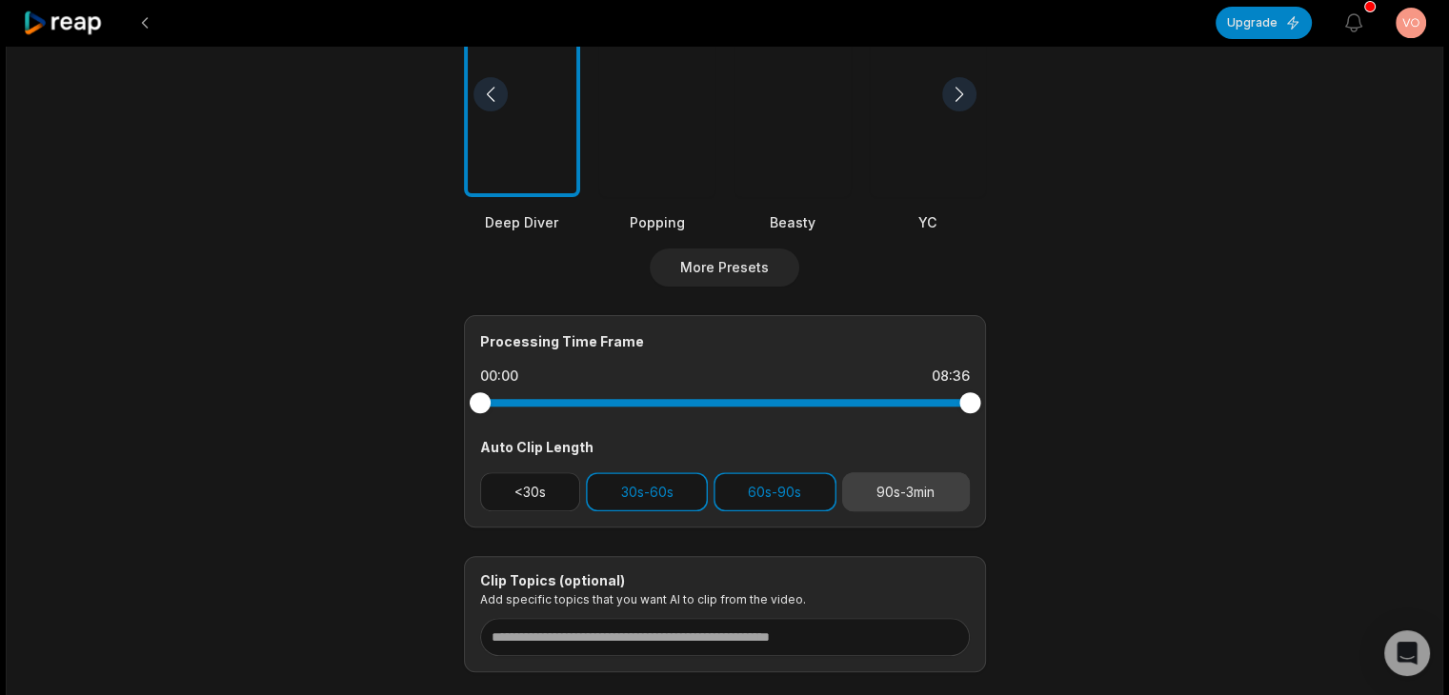
click at [929, 493] on button "90s-3min" at bounding box center [906, 492] width 128 height 39
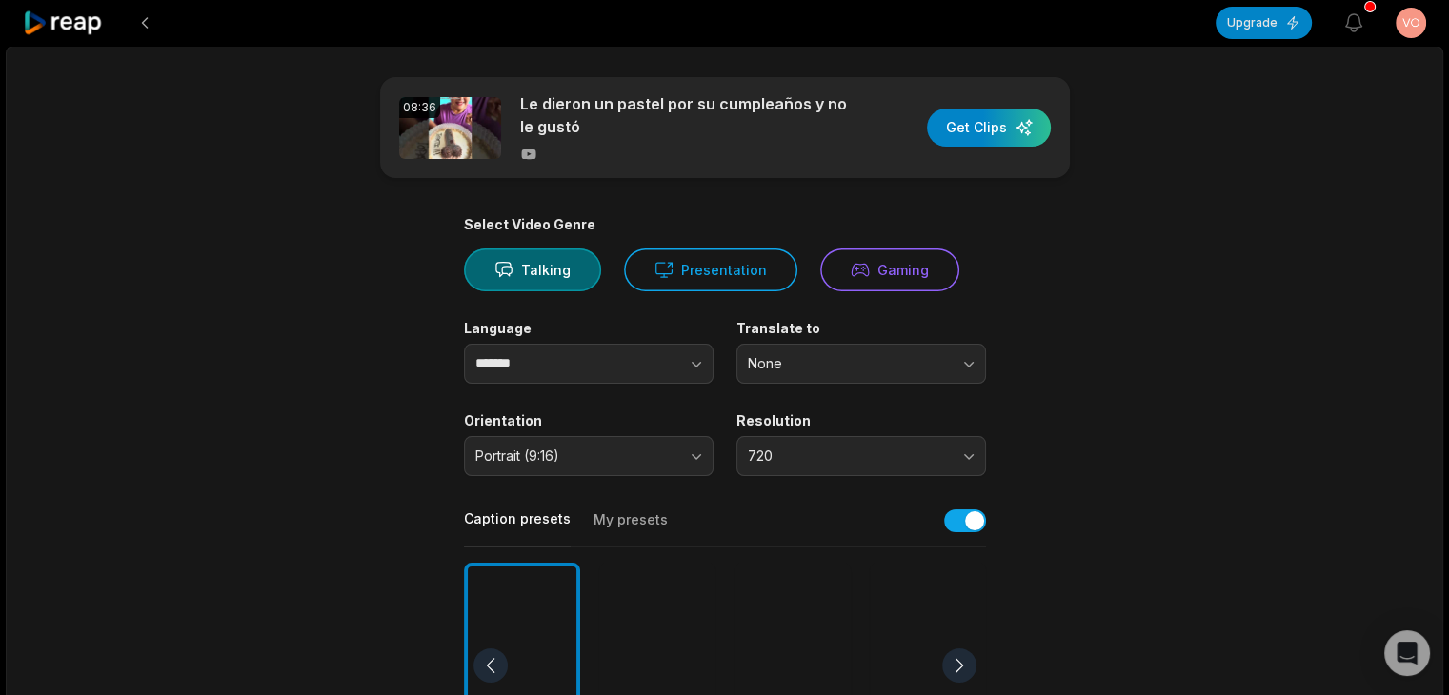
scroll to position [0, 0]
click at [804, 613] on div at bounding box center [792, 666] width 116 height 207
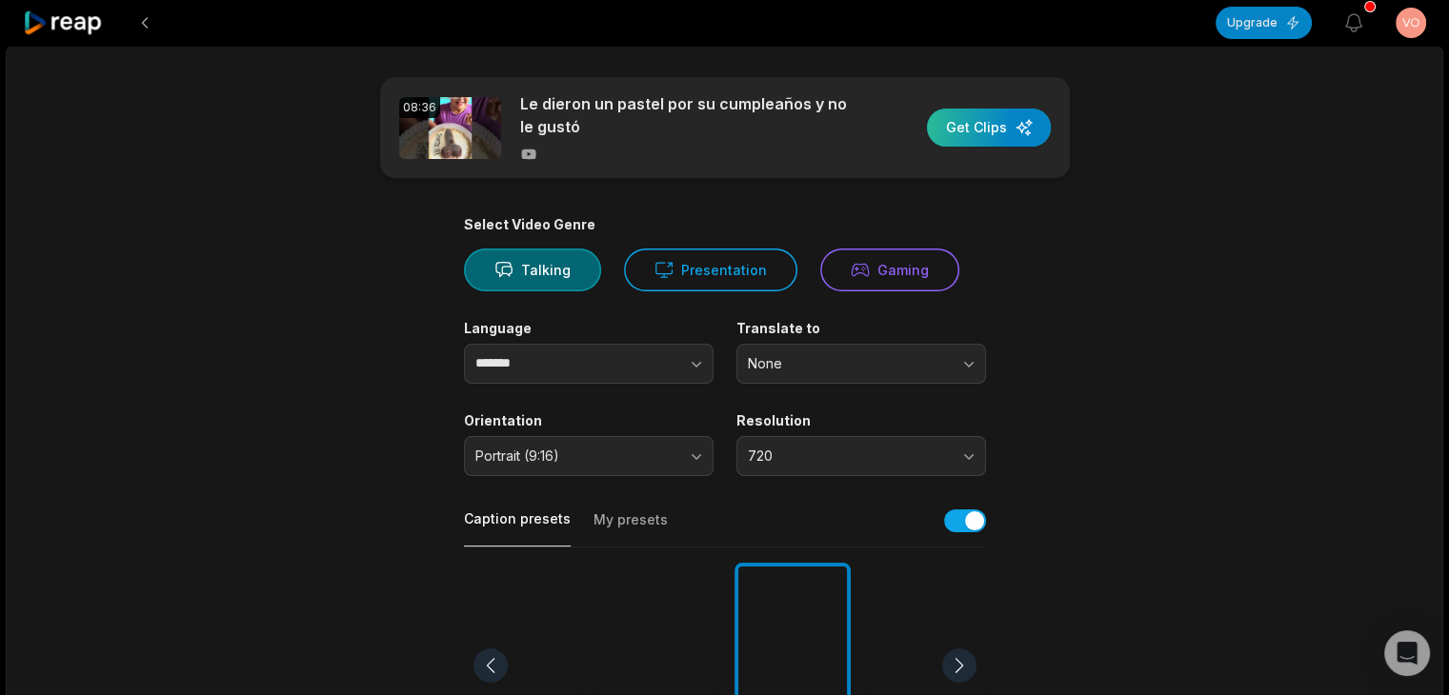
click at [1016, 119] on div "button" at bounding box center [989, 128] width 124 height 38
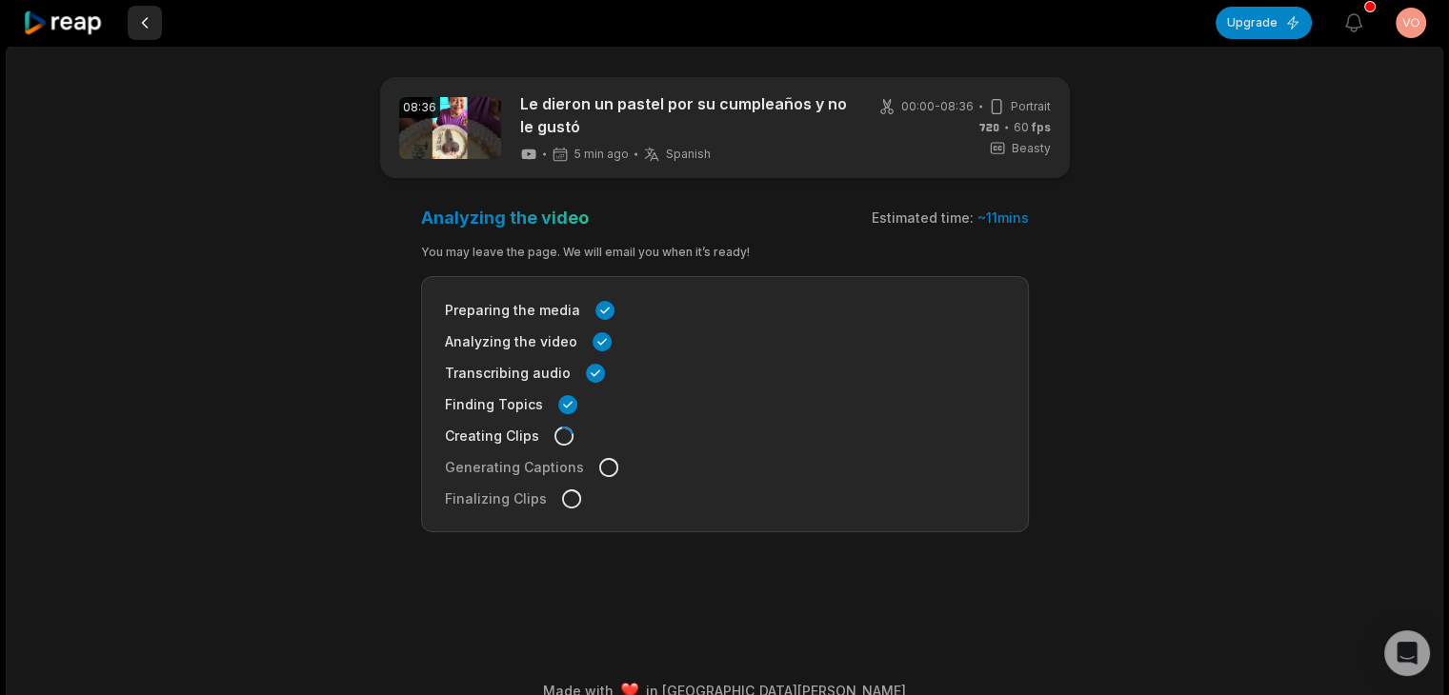
click at [154, 29] on button at bounding box center [145, 23] width 34 height 34
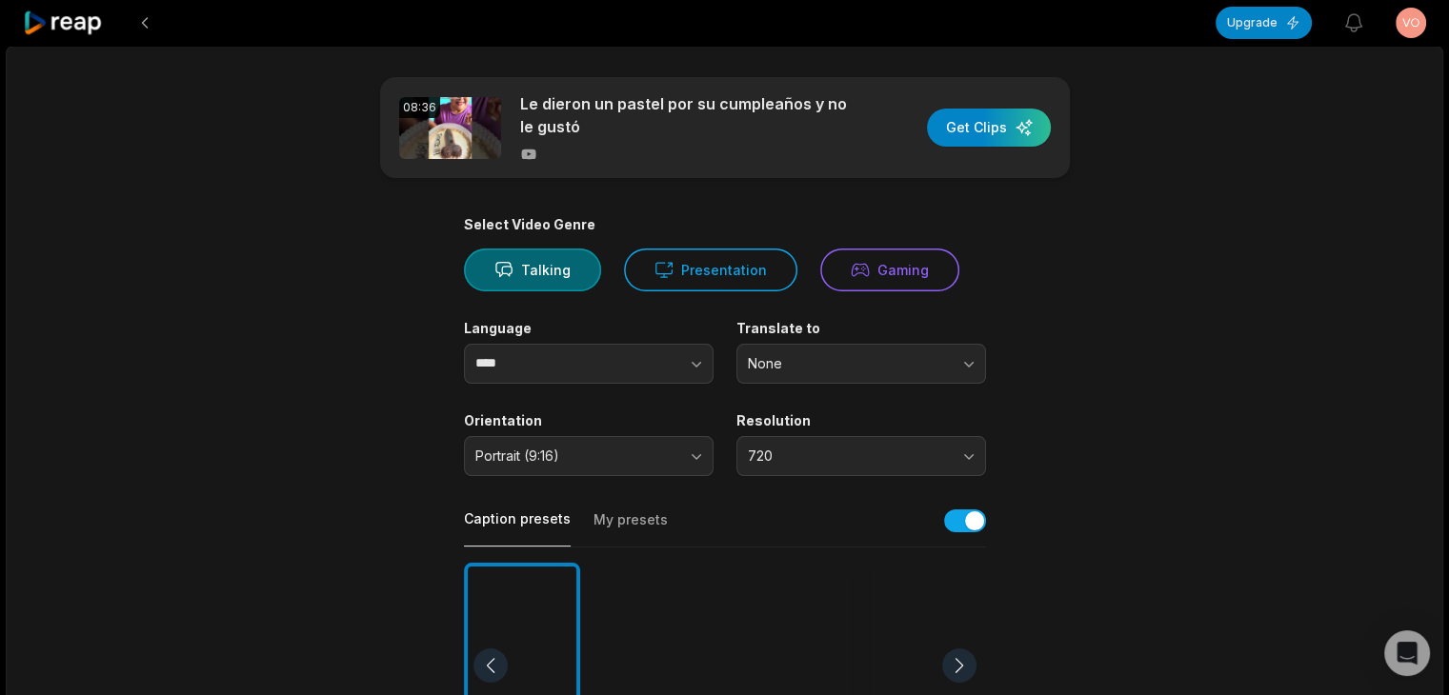
click at [154, 29] on button at bounding box center [145, 23] width 34 height 34
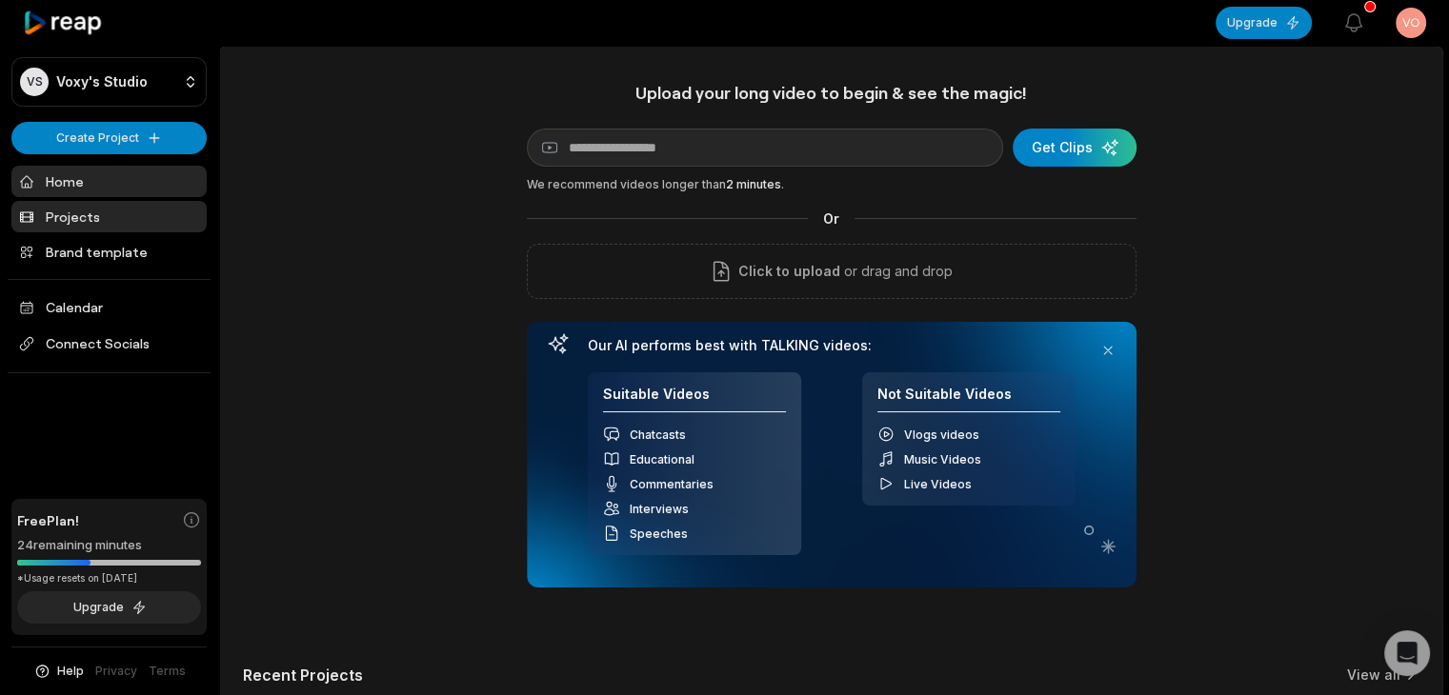
click at [110, 214] on link "Projects" at bounding box center [108, 216] width 195 height 31
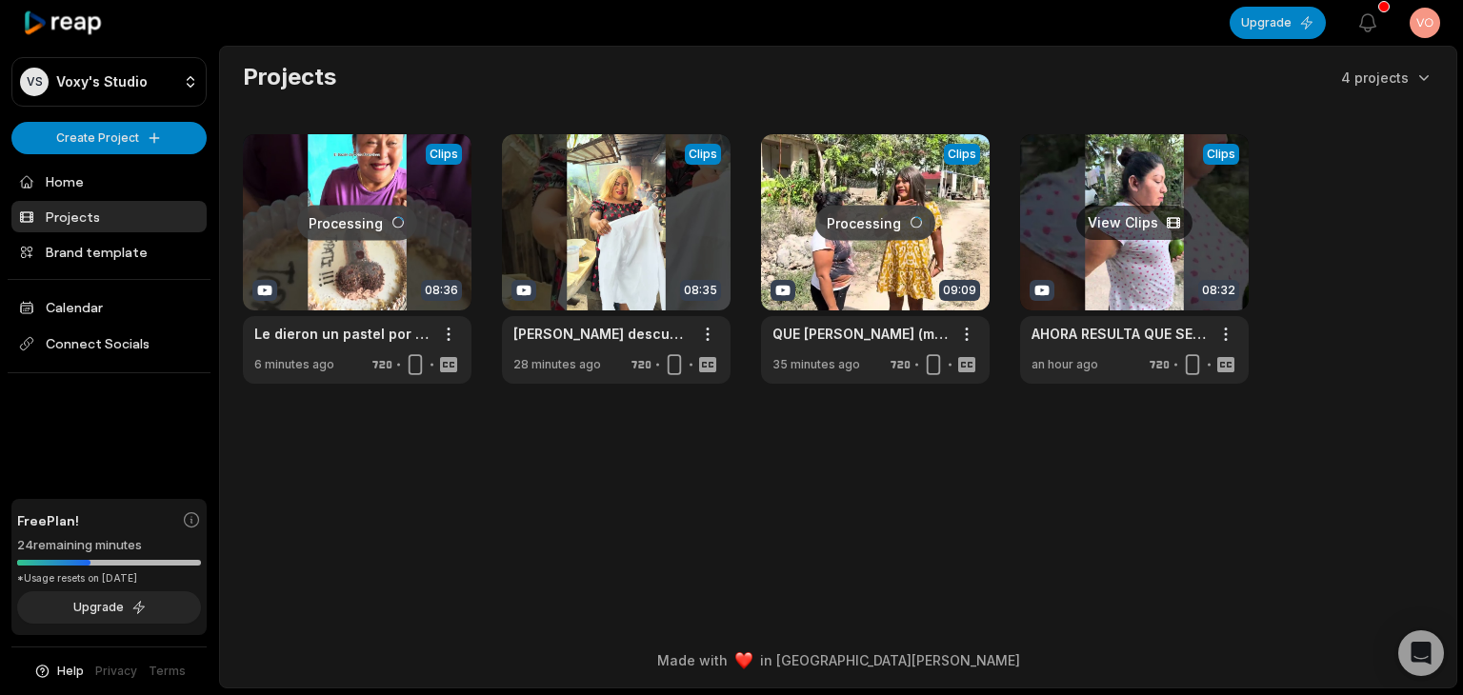
click at [1149, 226] on link at bounding box center [1134, 259] width 229 height 250
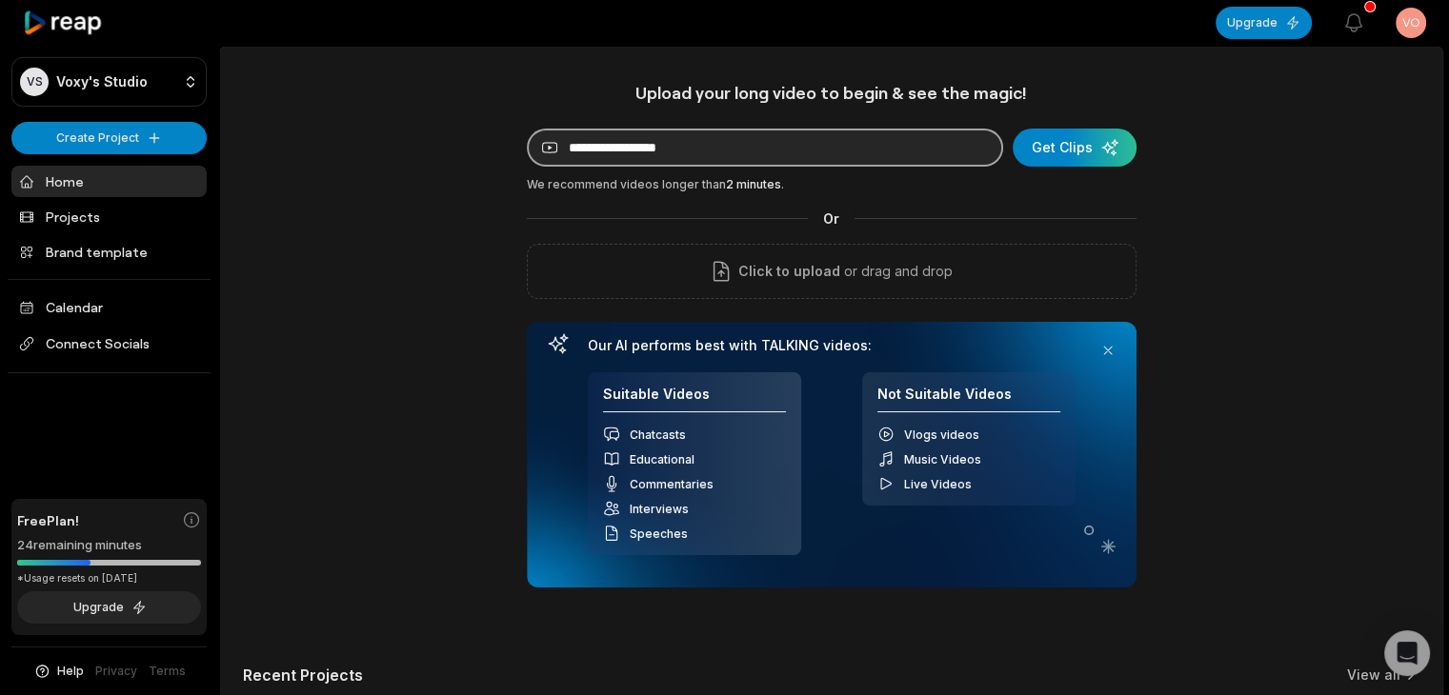
click at [653, 139] on input at bounding box center [765, 148] width 476 height 38
paste input "**********"
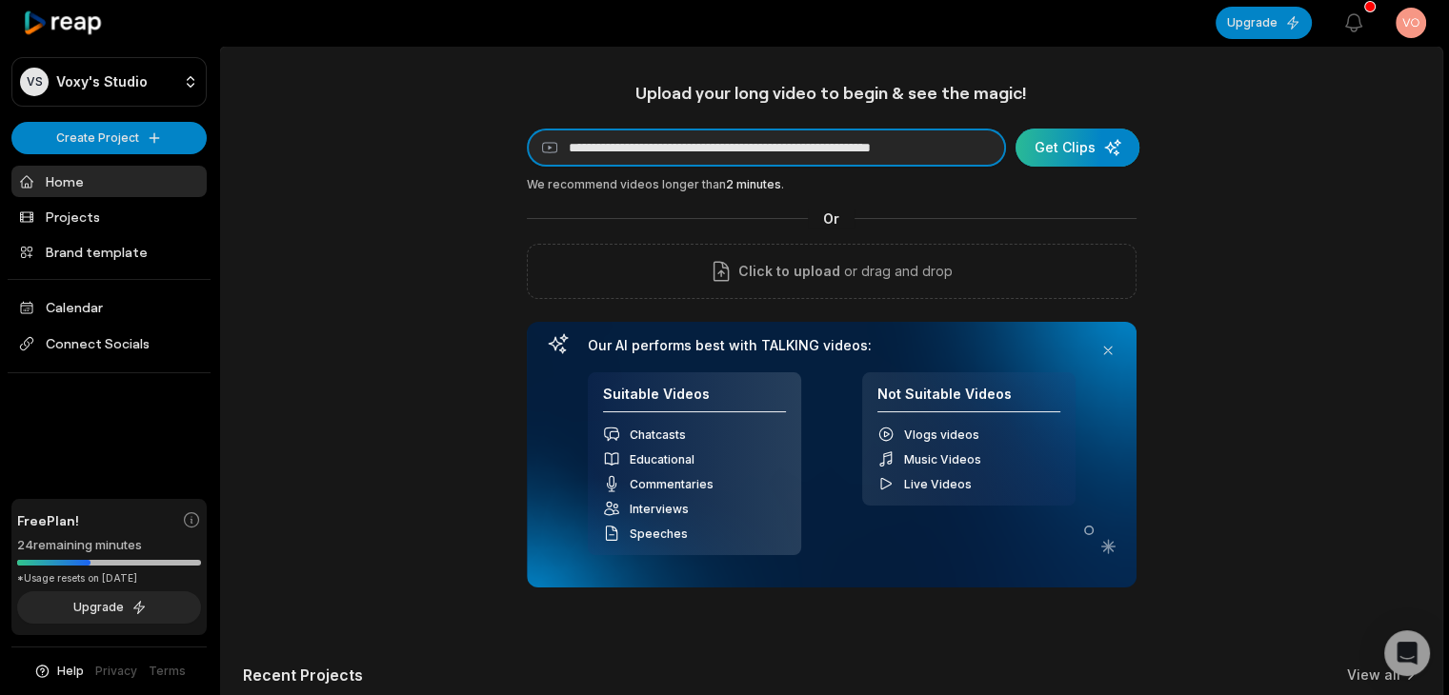
type input "**********"
click at [1077, 146] on div "submit" at bounding box center [1078, 148] width 124 height 38
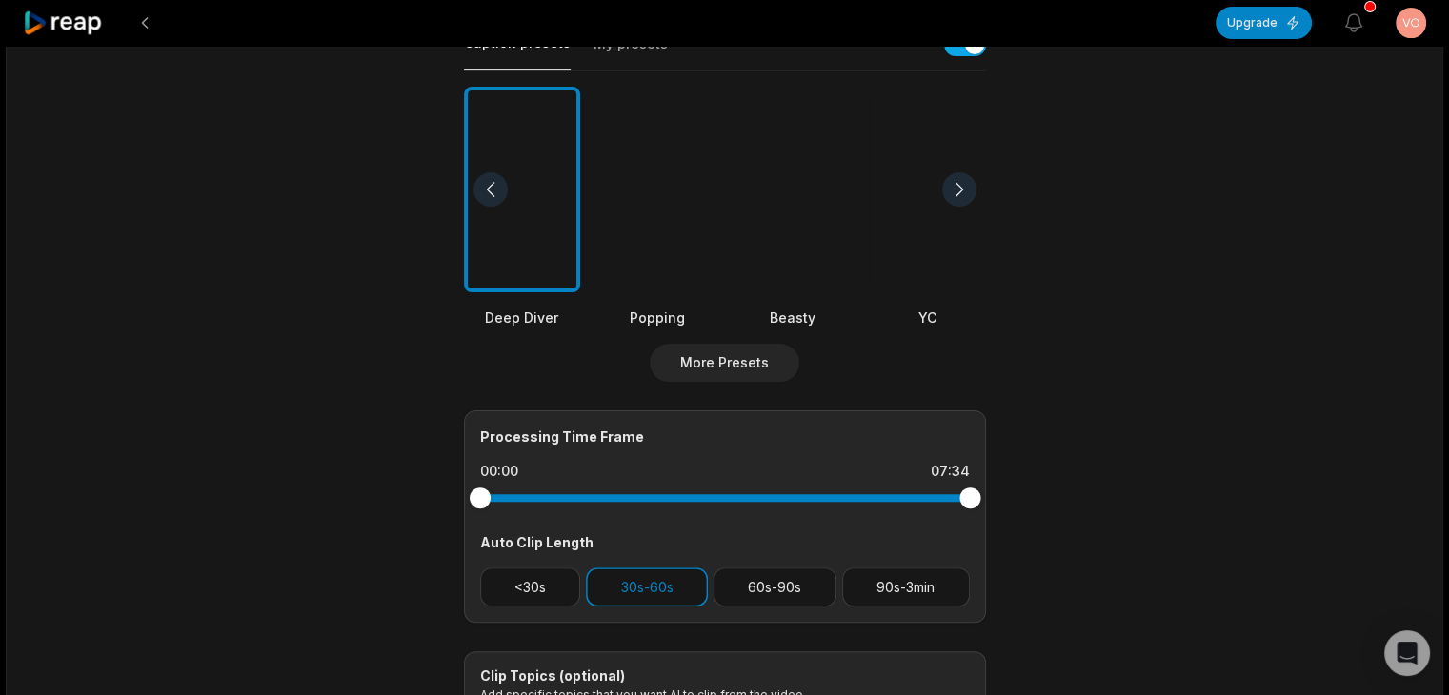
click at [788, 210] on div at bounding box center [792, 190] width 116 height 207
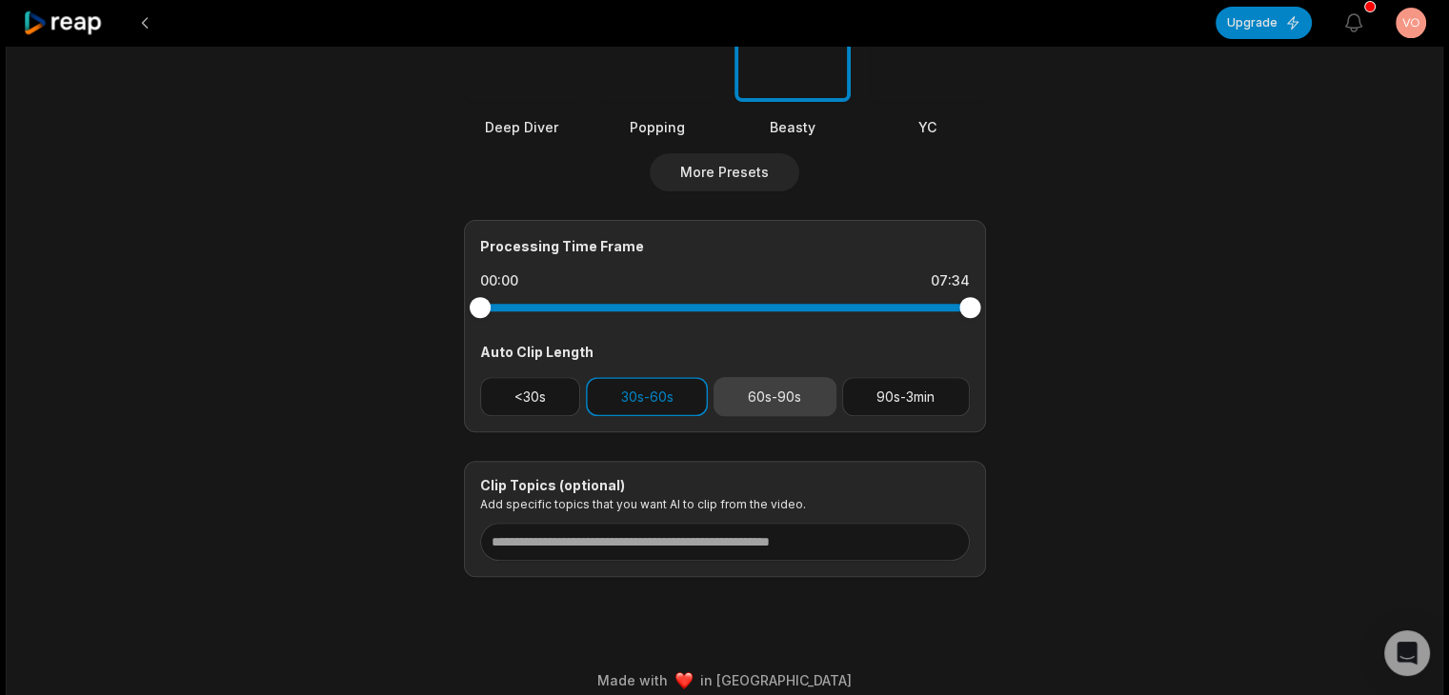
click at [777, 401] on button "60s-90s" at bounding box center [775, 396] width 123 height 39
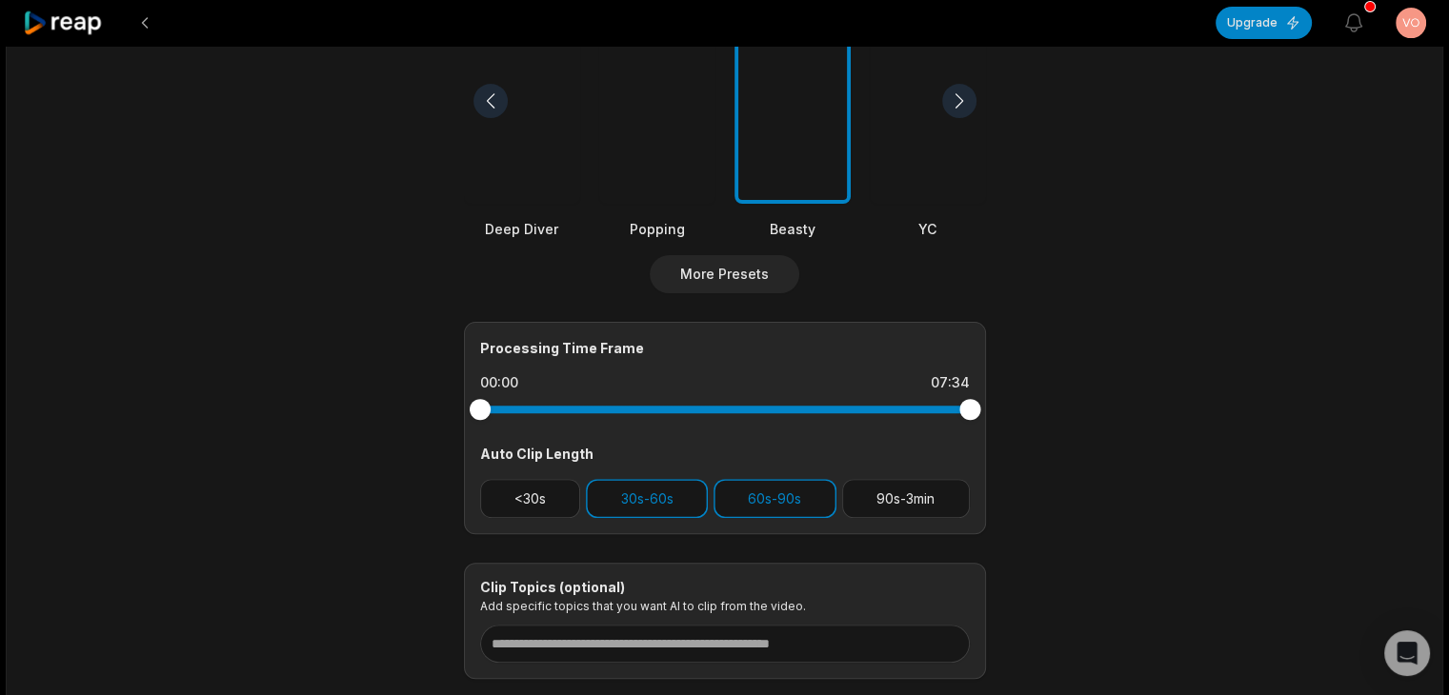
scroll to position [286, 0]
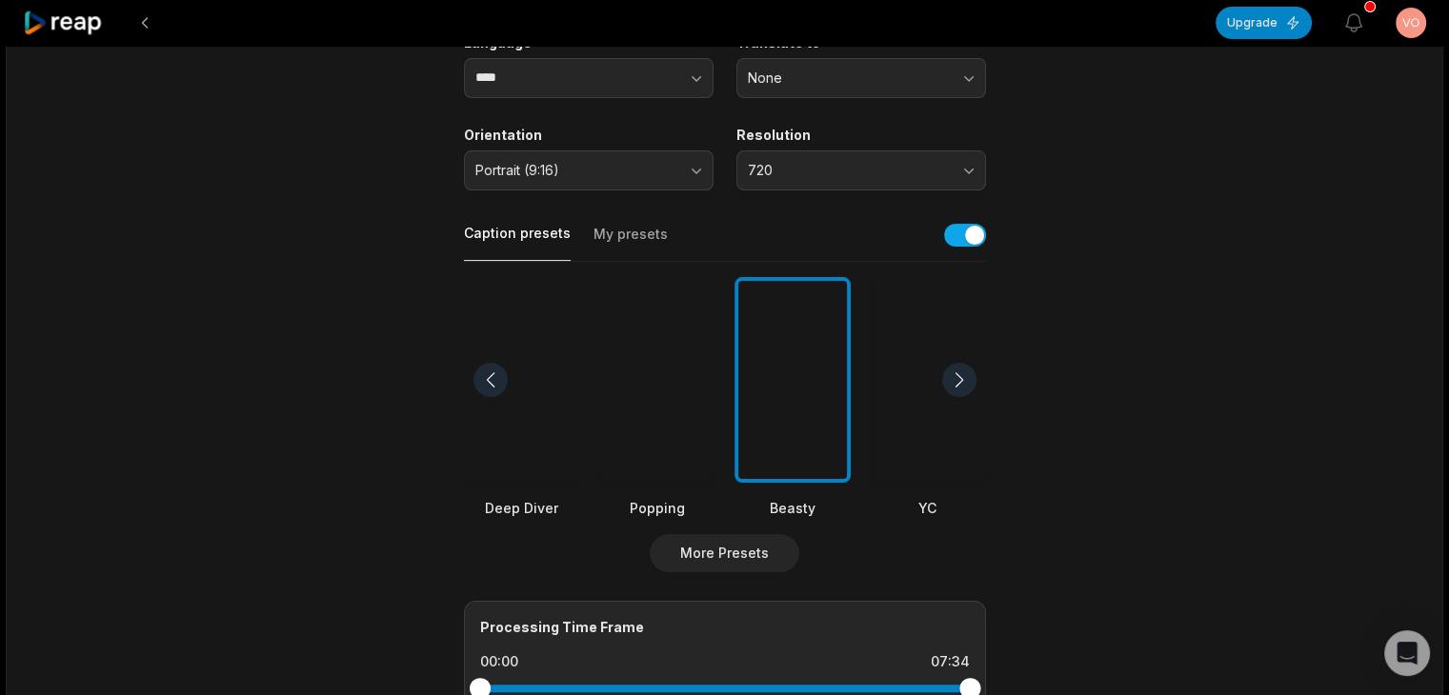
click at [831, 387] on div at bounding box center [792, 380] width 116 height 207
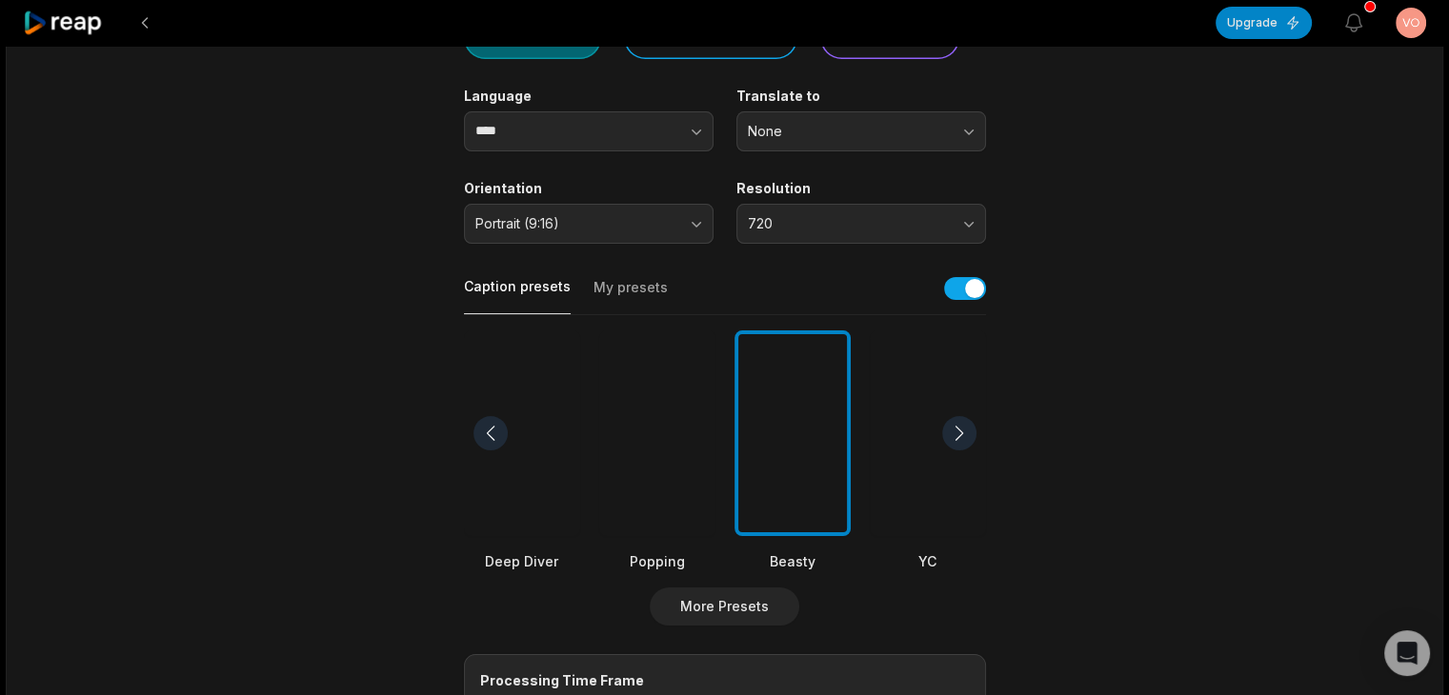
scroll to position [0, 0]
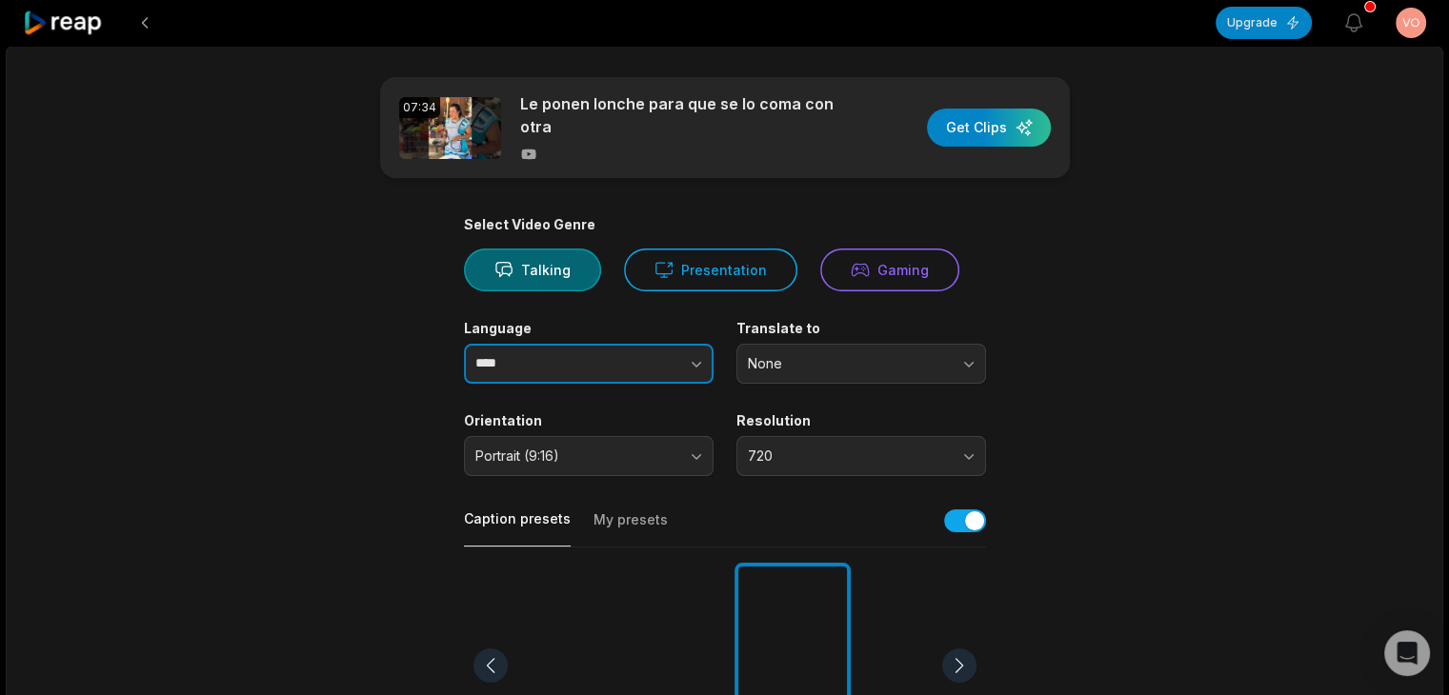
click at [602, 344] on input "****" at bounding box center [589, 364] width 250 height 40
click at [694, 363] on icon "button" at bounding box center [696, 363] width 19 height 19
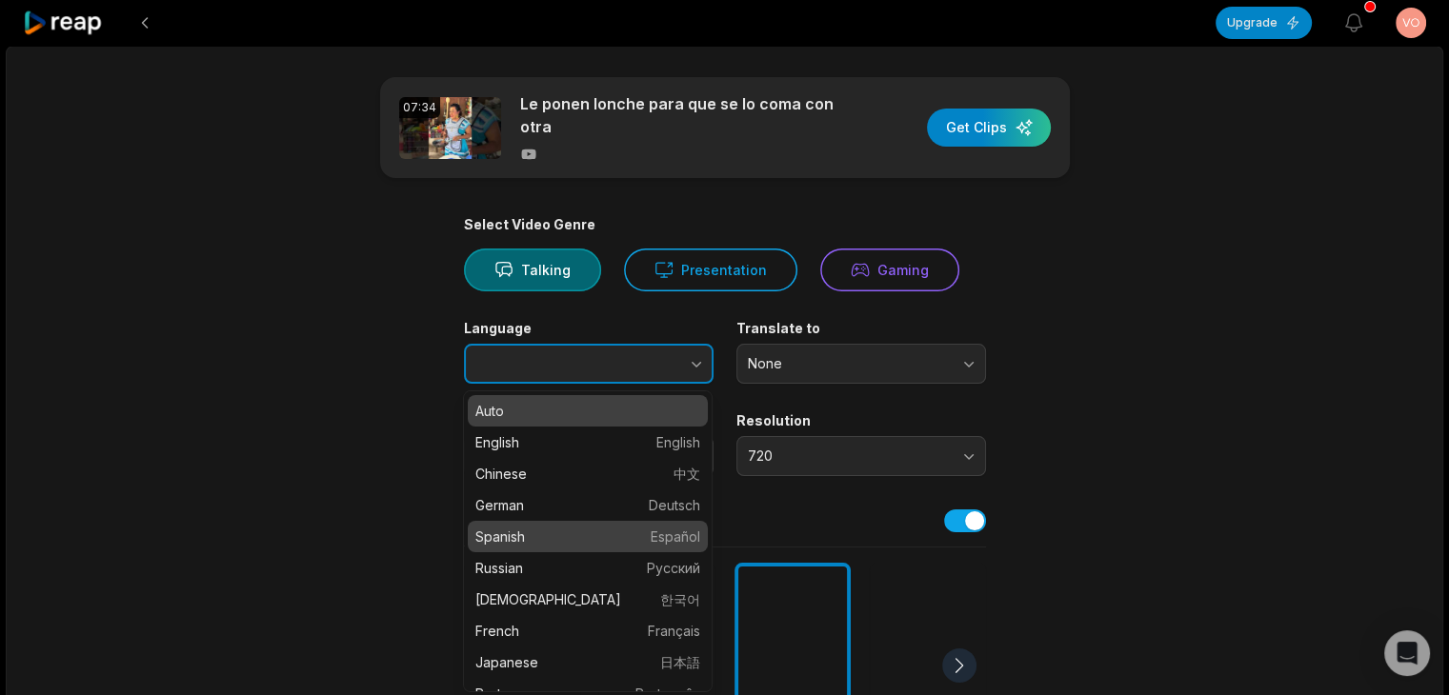
type input "*******"
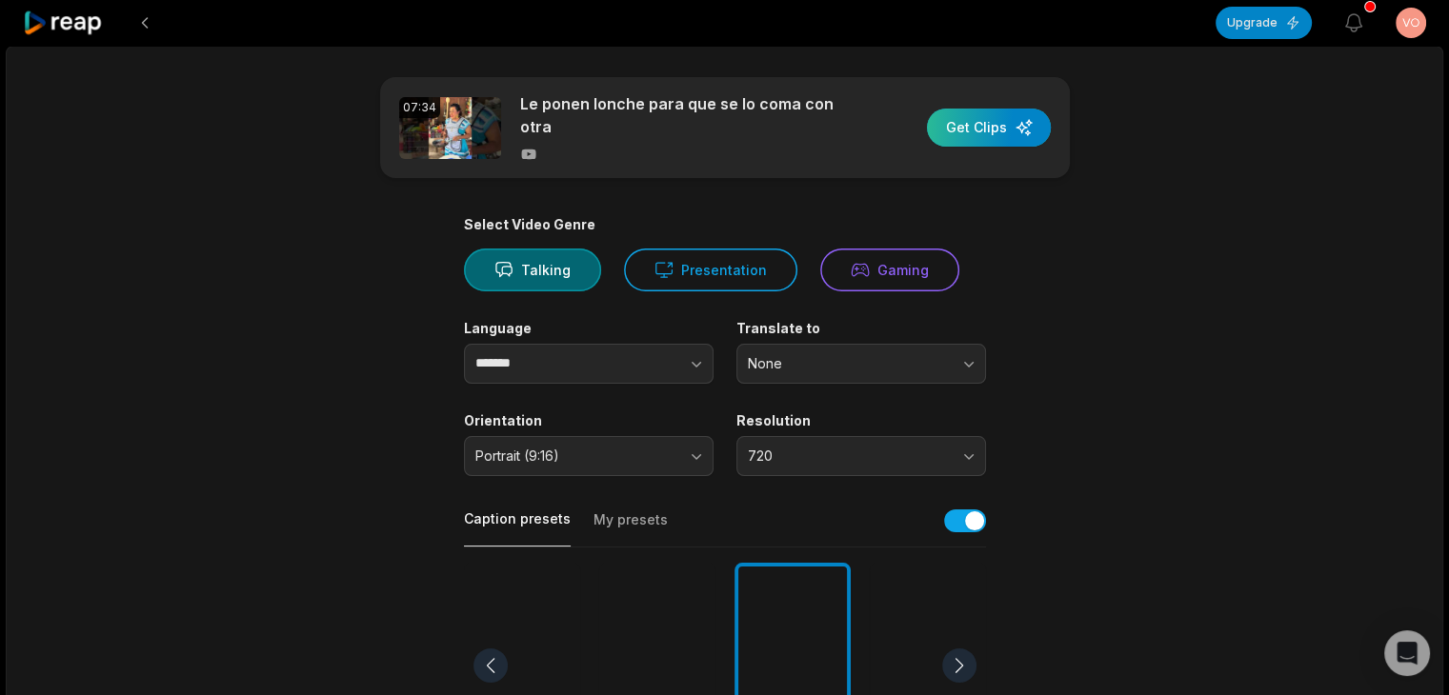
click at [1011, 130] on div "button" at bounding box center [989, 128] width 124 height 38
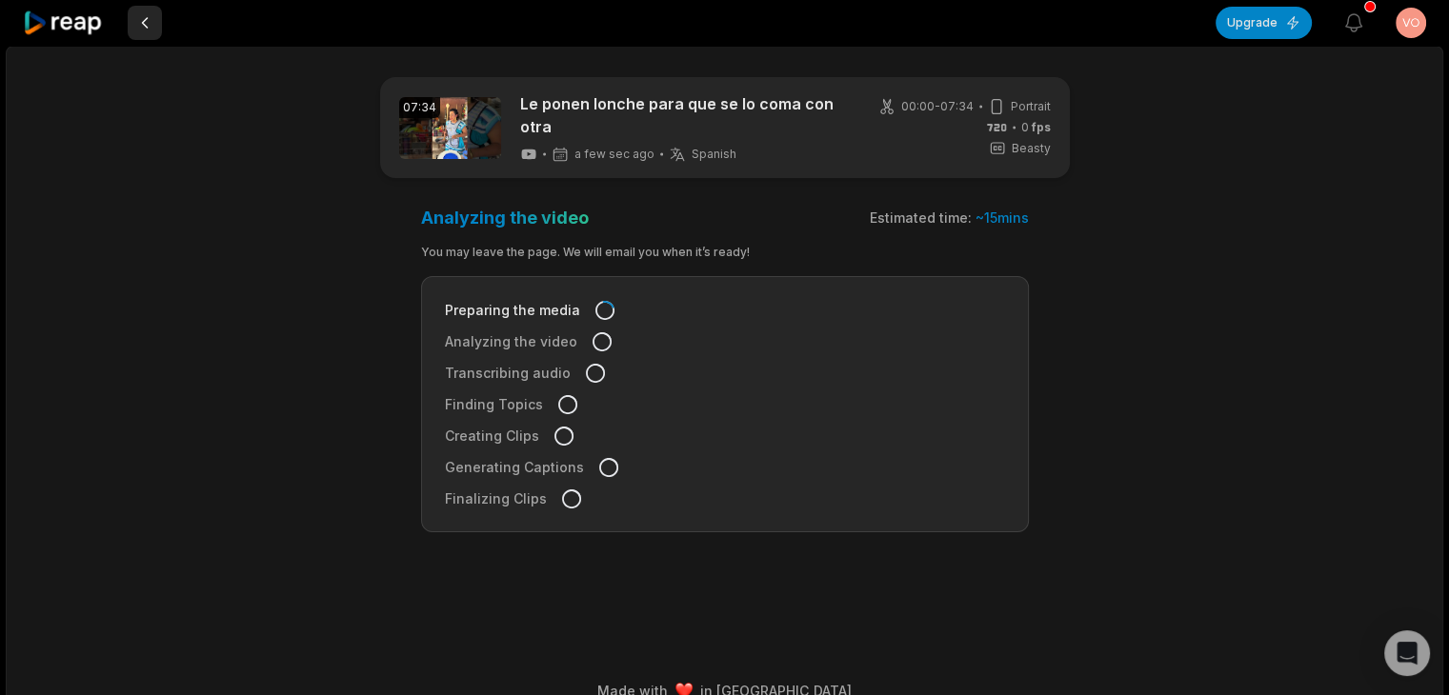
click at [140, 15] on button at bounding box center [145, 23] width 34 height 34
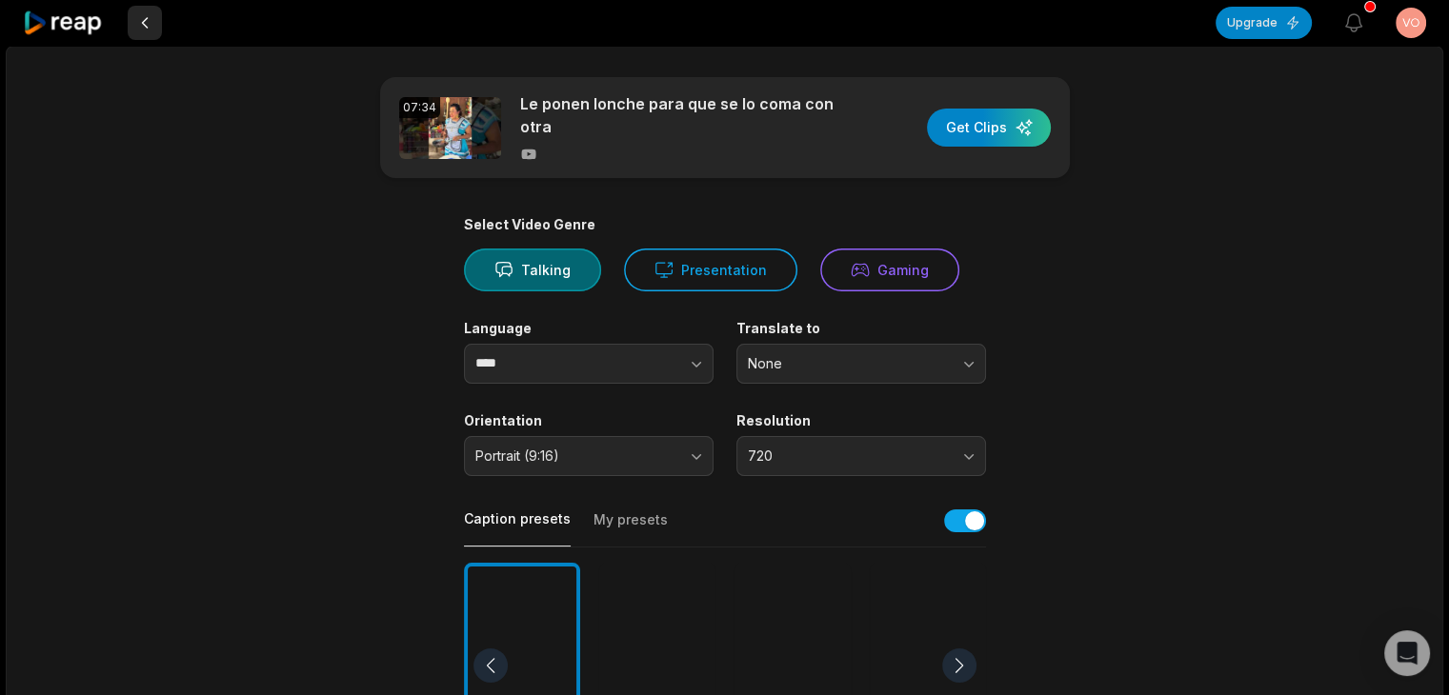
click at [137, 23] on button at bounding box center [145, 23] width 34 height 34
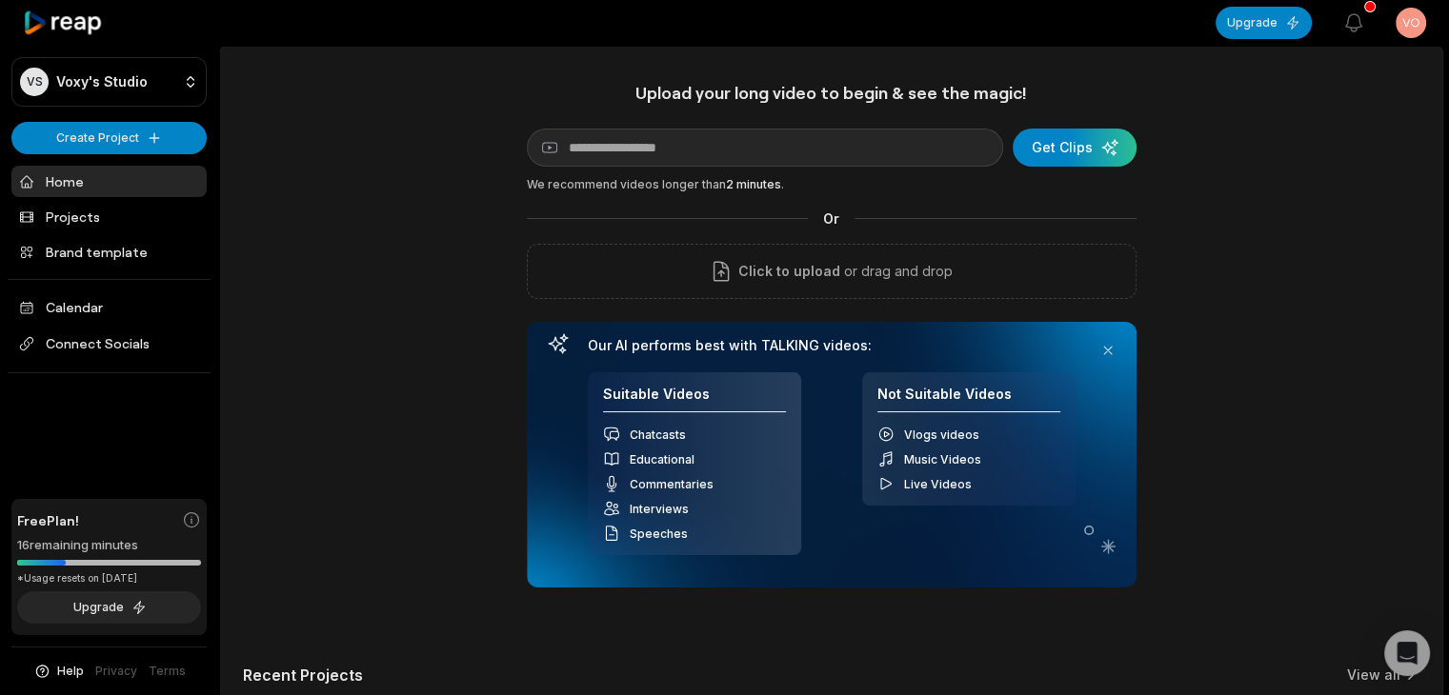
click at [94, 115] on div "VS Voxy's Studio Create Project Home Projects Brand template Calendar Connect S…" at bounding box center [109, 347] width 219 height 695
click at [91, 131] on html "VS Voxy's Studio Create Project Home Projects Brand template Calendar Connect S…" at bounding box center [724, 347] width 1449 height 695
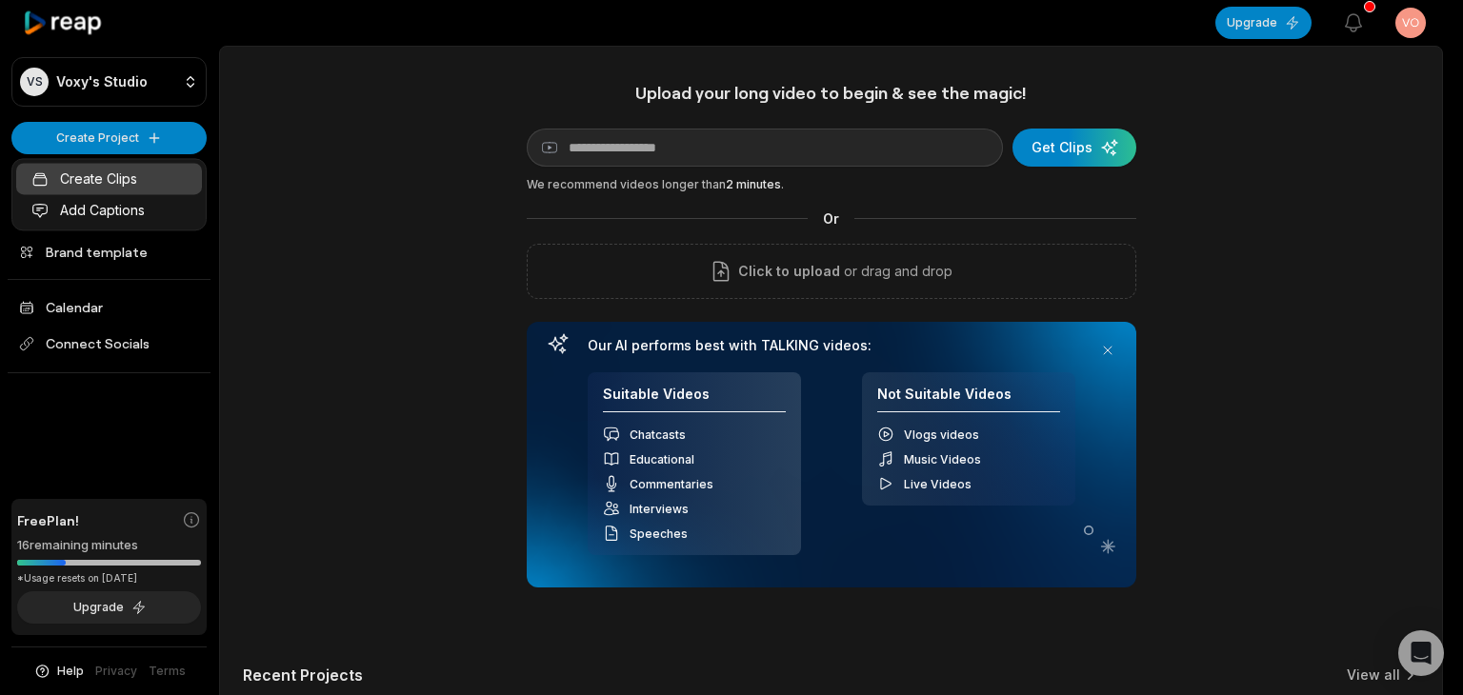
click at [104, 176] on link "Create Clips" at bounding box center [109, 178] width 186 height 31
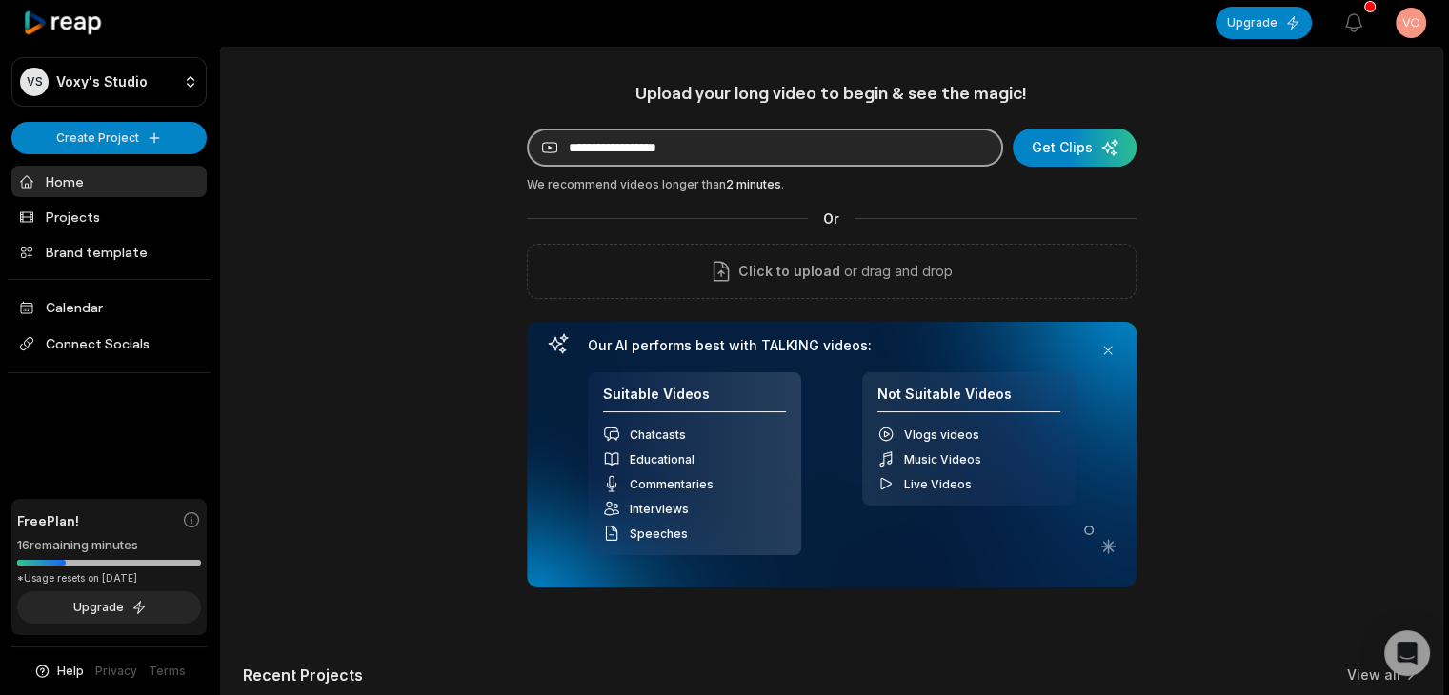
click at [653, 138] on input at bounding box center [765, 148] width 476 height 38
paste input "**********"
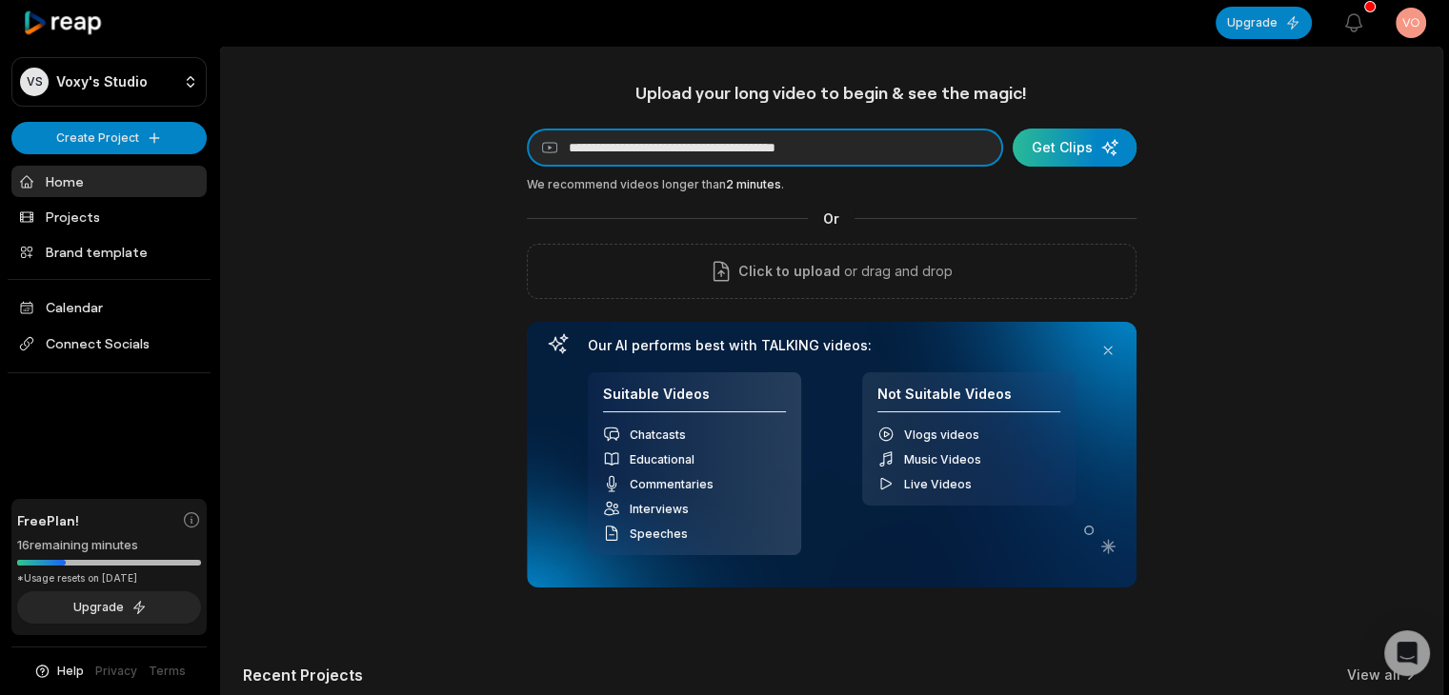
type input "**********"
click at [1090, 142] on div "submit" at bounding box center [1075, 148] width 124 height 38
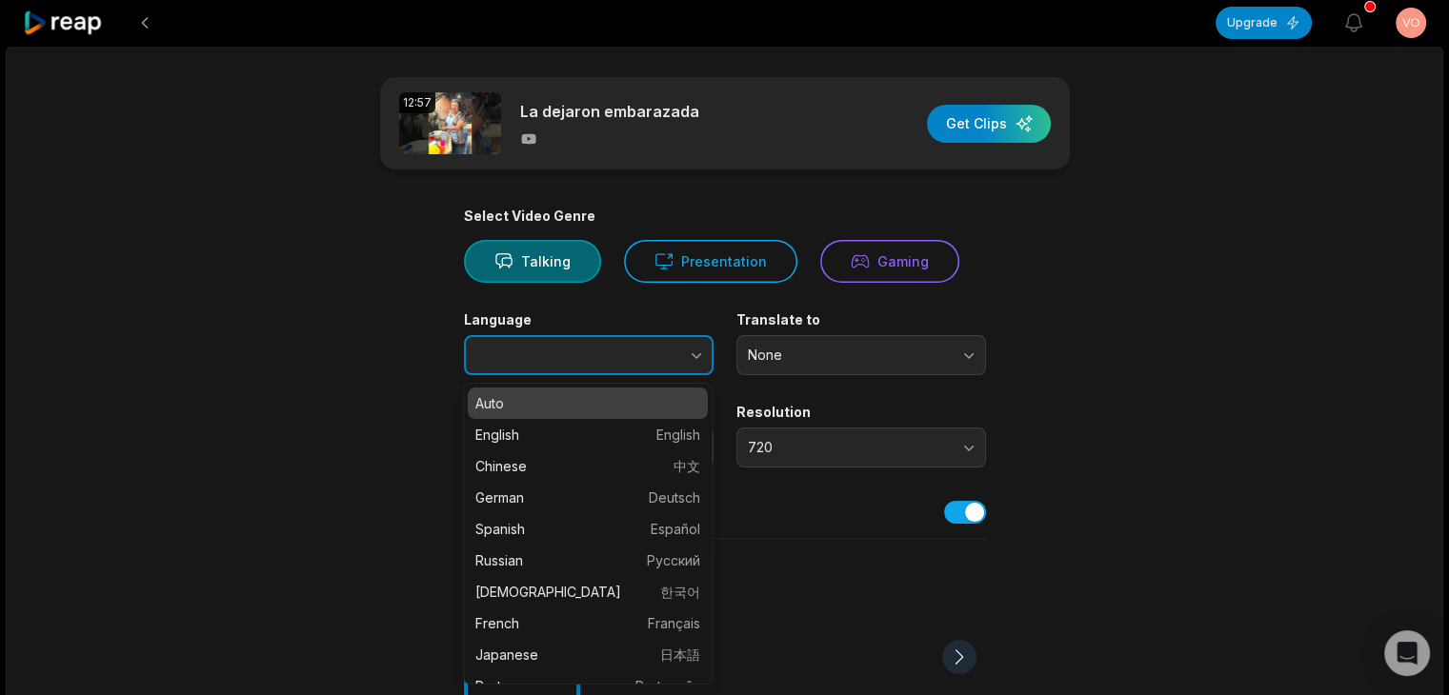
click at [604, 350] on button "button" at bounding box center [658, 355] width 109 height 40
type input "*******"
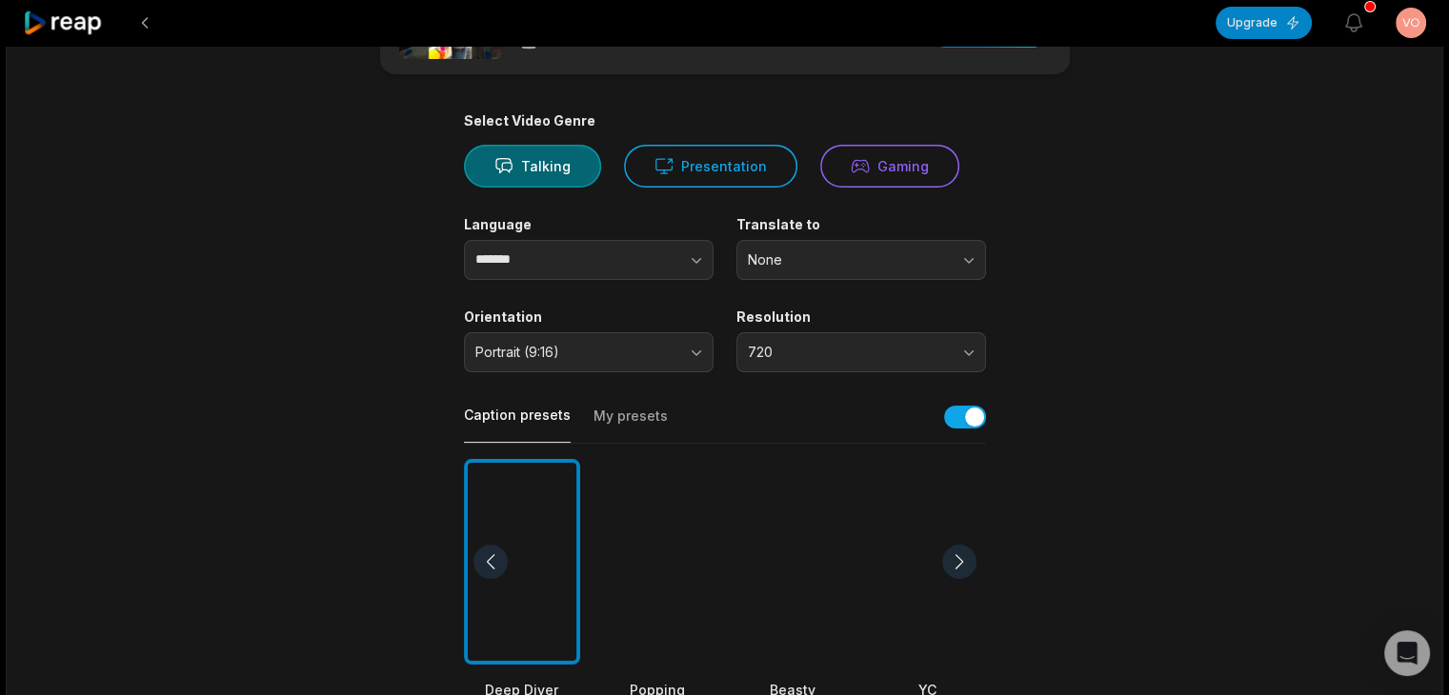
click at [801, 481] on div at bounding box center [792, 562] width 116 height 207
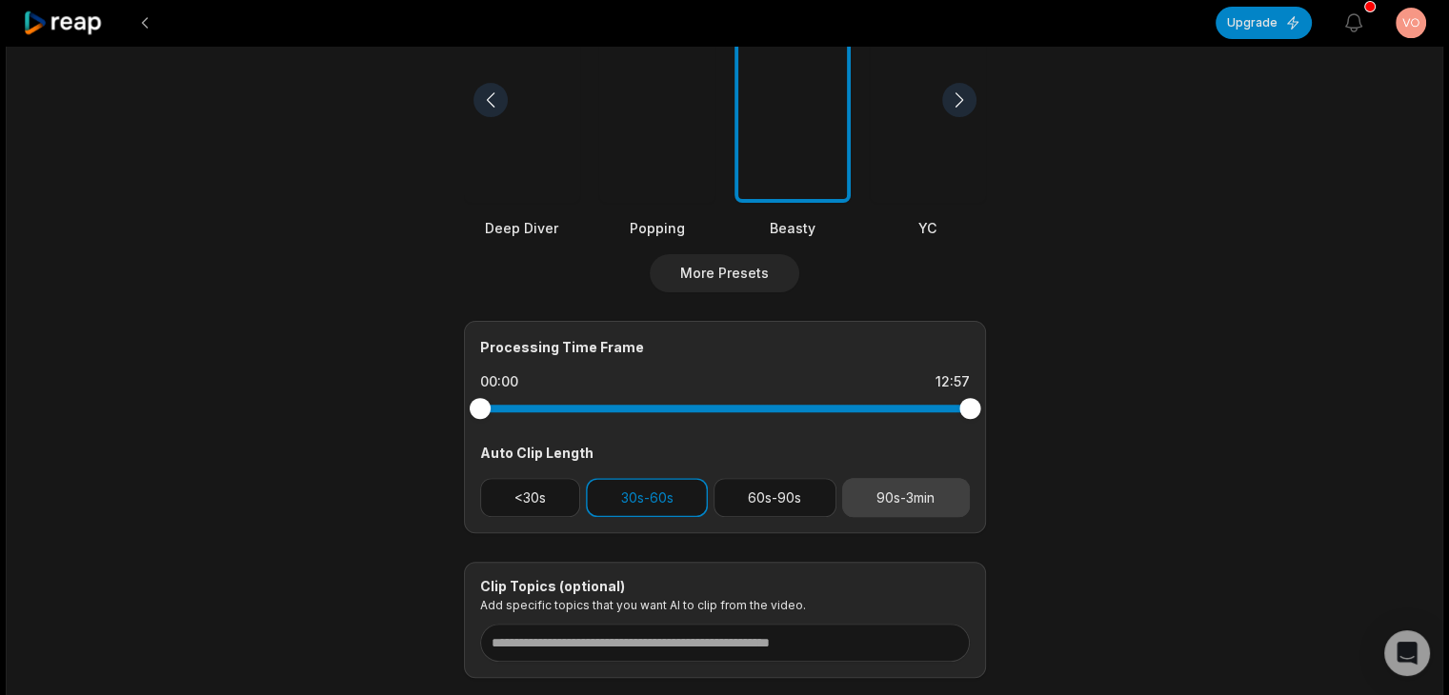
scroll to position [572, 0]
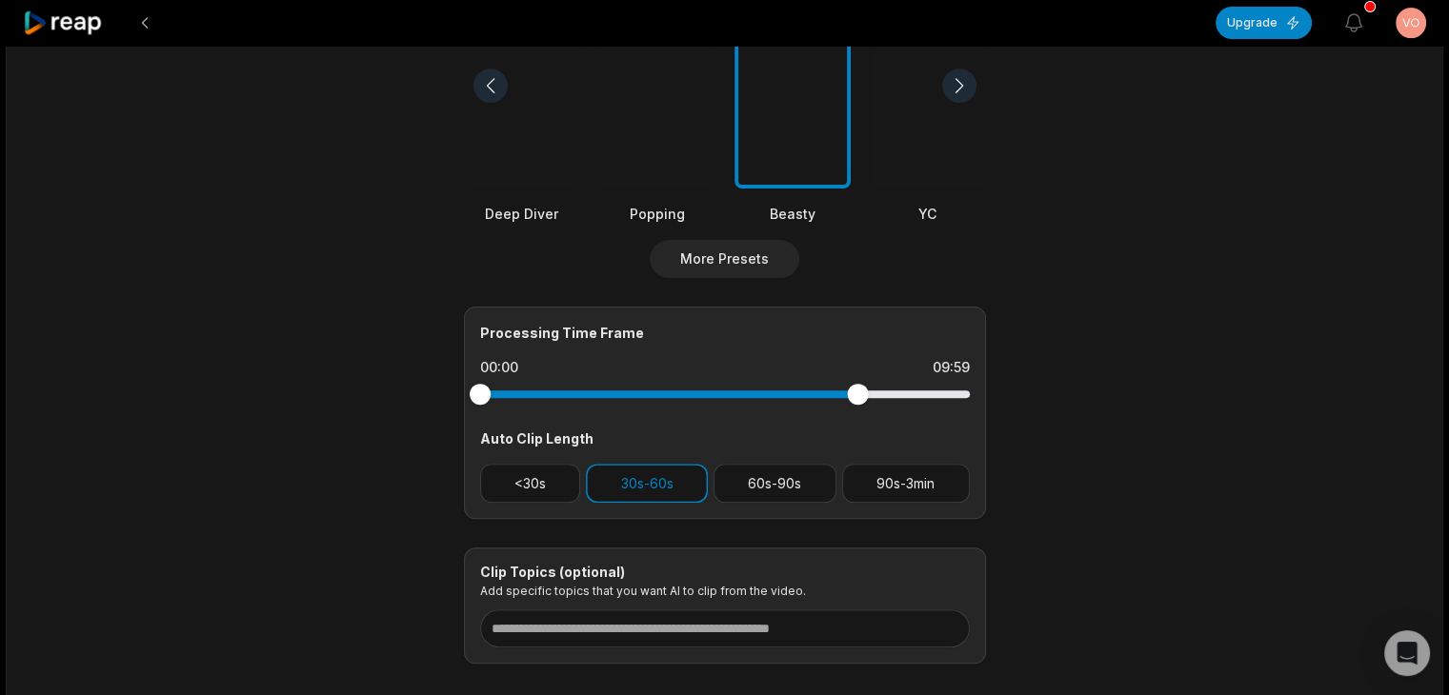
drag, startPoint x: 961, startPoint y: 397, endPoint x: 857, endPoint y: 444, distance: 113.8
click at [857, 444] on div "Processing Time Frame 00:00 09:59 Auto Clip Length <30s 30s-60s 60s-90s 90s-3min" at bounding box center [725, 413] width 522 height 212
click at [791, 485] on button "60s-90s" at bounding box center [775, 483] width 123 height 39
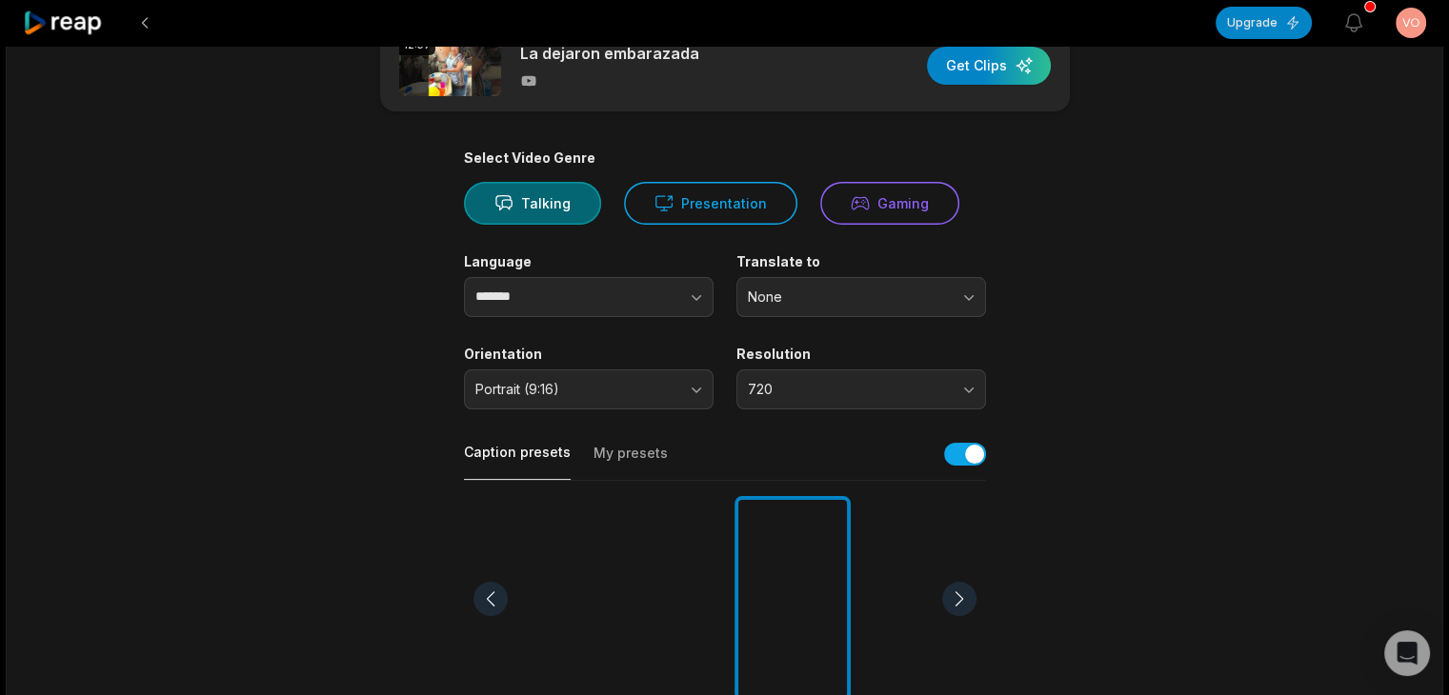
scroll to position [0, 0]
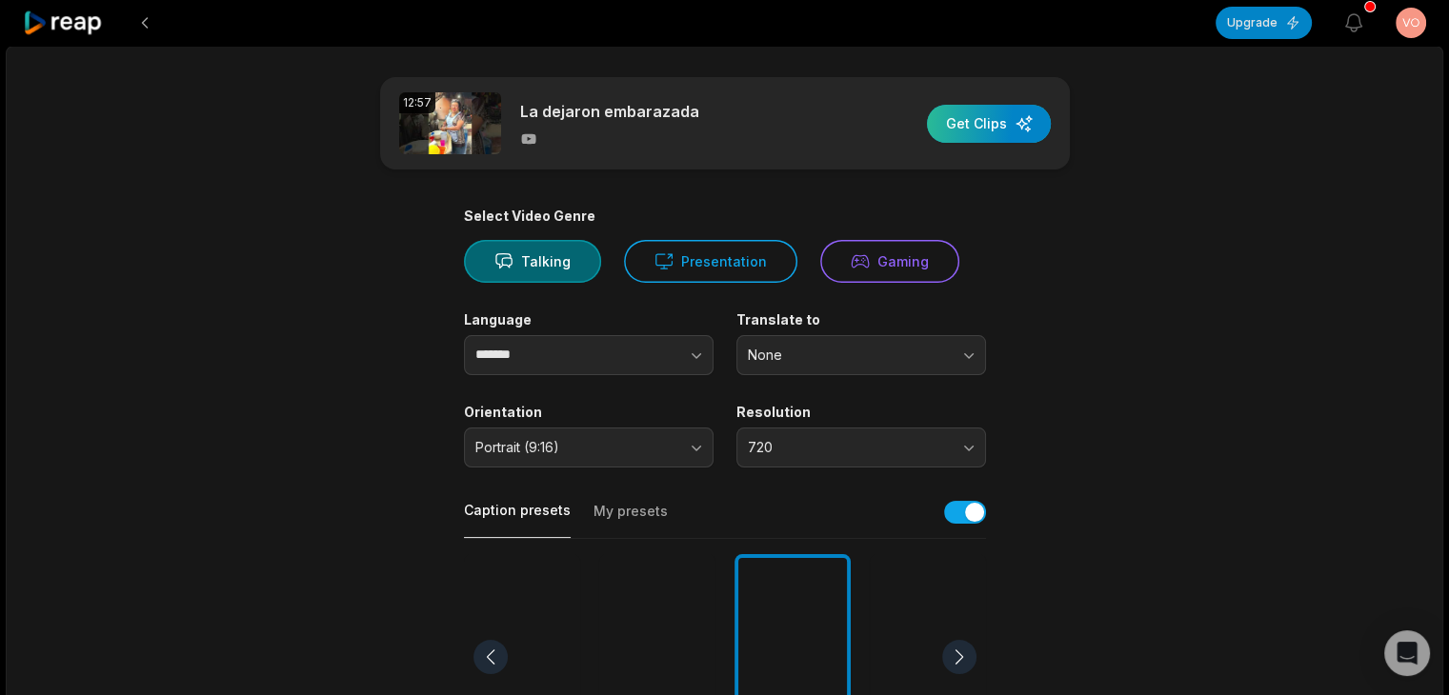
click at [996, 130] on div "button" at bounding box center [989, 124] width 124 height 38
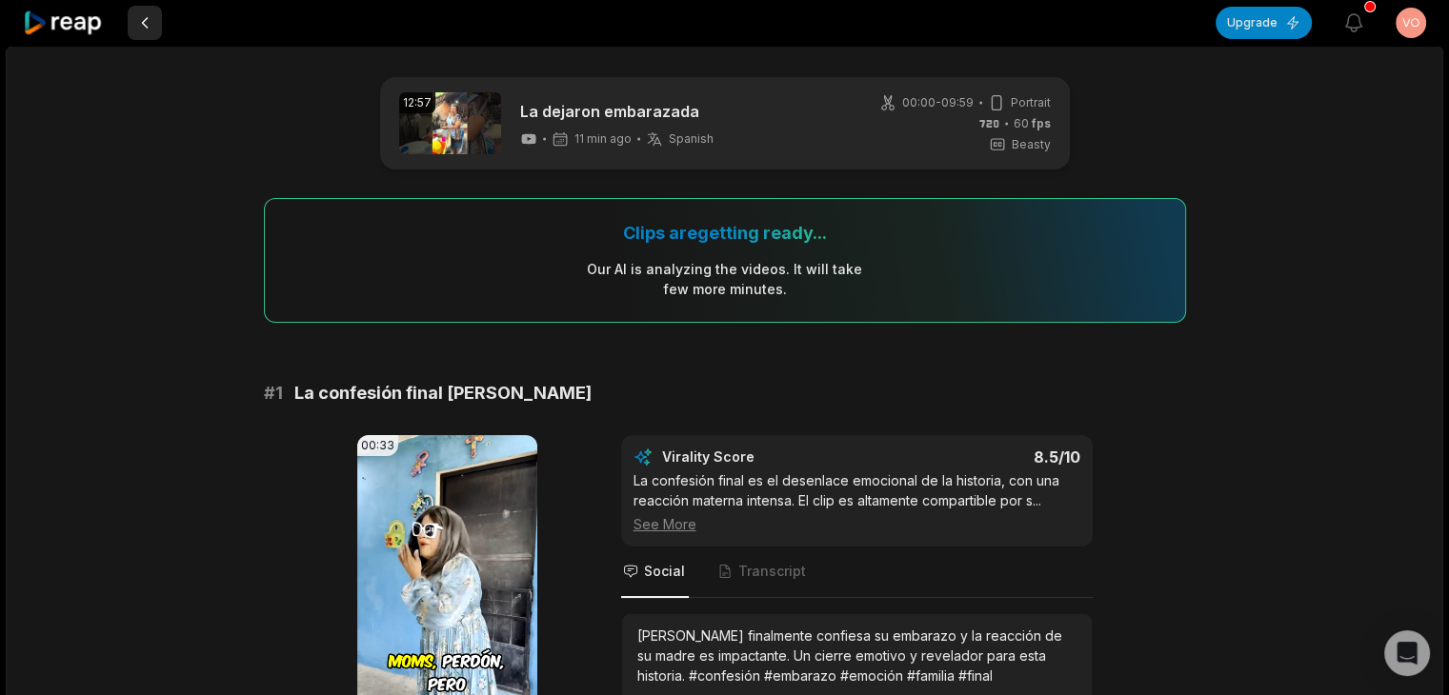
click at [141, 31] on button at bounding box center [145, 23] width 34 height 34
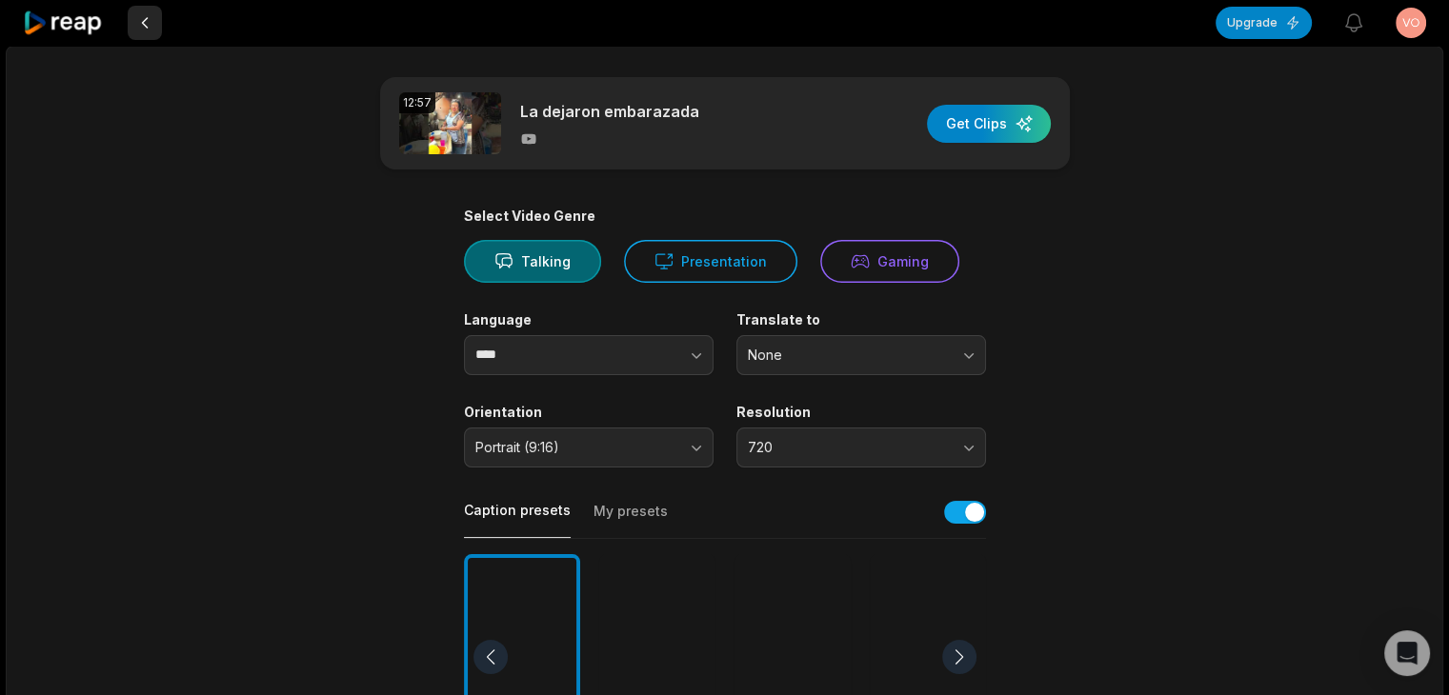
click at [148, 31] on button at bounding box center [145, 23] width 34 height 34
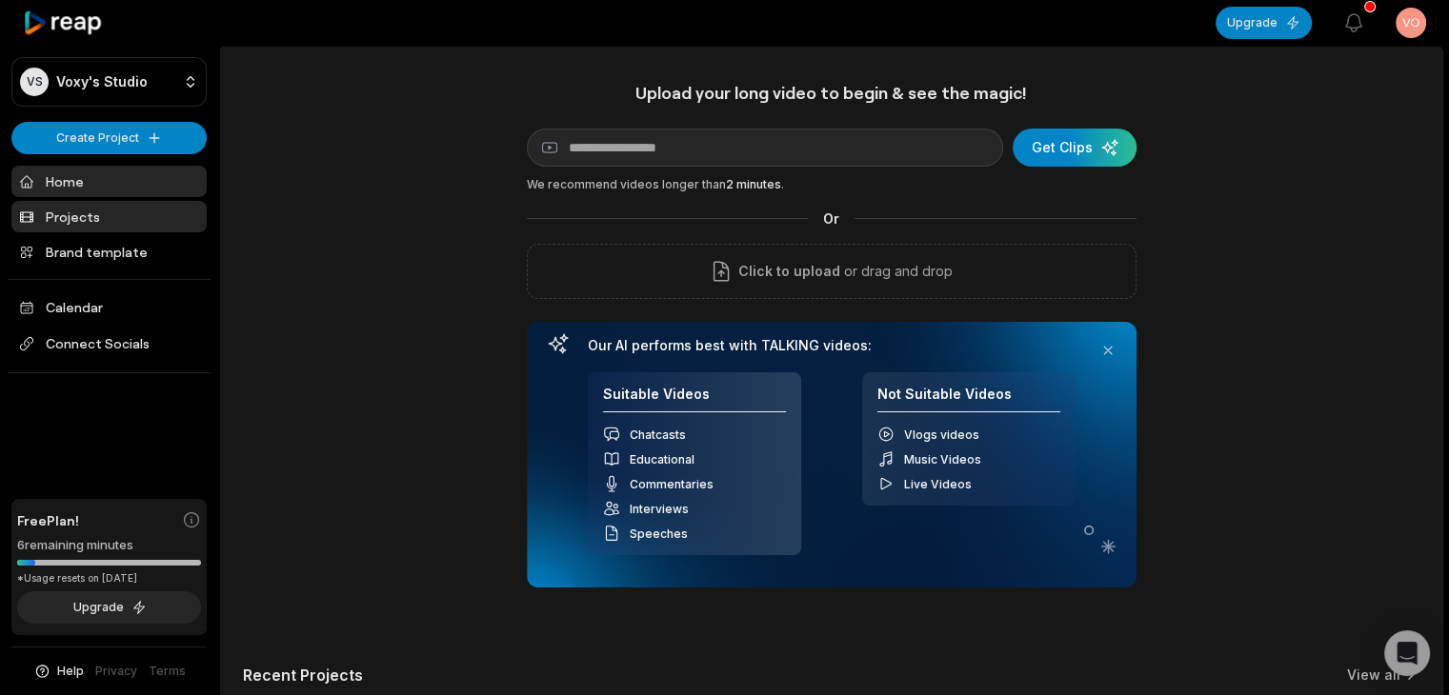
click at [147, 227] on link "Projects" at bounding box center [108, 216] width 195 height 31
